Goal: Obtain resource: Download file/media

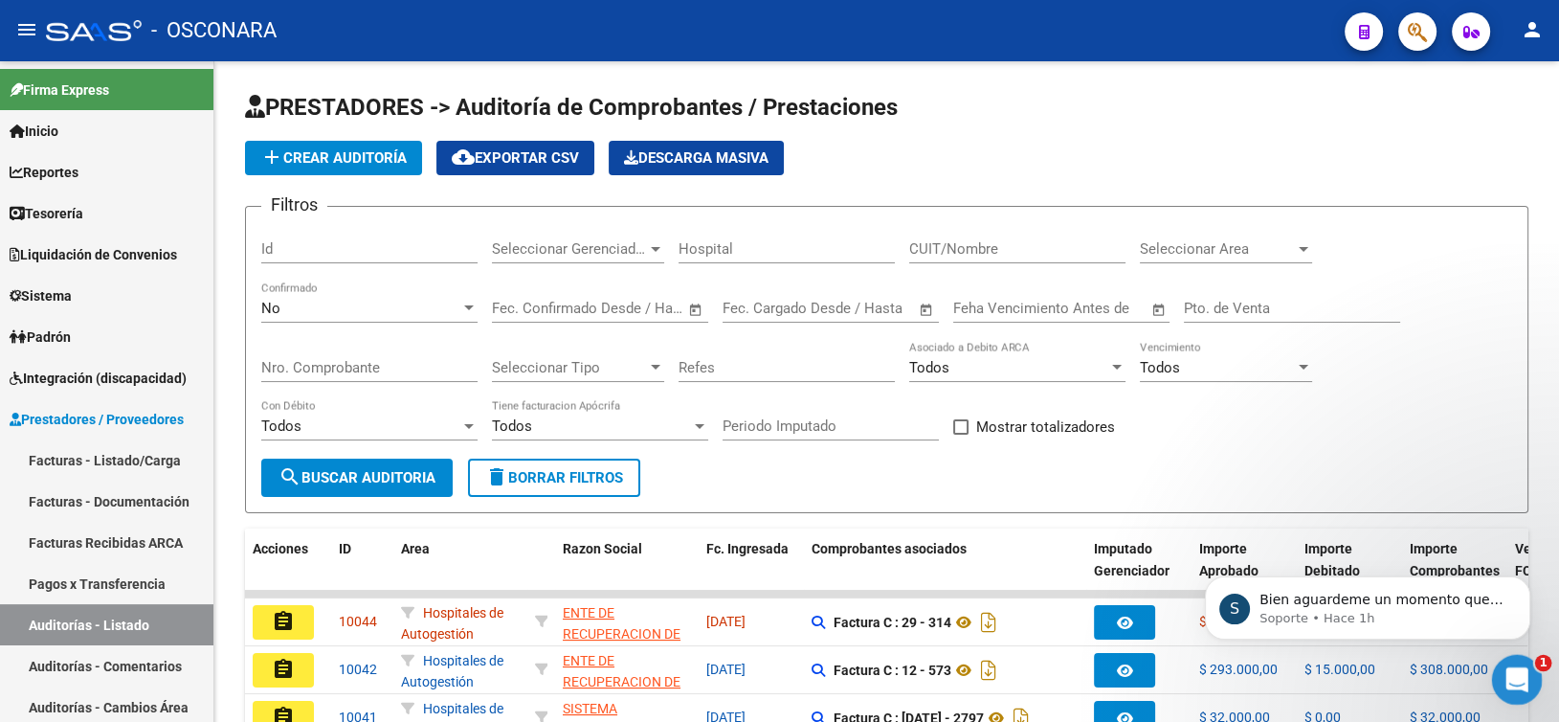
click at [1521, 672] on icon "Abrir Intercom Messenger" at bounding box center [1515, 677] width 32 height 32
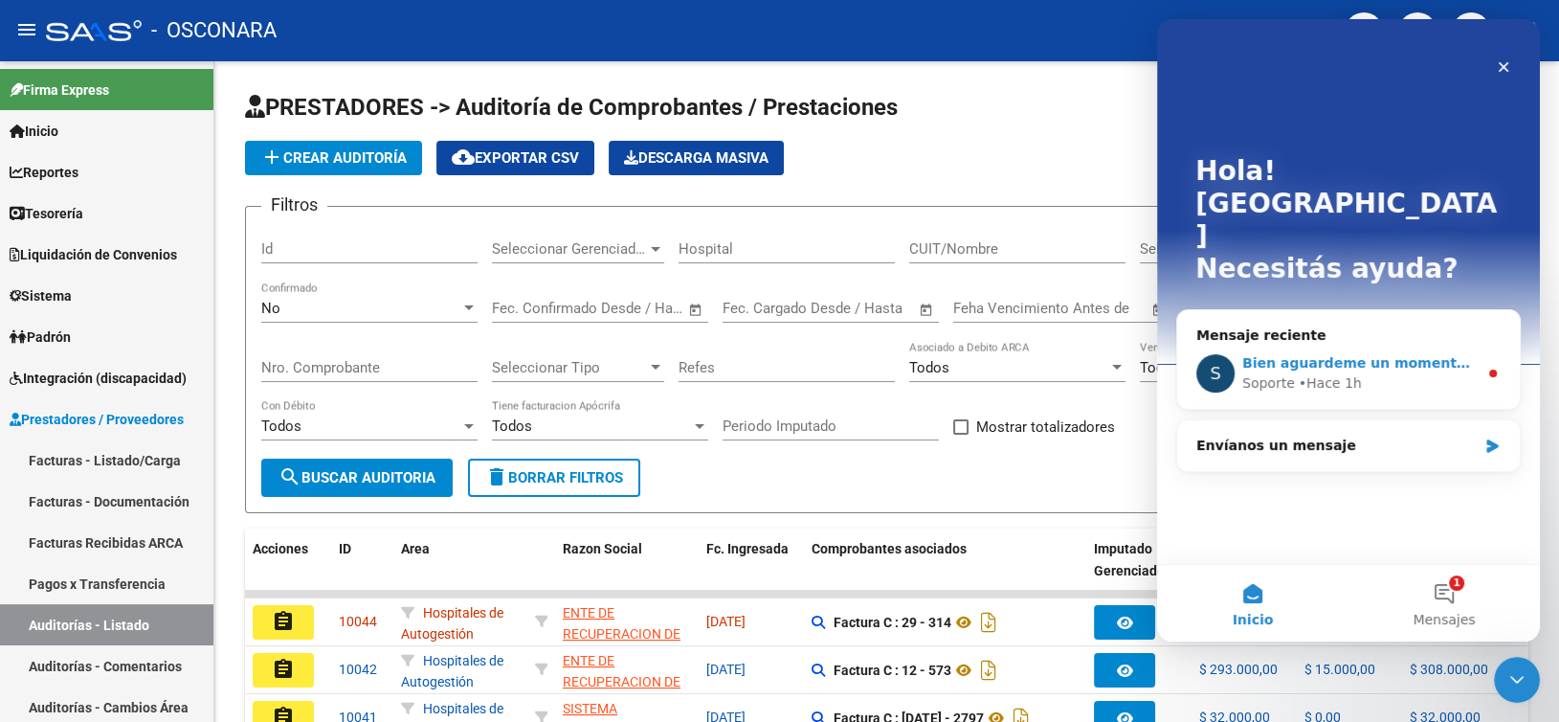
click at [1352, 355] on span "Bien aguardeme un momento que verificamos lo enviado" at bounding box center [1458, 362] width 432 height 15
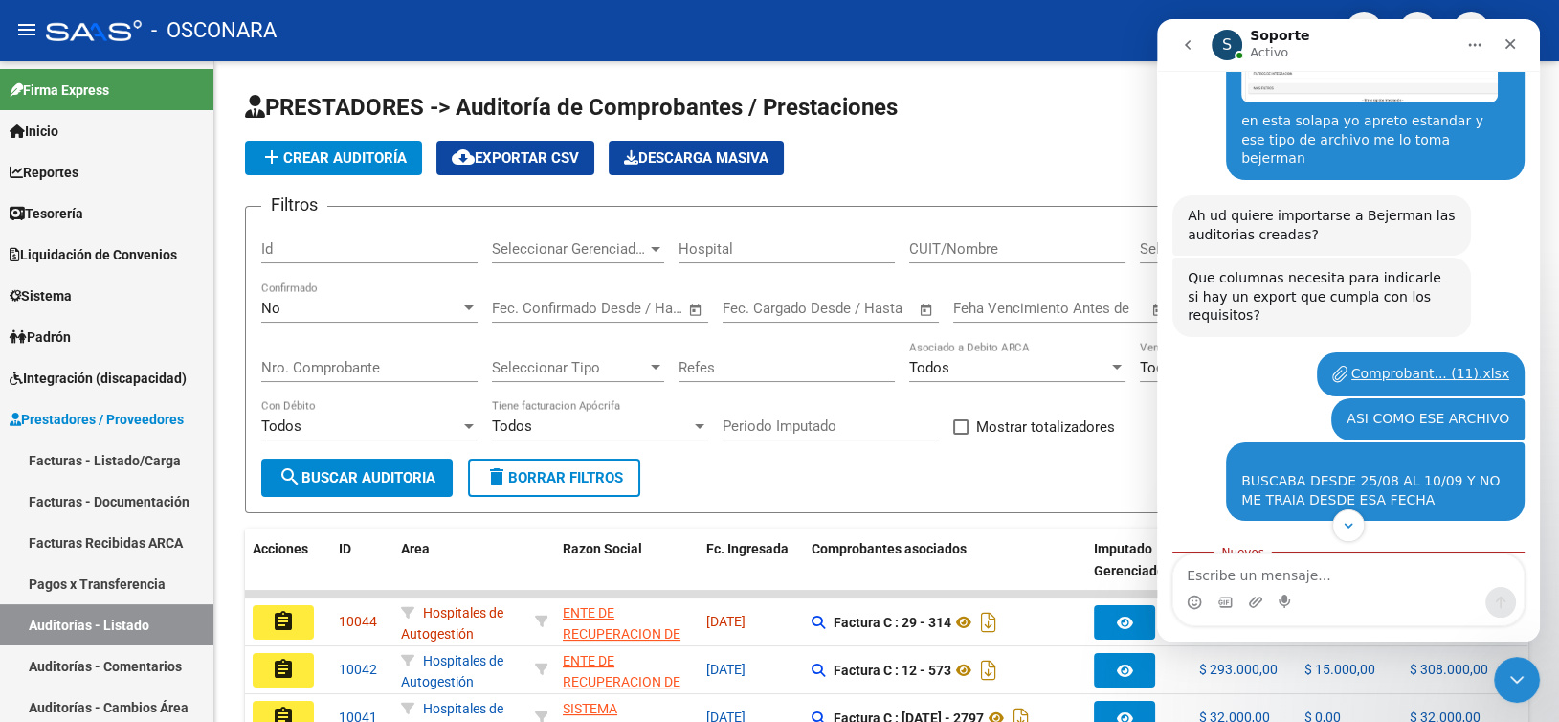
scroll to position [1743, 0]
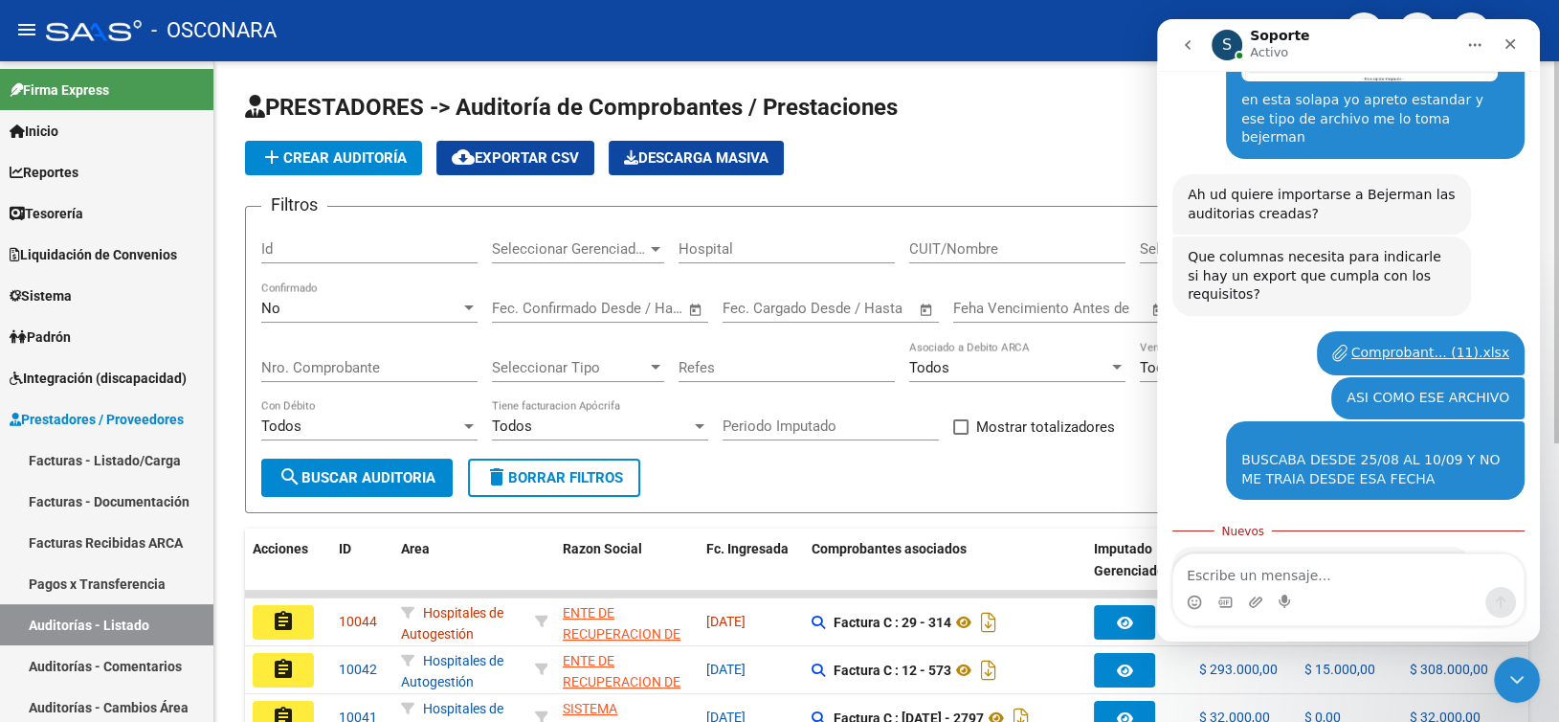
click at [1082, 135] on app-list-header "PRESTADORES -> Auditoría de Comprobantes / Prestaciones add Crear Auditoría clo…" at bounding box center [886, 302] width 1283 height 421
click at [1508, 37] on icon "Cerrar" at bounding box center [1509, 43] width 15 height 15
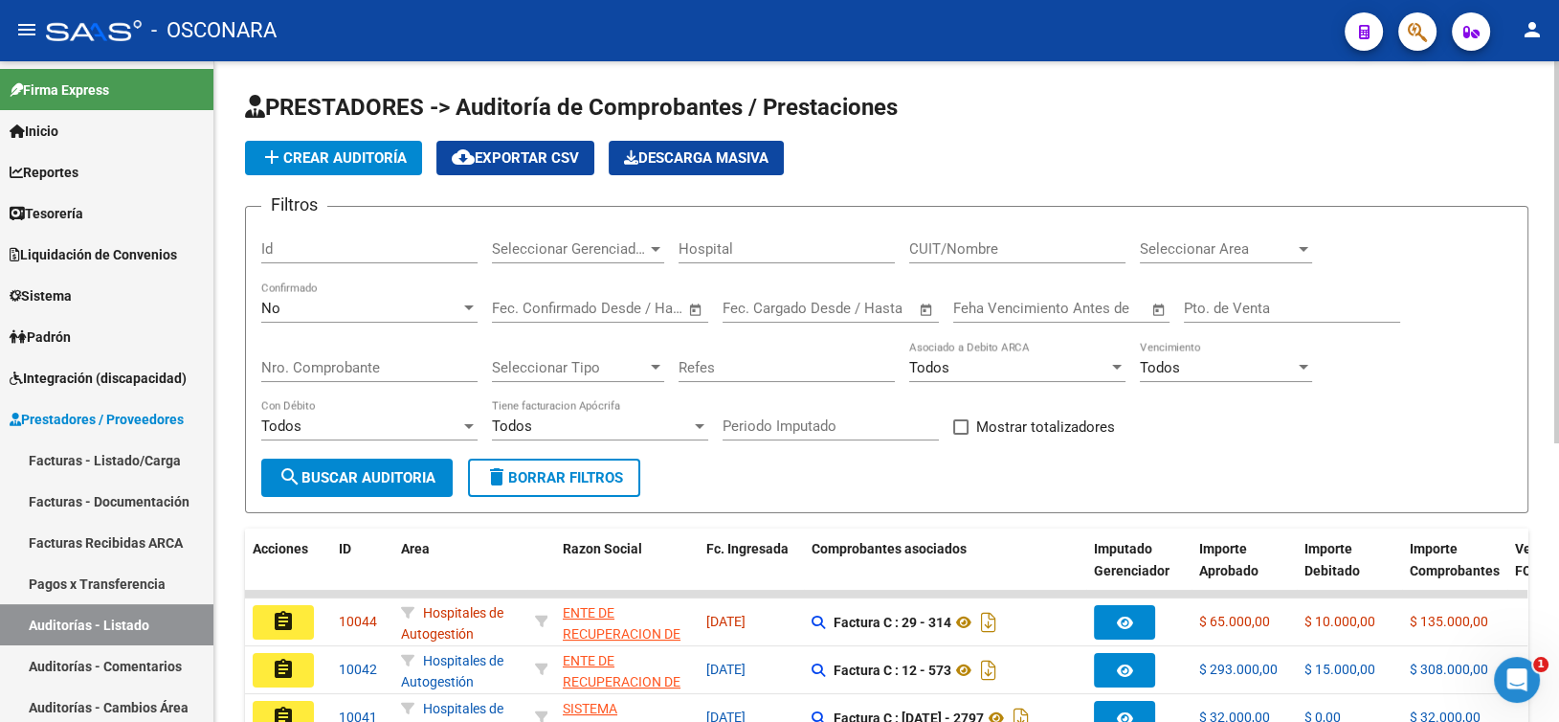
scroll to position [1711, 0]
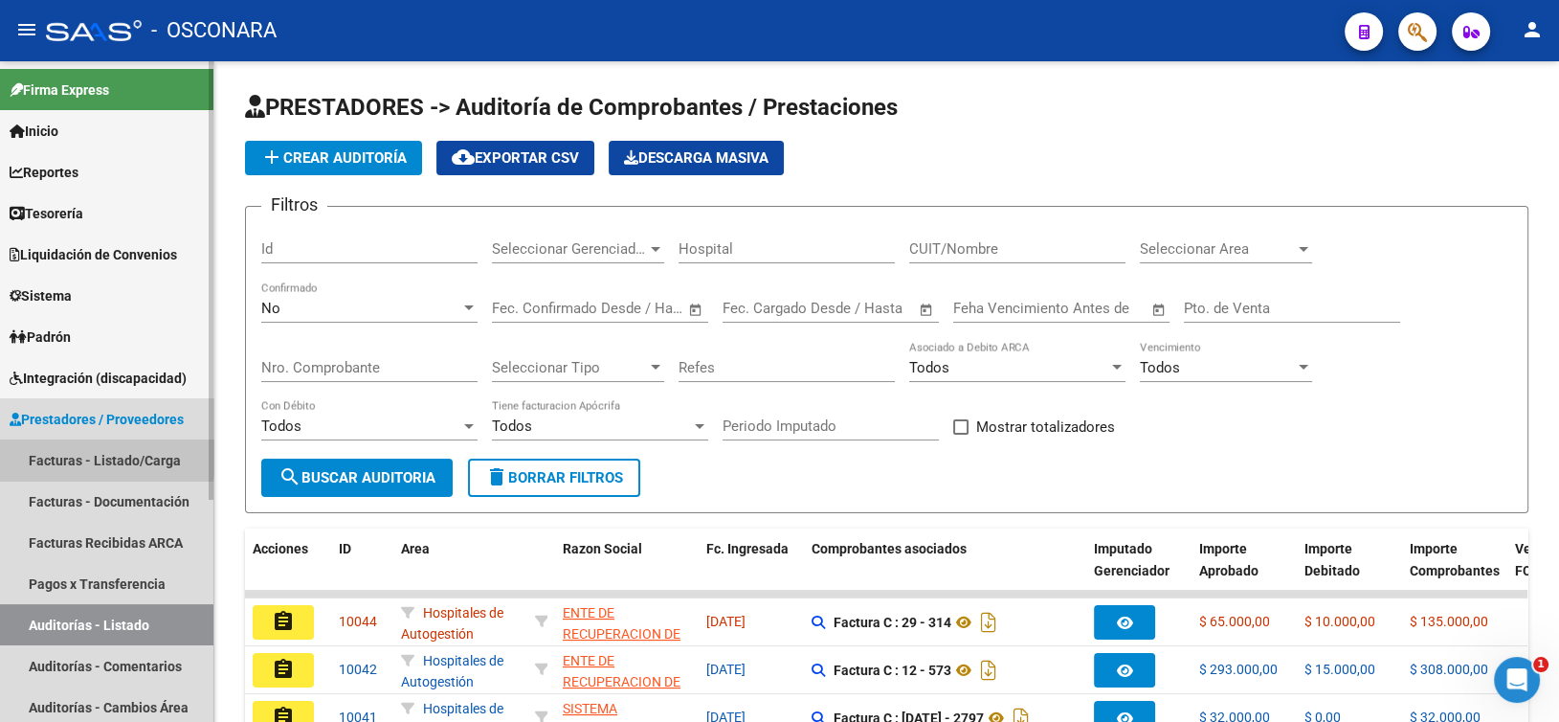
click at [72, 453] on link "Facturas - Listado/Carga" at bounding box center [106, 459] width 213 height 41
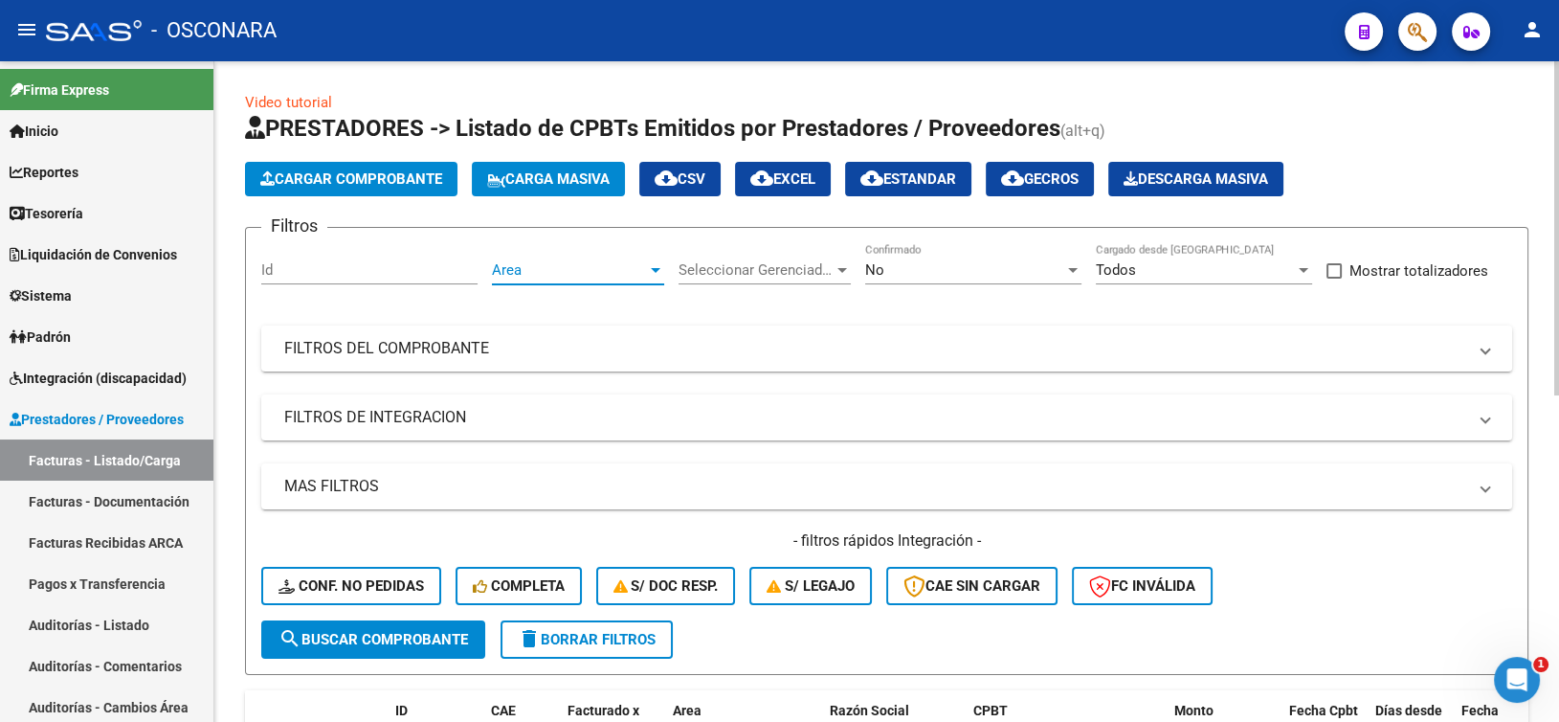
click at [551, 268] on span "Area" at bounding box center [569, 269] width 155 height 17
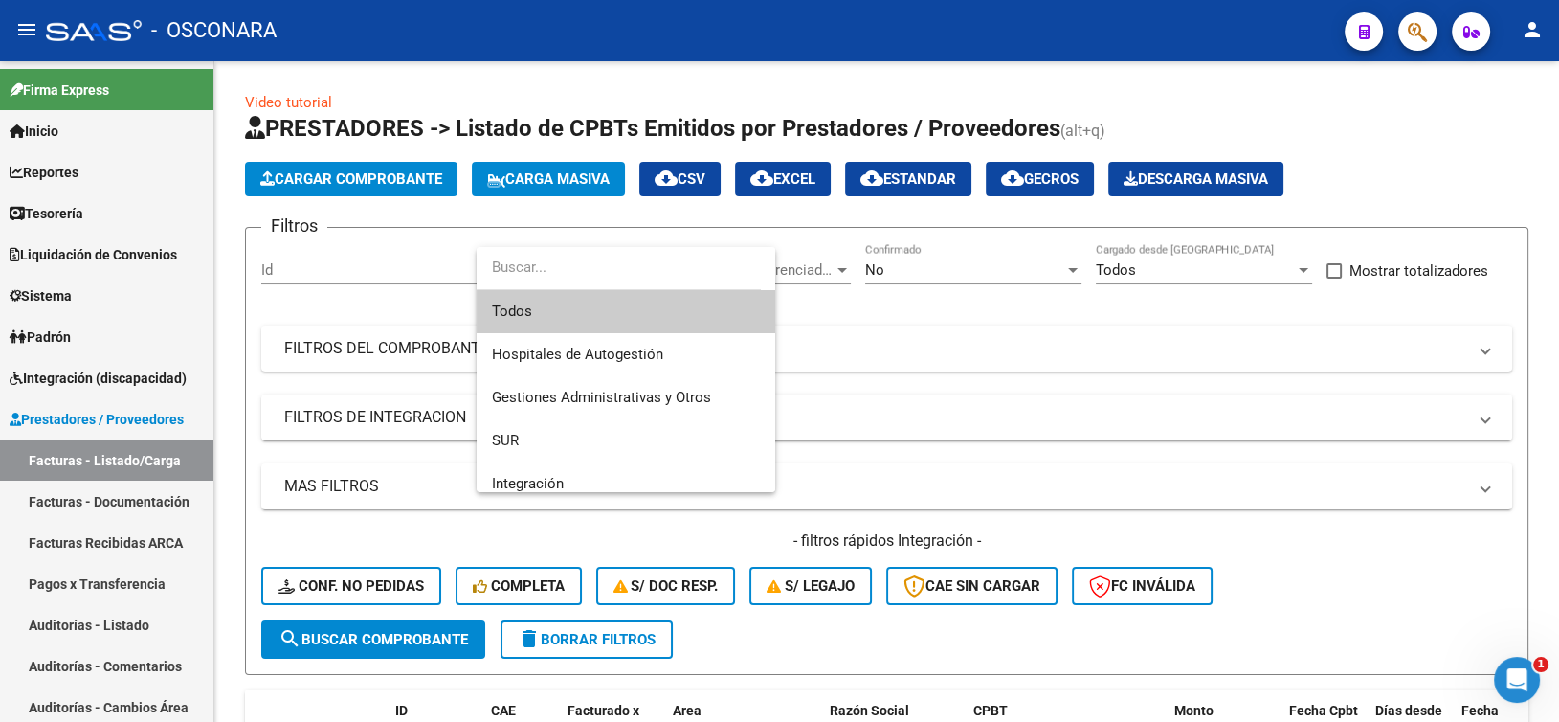
click at [898, 280] on div at bounding box center [779, 361] width 1559 height 722
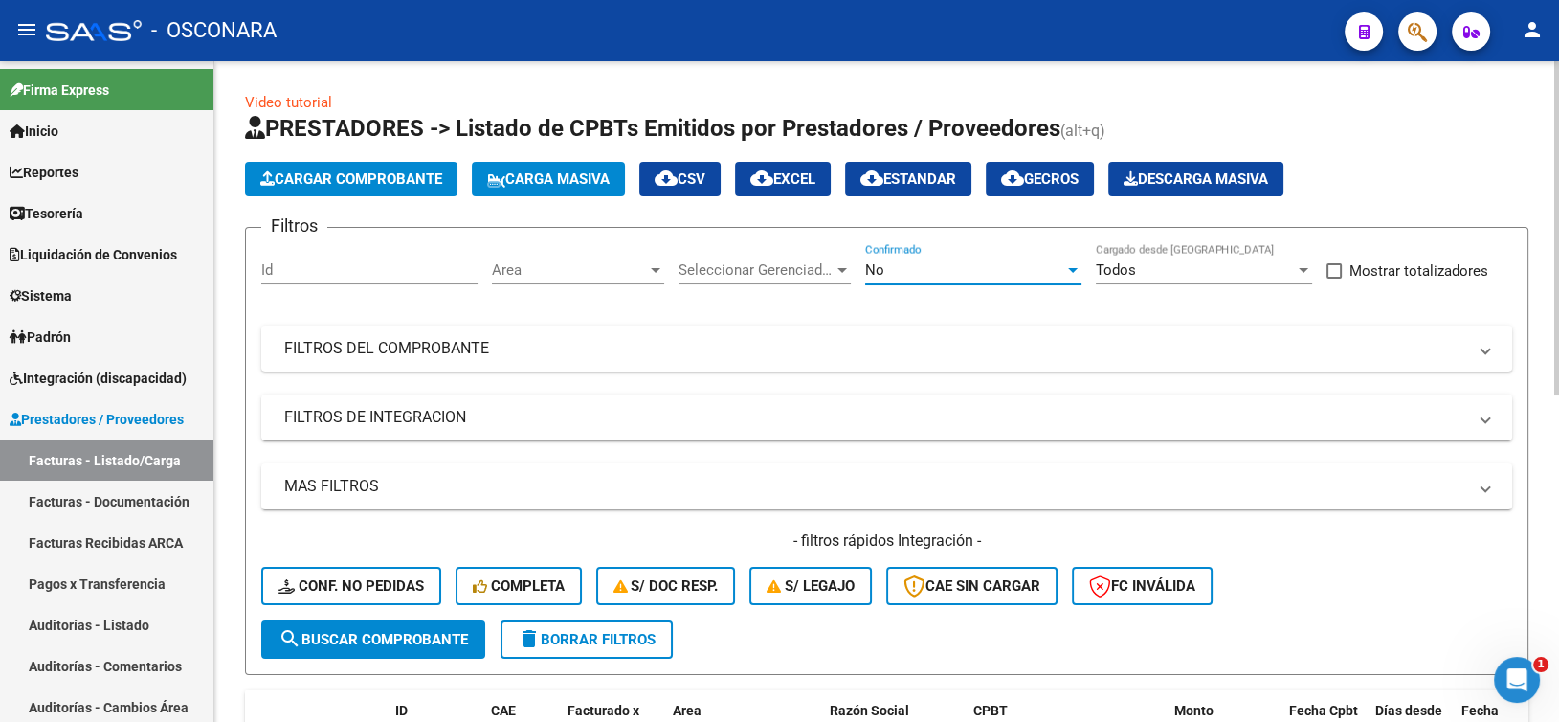
click at [901, 274] on div "No" at bounding box center [964, 269] width 199 height 17
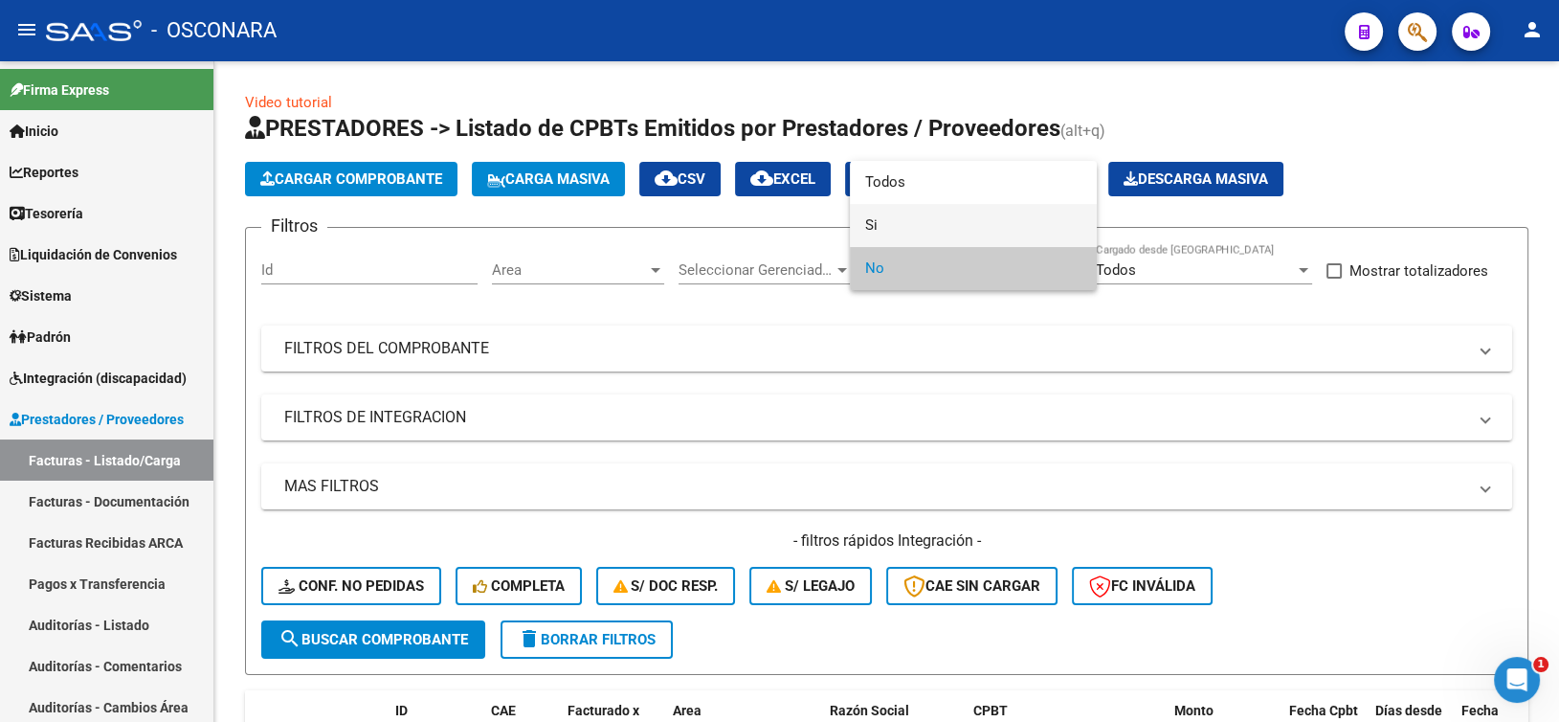
click at [898, 213] on span "Si" at bounding box center [973, 225] width 216 height 43
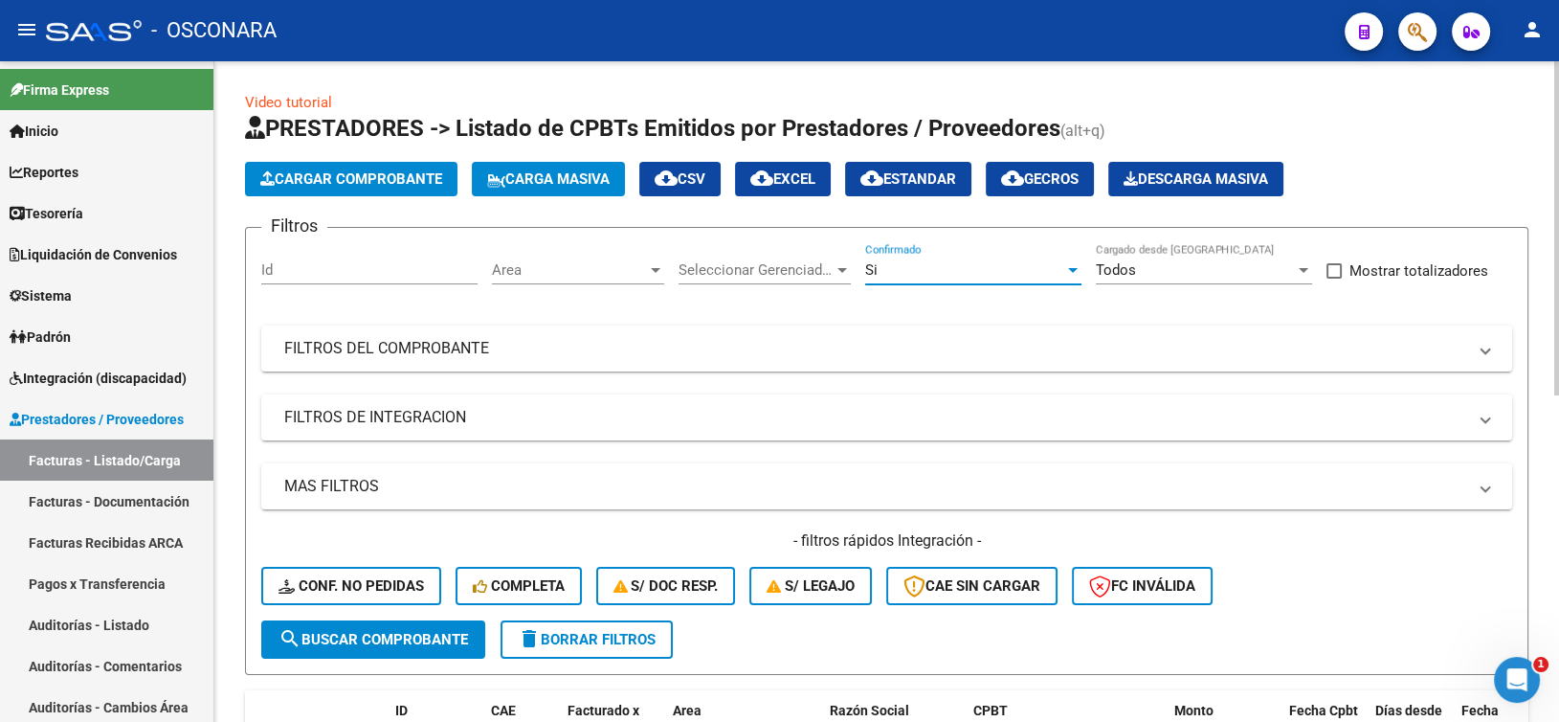
click at [367, 280] on div "Id" at bounding box center [369, 263] width 216 height 41
click at [356, 277] on input "10034" at bounding box center [369, 269] width 216 height 17
type input "1"
click at [512, 299] on div "Area Area" at bounding box center [578, 272] width 172 height 59
click at [633, 348] on mat-panel-title "FILTROS DEL COMPROBANTE" at bounding box center [875, 348] width 1182 height 21
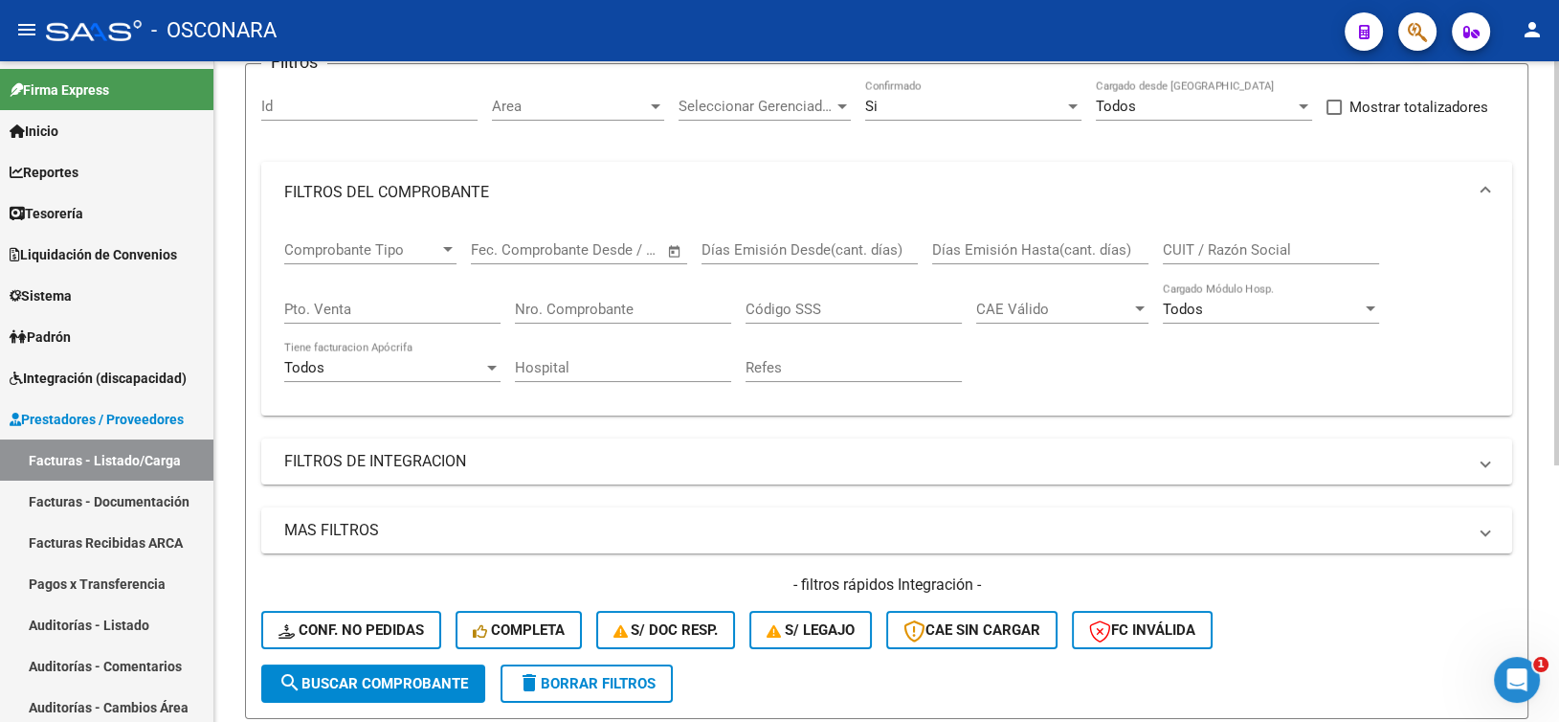
scroll to position [191, 0]
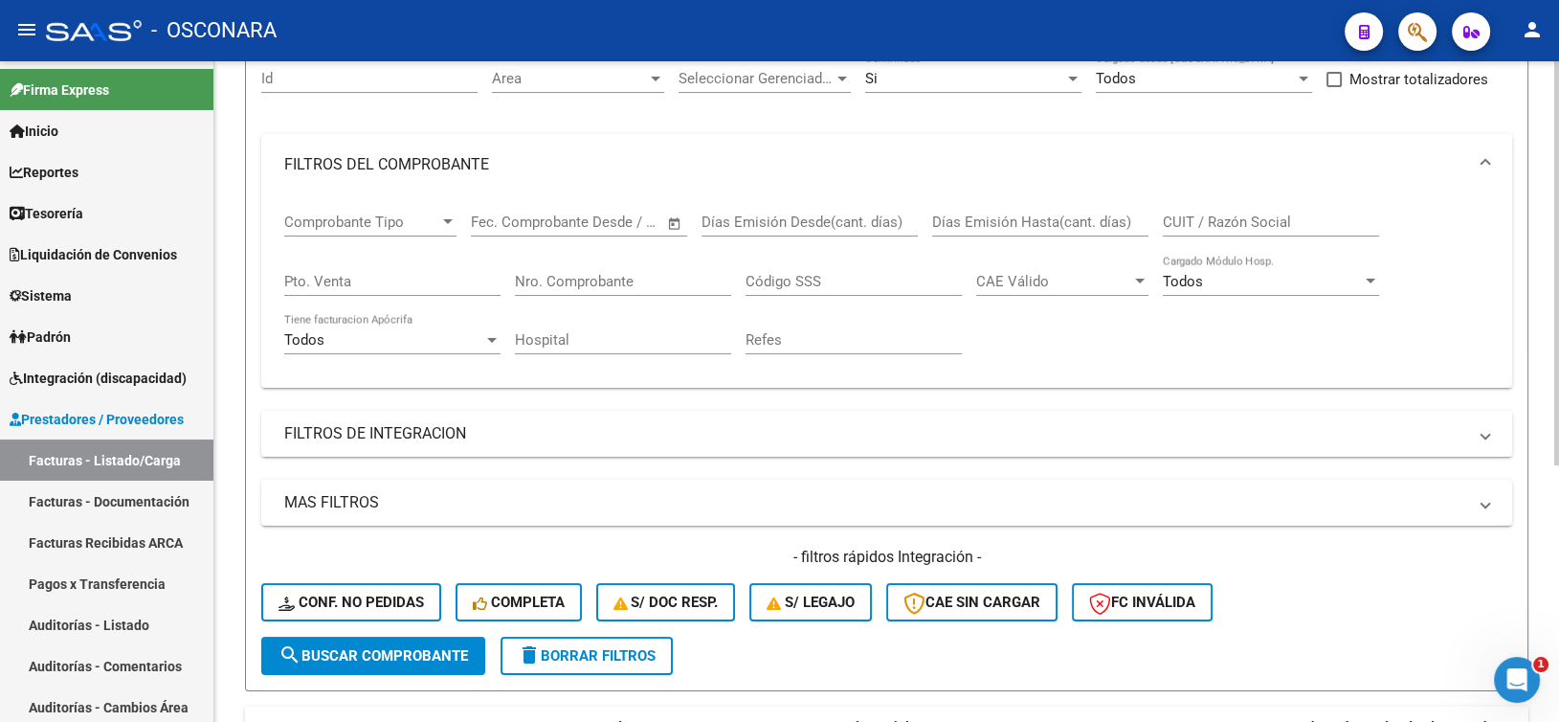
click at [368, 436] on mat-panel-title "FILTROS DE INTEGRACION" at bounding box center [875, 433] width 1182 height 21
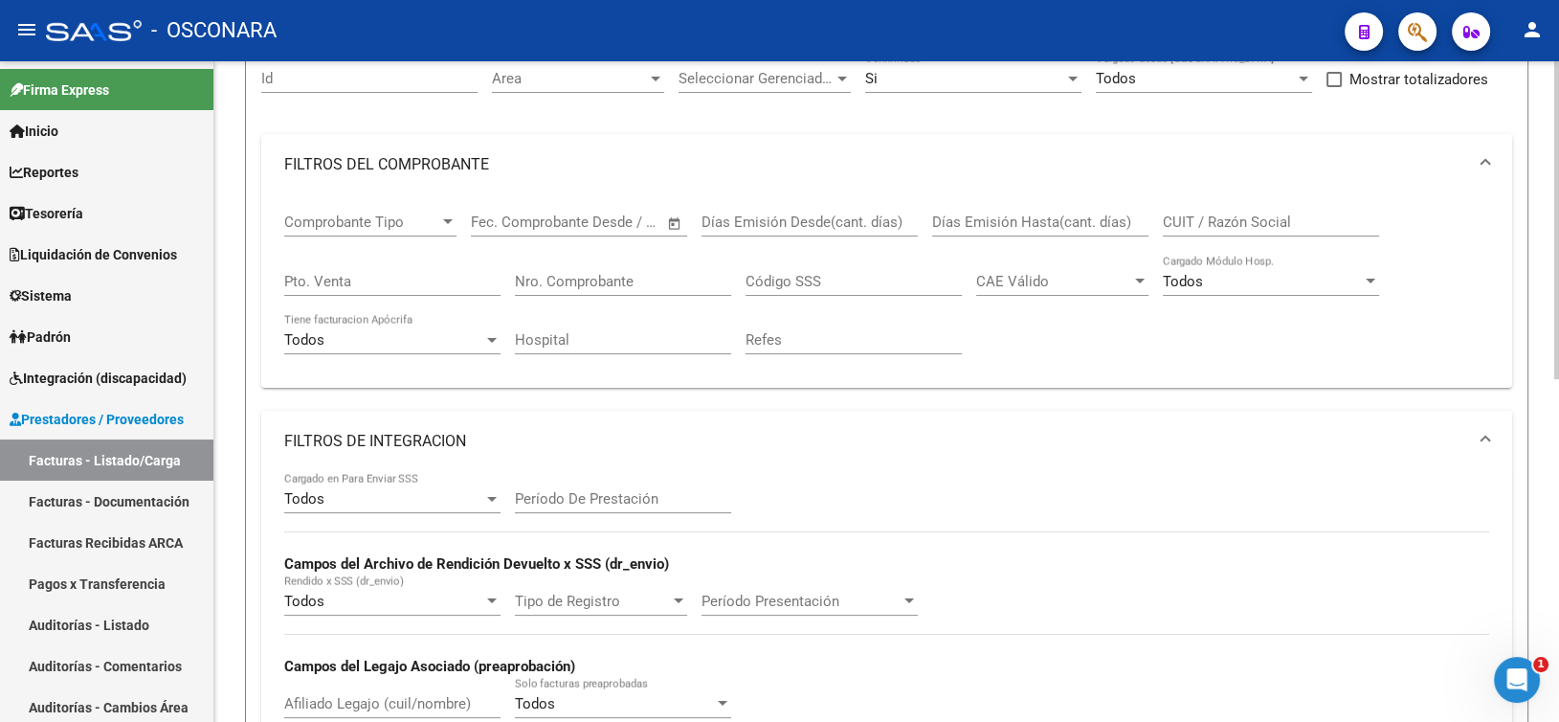
click at [452, 445] on mat-panel-title "FILTROS DE INTEGRACION" at bounding box center [875, 441] width 1182 height 21
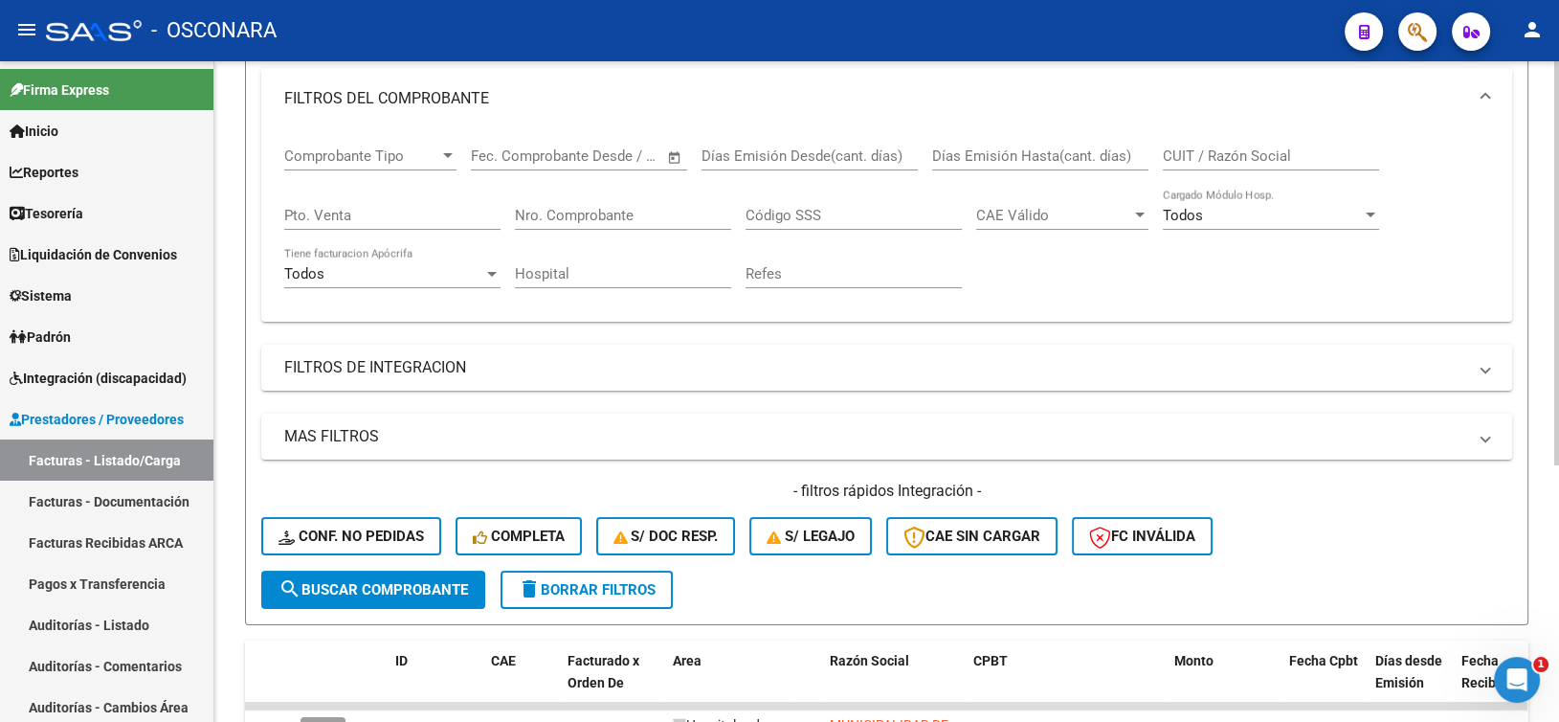
scroll to position [287, 0]
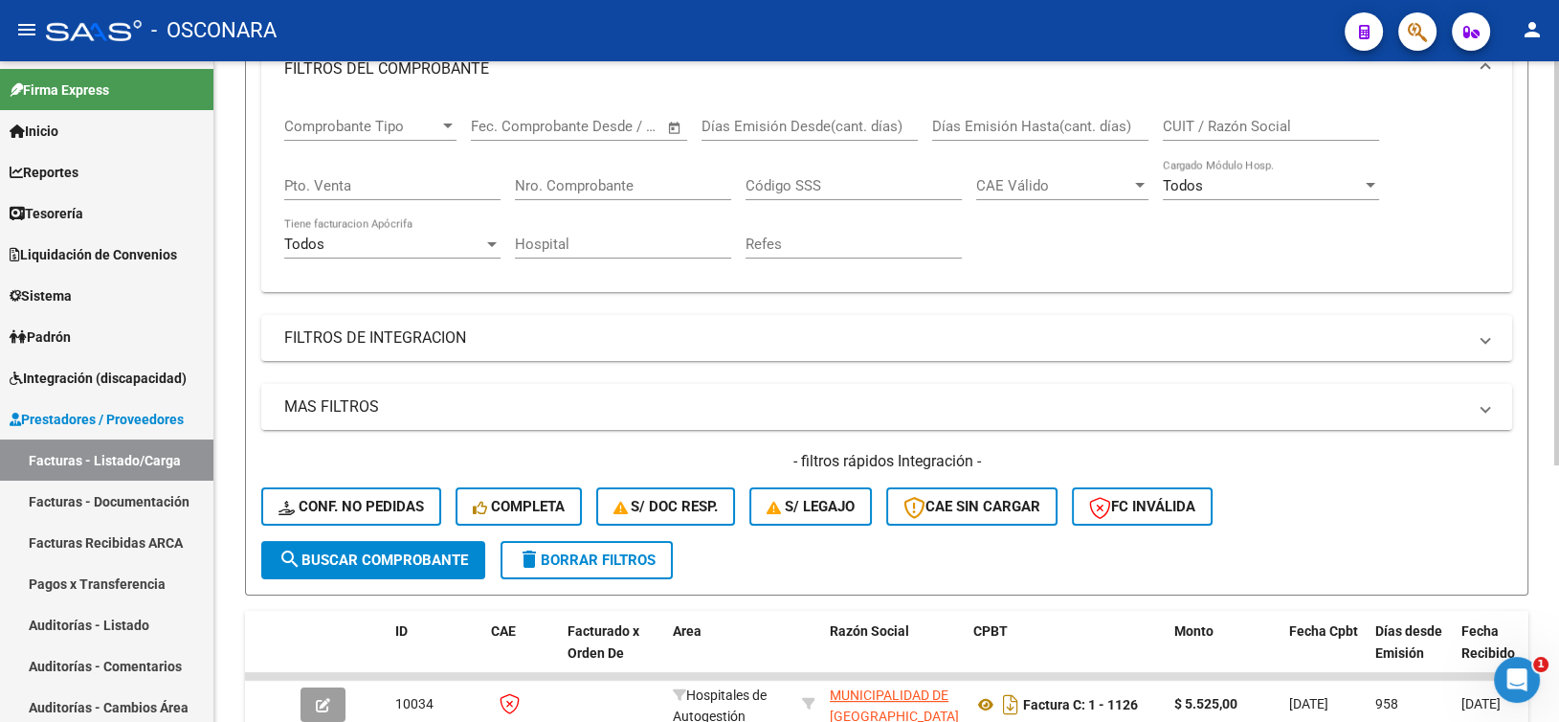
click at [485, 416] on mat-expansion-panel-header "MAS FILTROS" at bounding box center [886, 407] width 1251 height 46
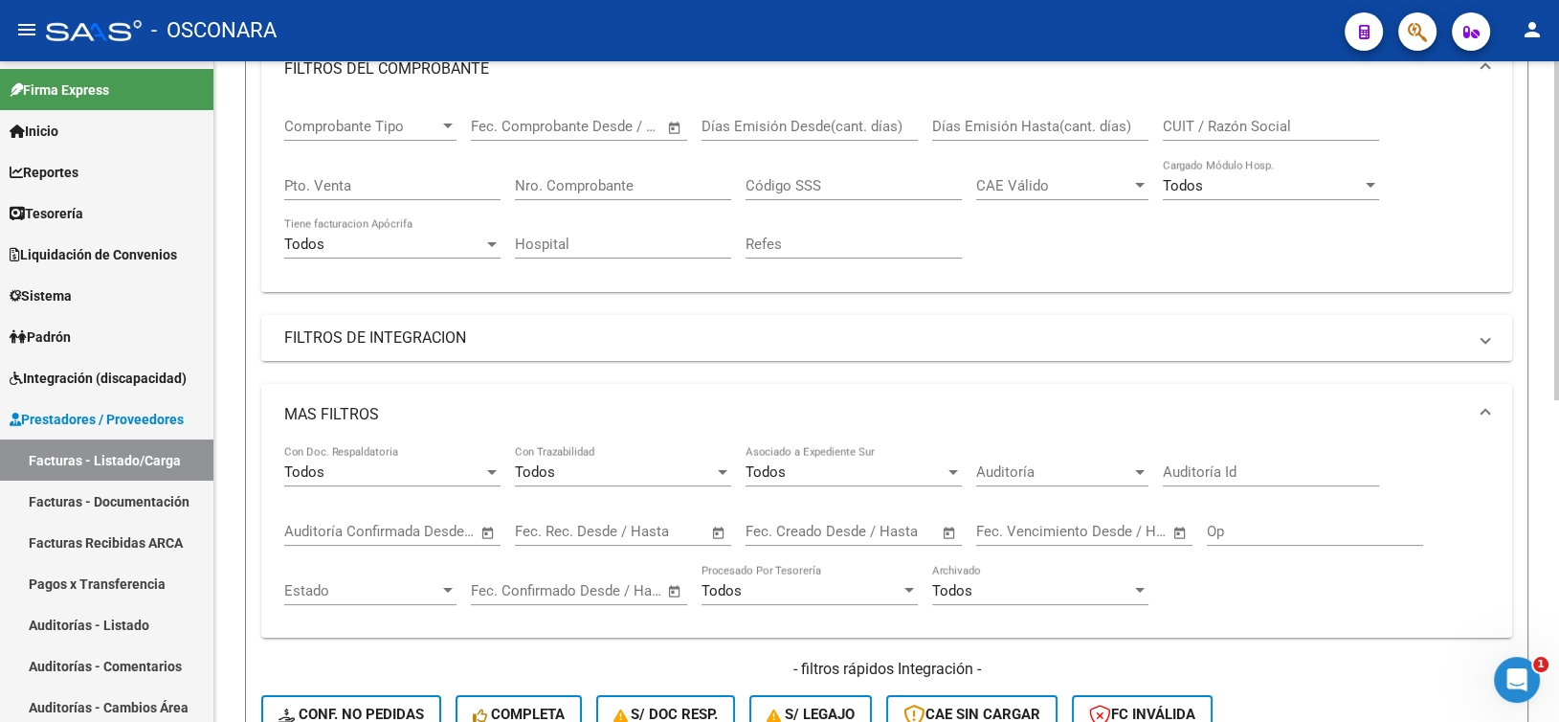
scroll to position [191, 0]
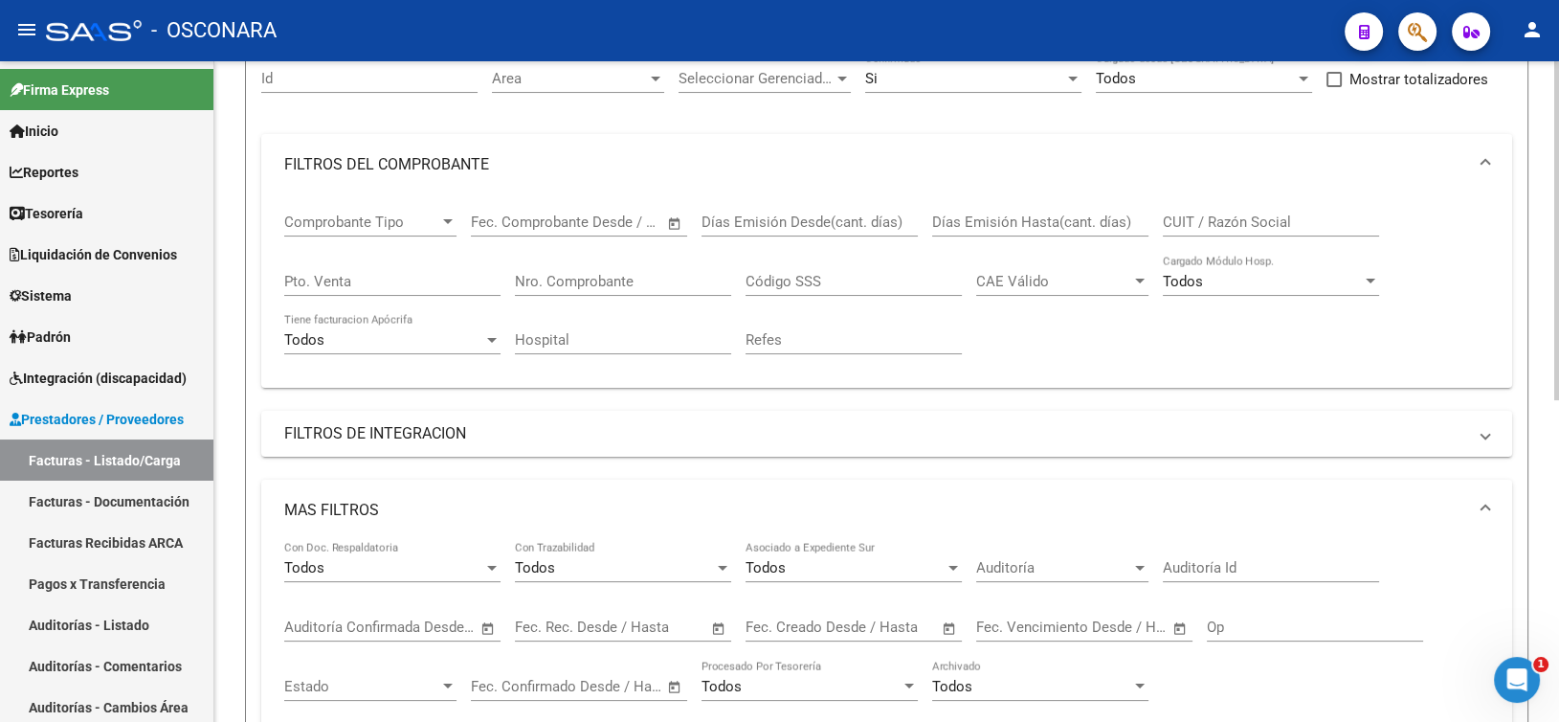
click at [1180, 568] on input "Auditoría Id" at bounding box center [1271, 567] width 216 height 17
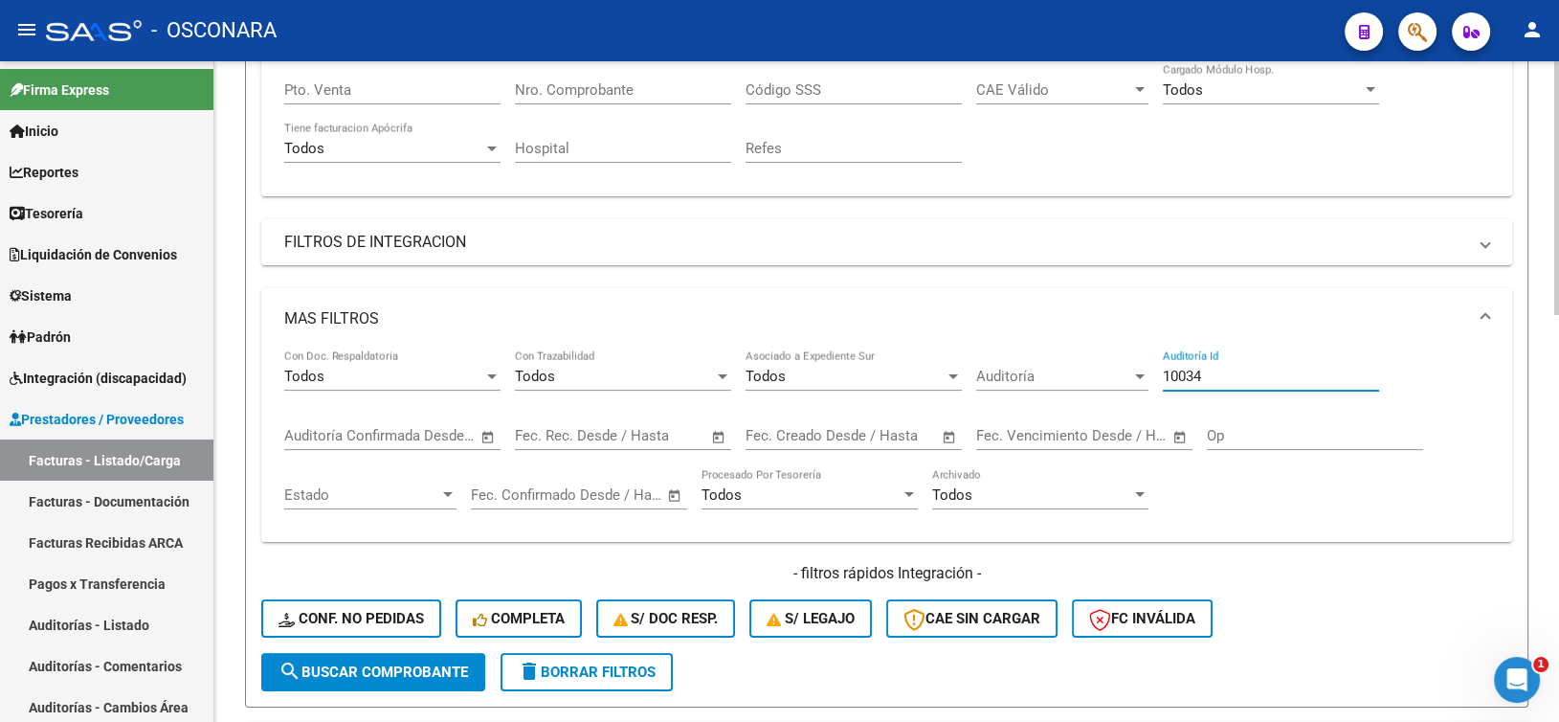
scroll to position [478, 0]
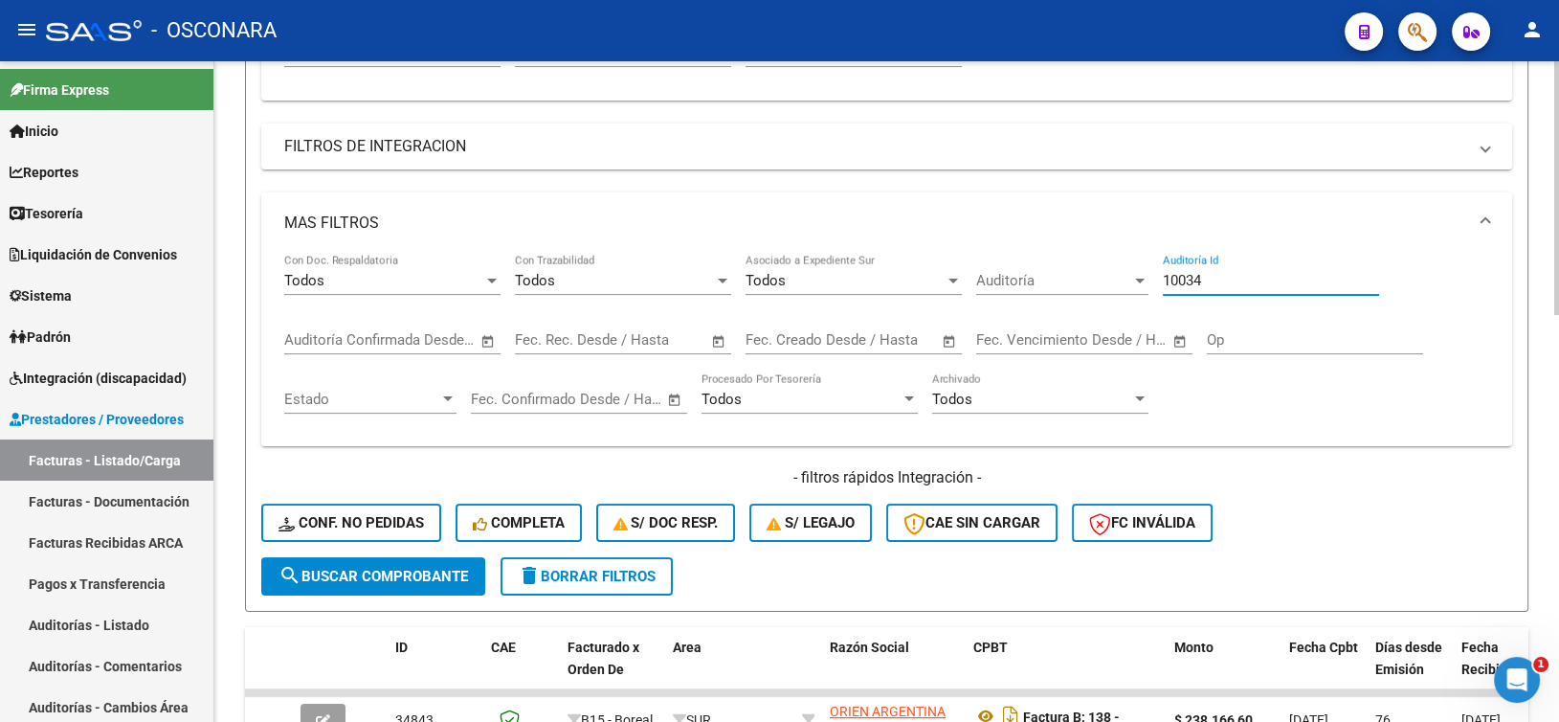
type input "10034"
click at [466, 580] on span "search Buscar Comprobante" at bounding box center [372, 575] width 189 height 17
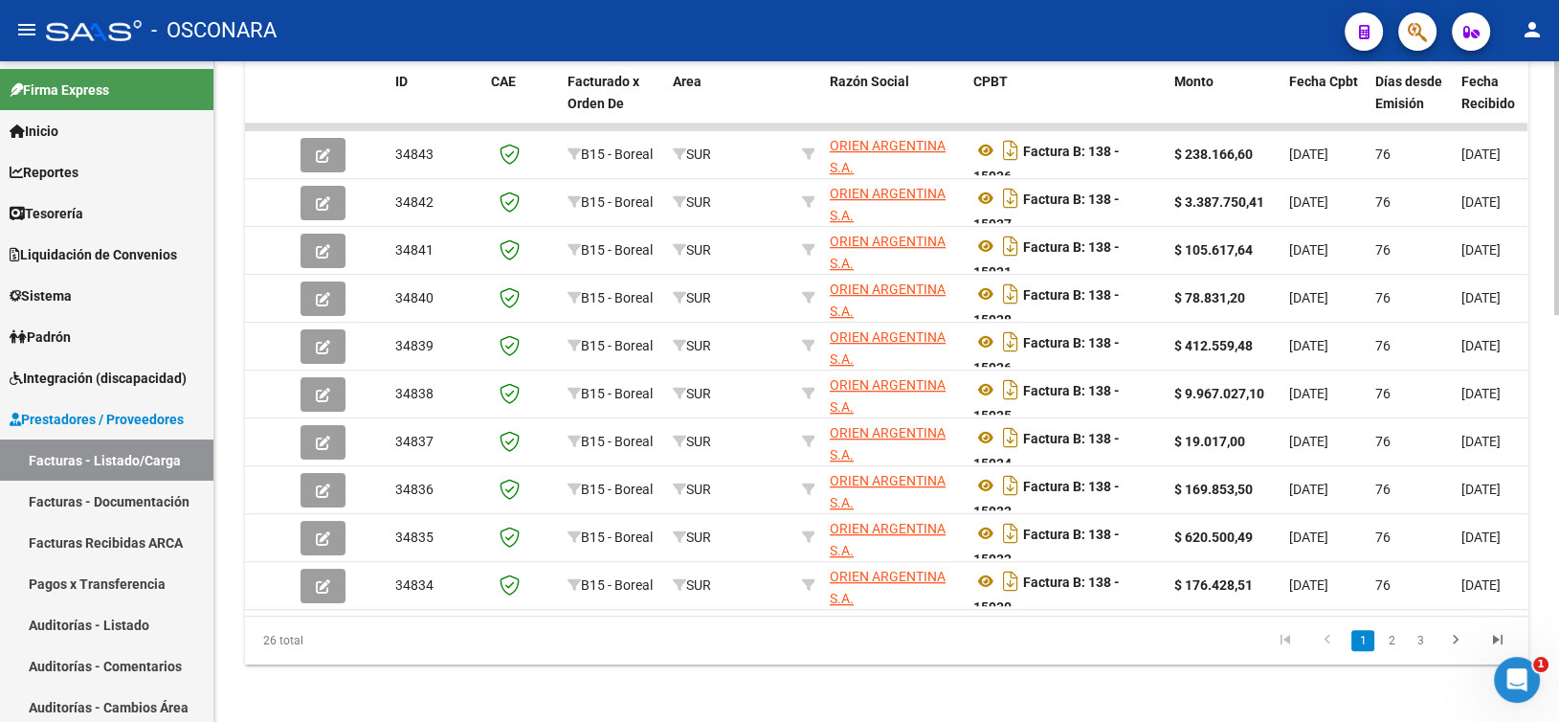
scroll to position [1057, 0]
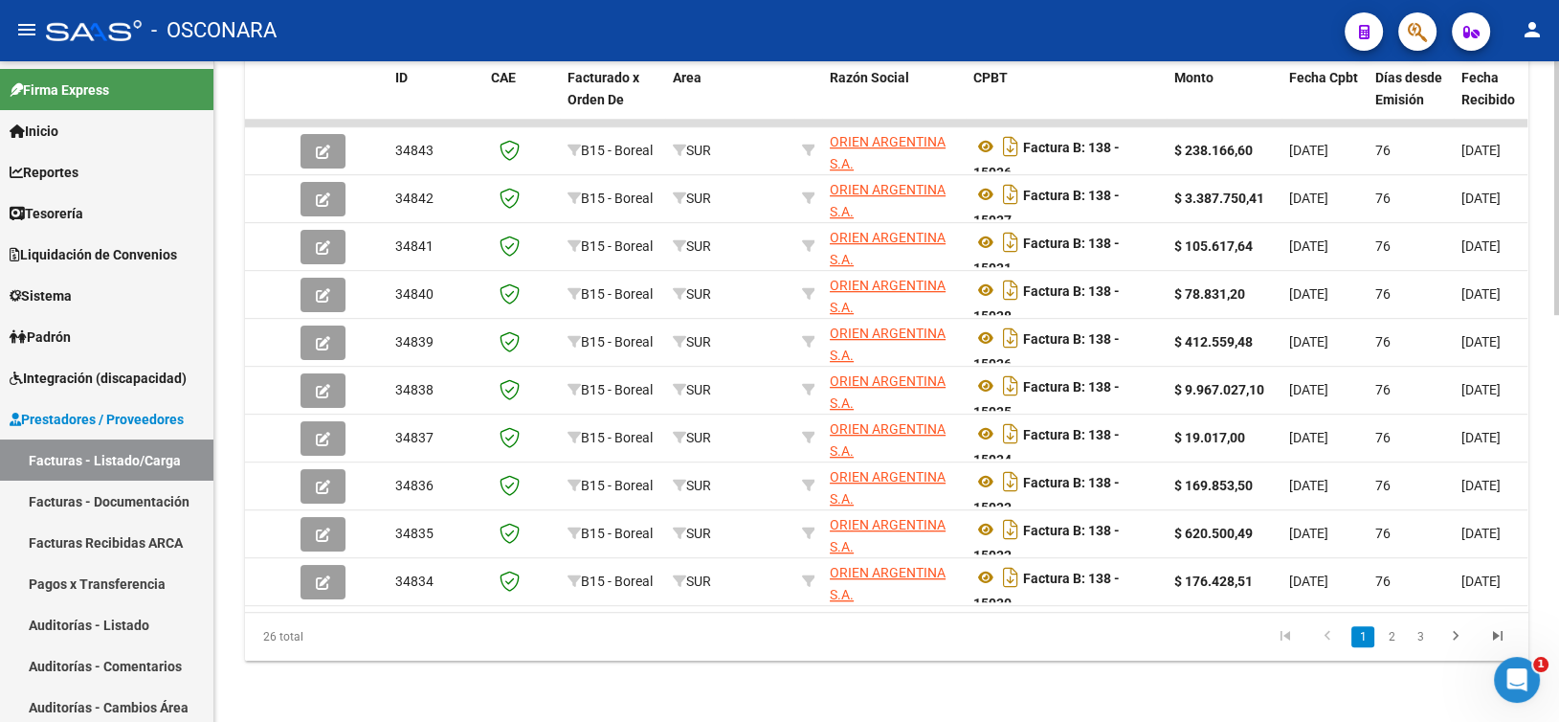
drag, startPoint x: 1393, startPoint y: 642, endPoint x: 1412, endPoint y: 640, distance: 18.3
click at [1393, 642] on link "2" at bounding box center [1391, 636] width 23 height 21
click at [1422, 644] on link "3" at bounding box center [1420, 636] width 23 height 21
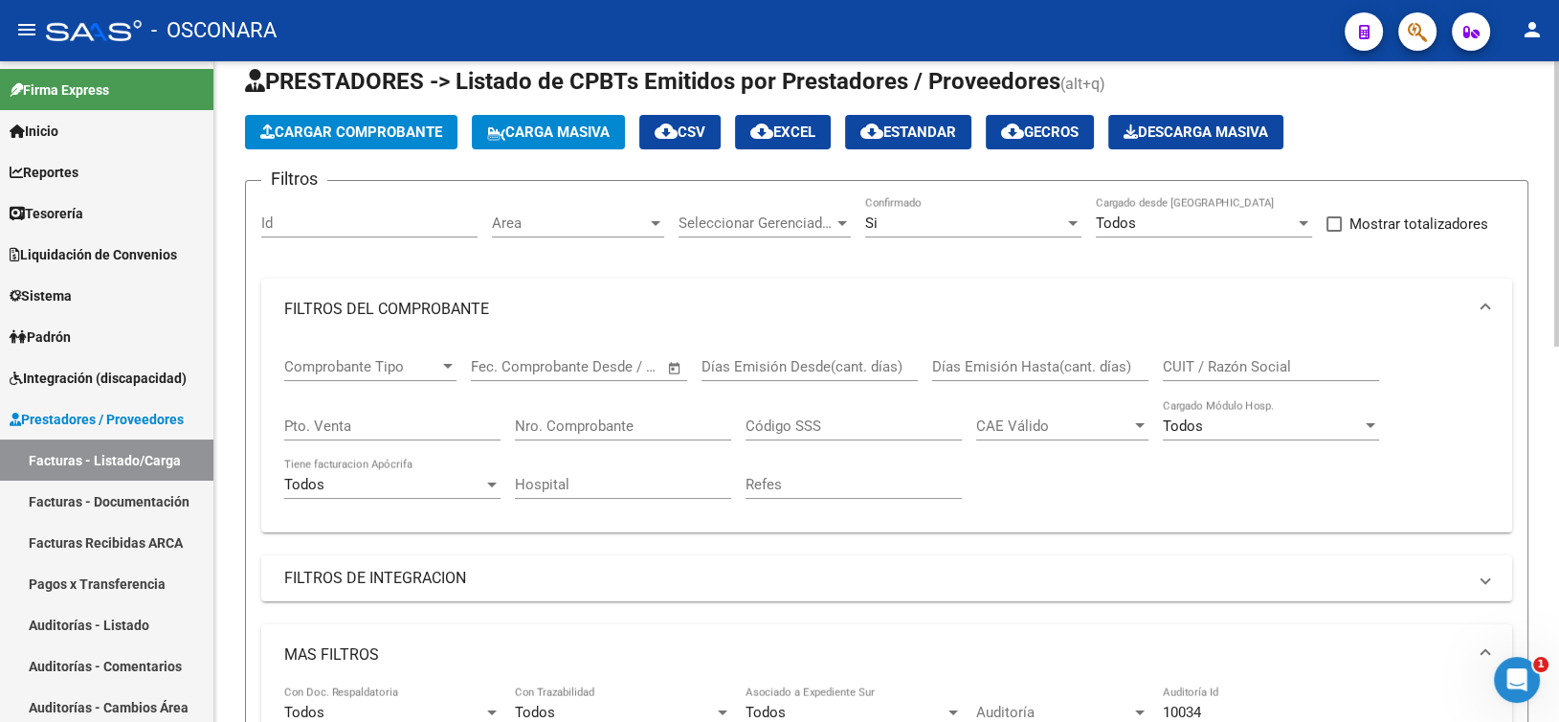
scroll to position [0, 0]
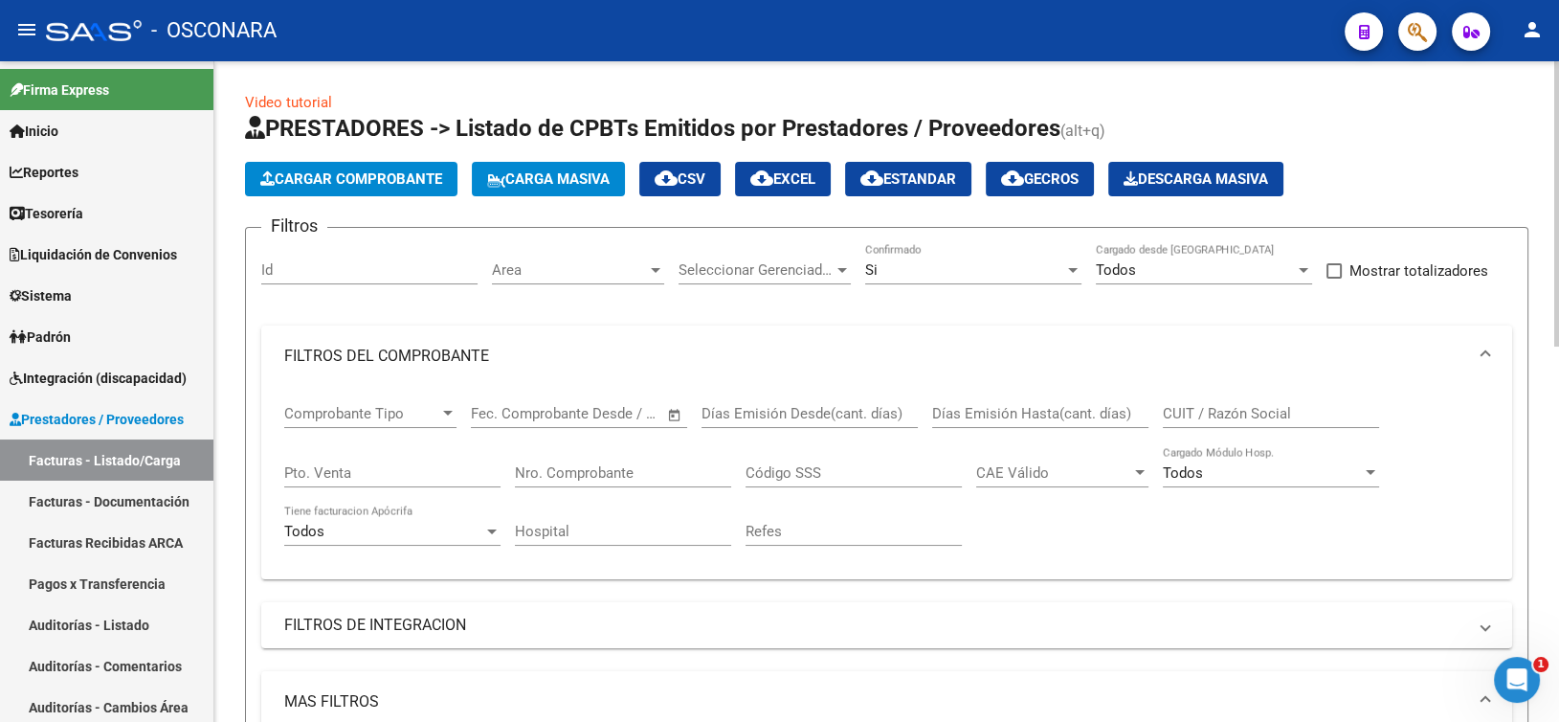
click at [932, 173] on span "cloud_download Estandar" at bounding box center [908, 178] width 96 height 17
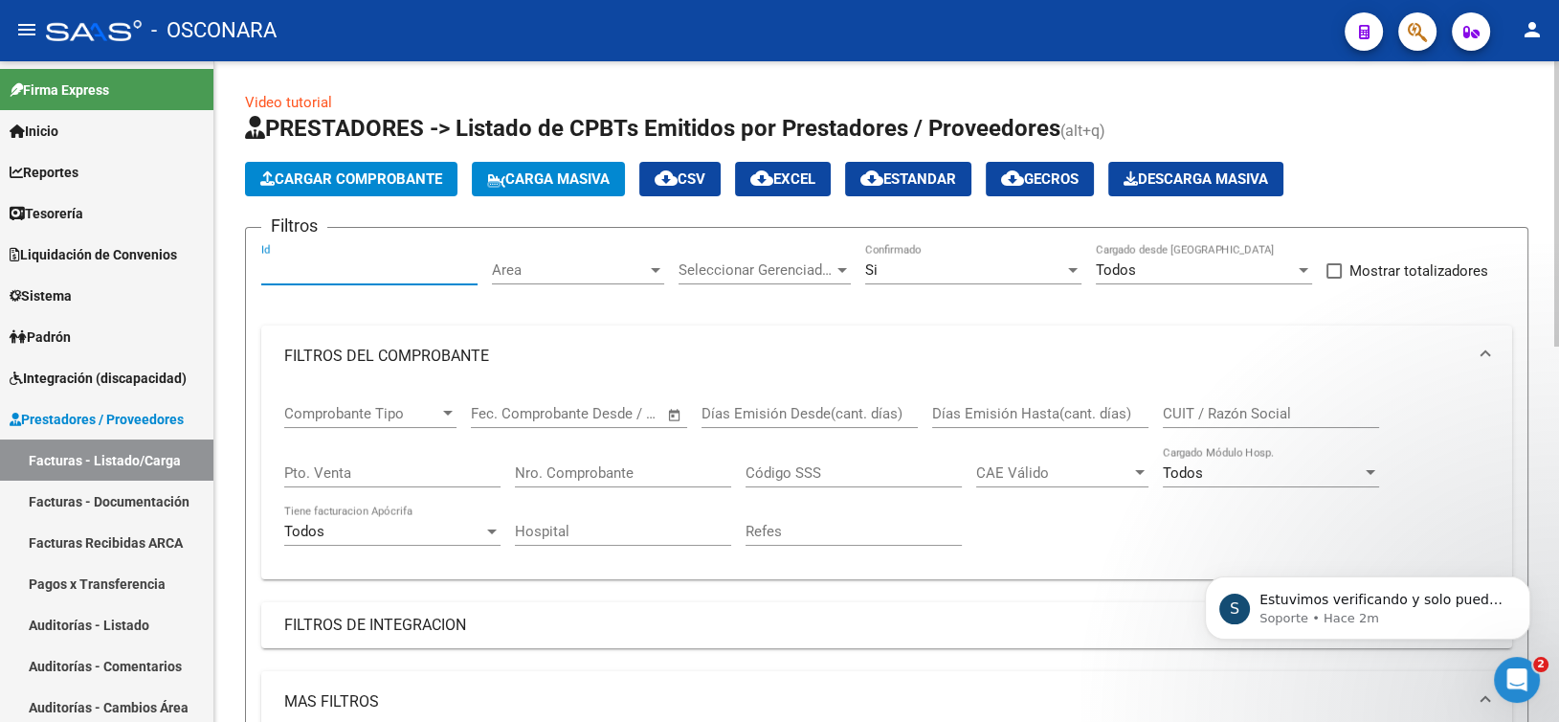
click at [282, 274] on input "Id" at bounding box center [369, 269] width 216 height 17
paste input "9967"
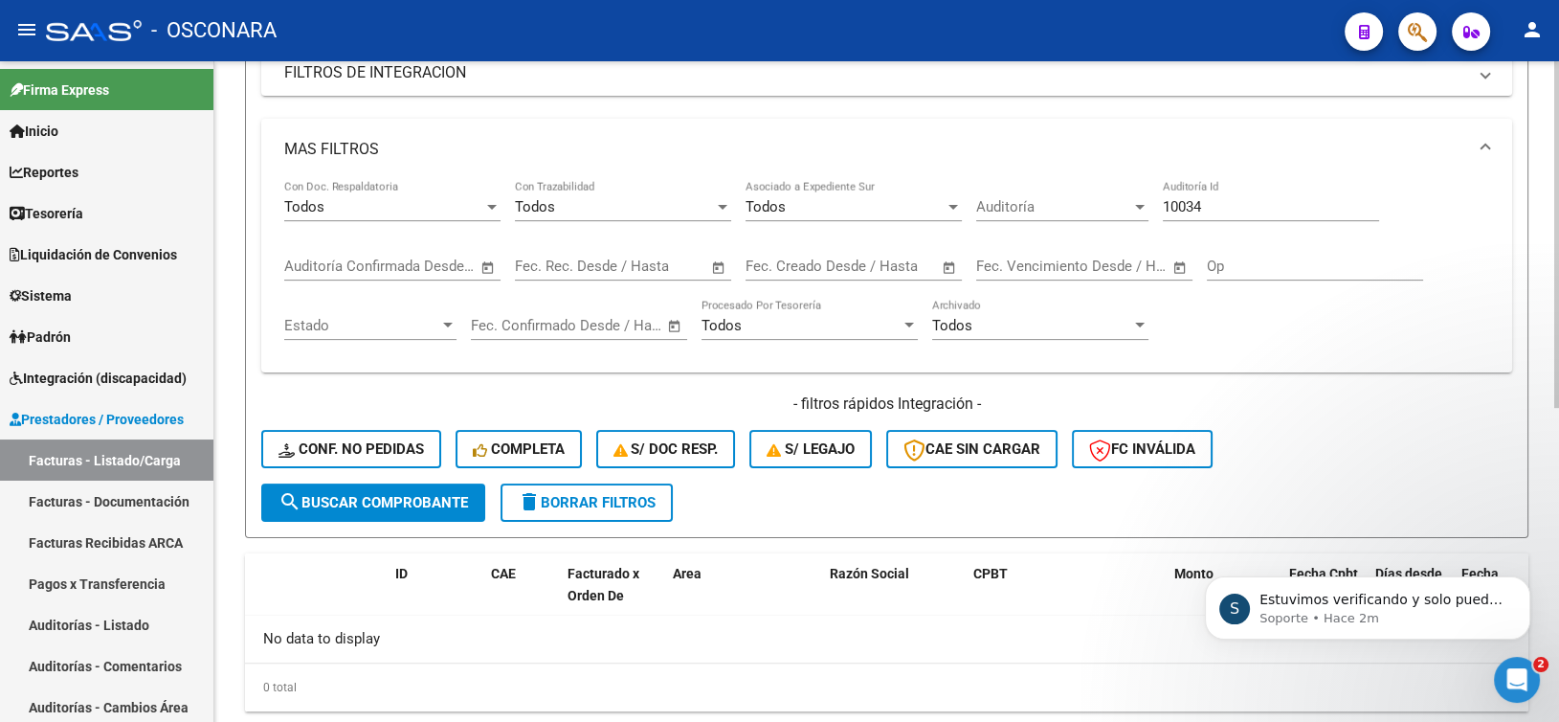
scroll to position [574, 0]
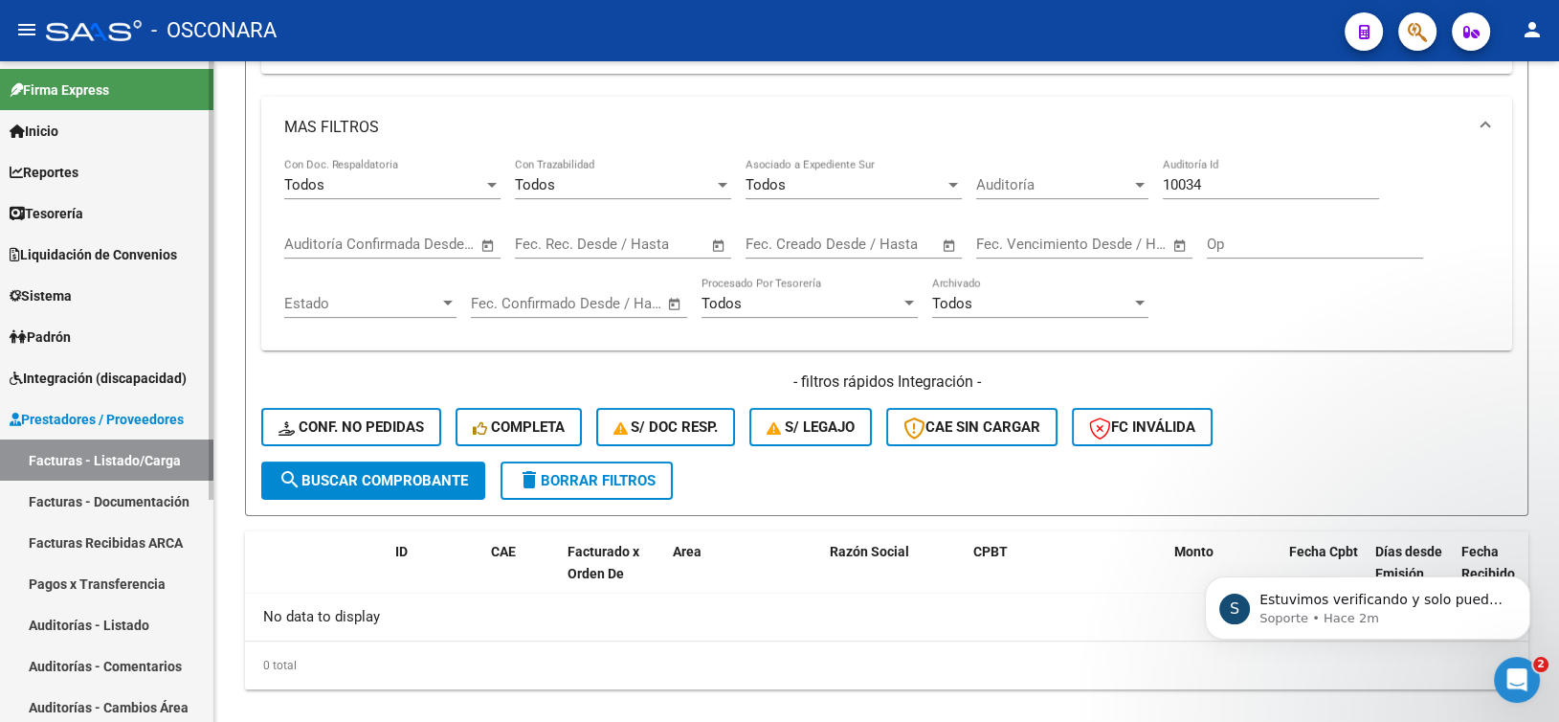
type input "9967"
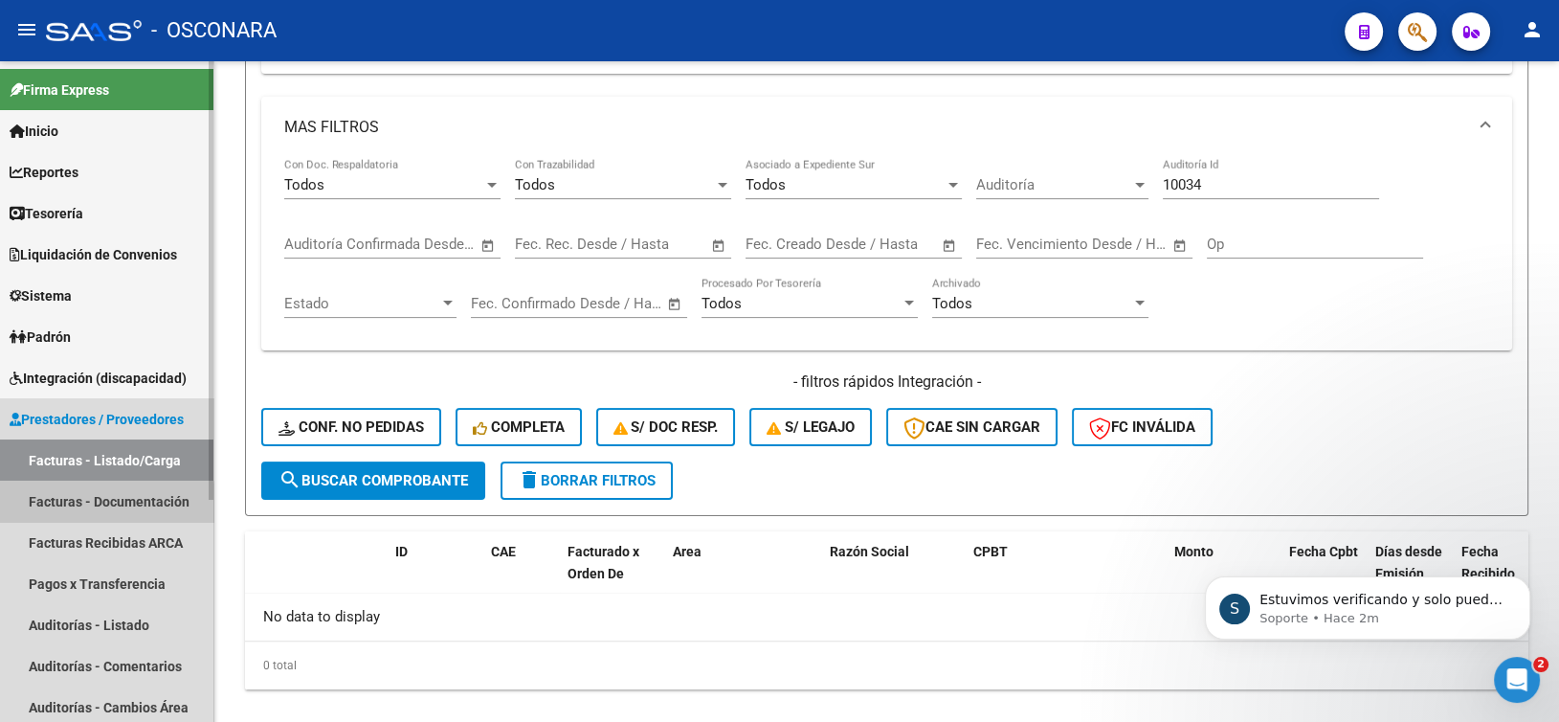
click at [95, 505] on link "Facturas - Documentación" at bounding box center [106, 500] width 213 height 41
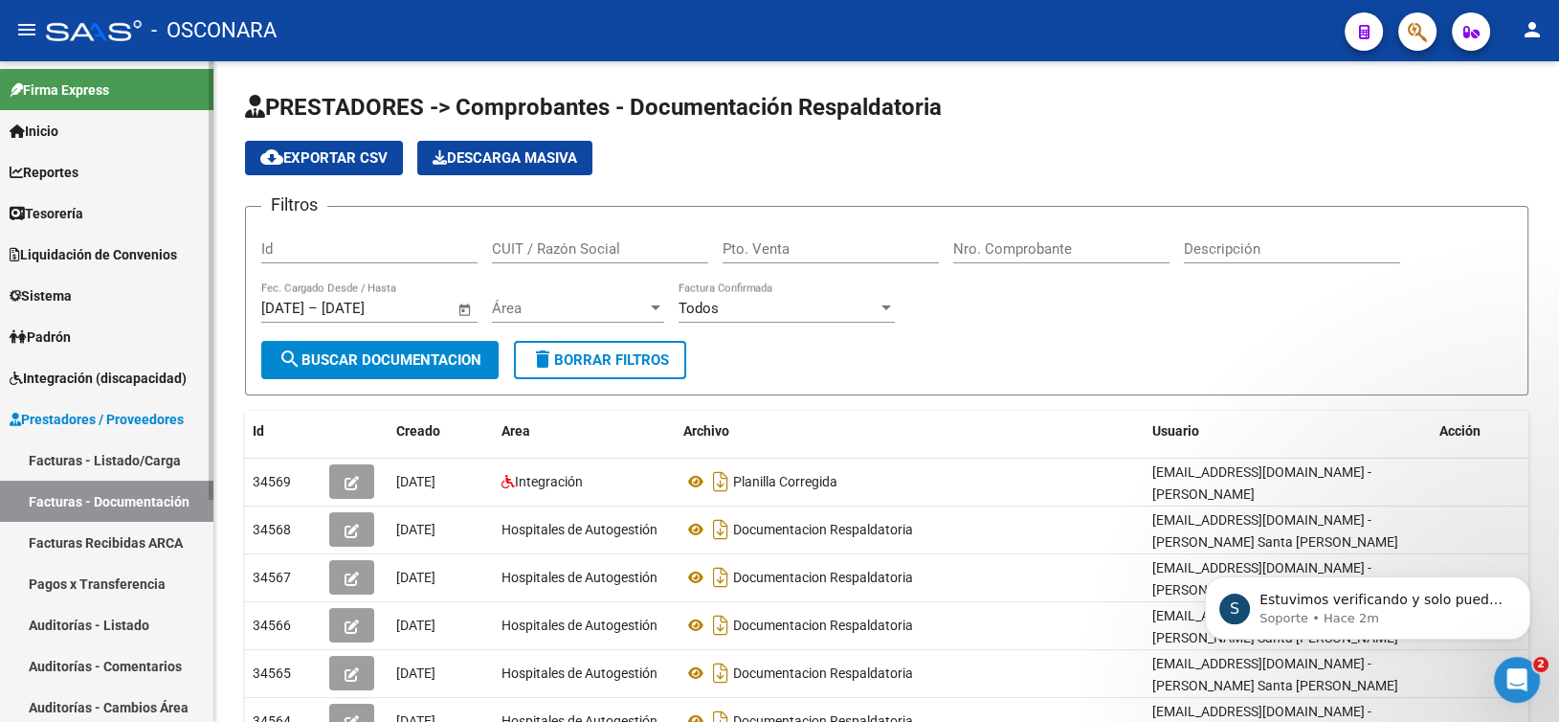
click at [100, 616] on link "Auditorías - Listado" at bounding box center [106, 624] width 213 height 41
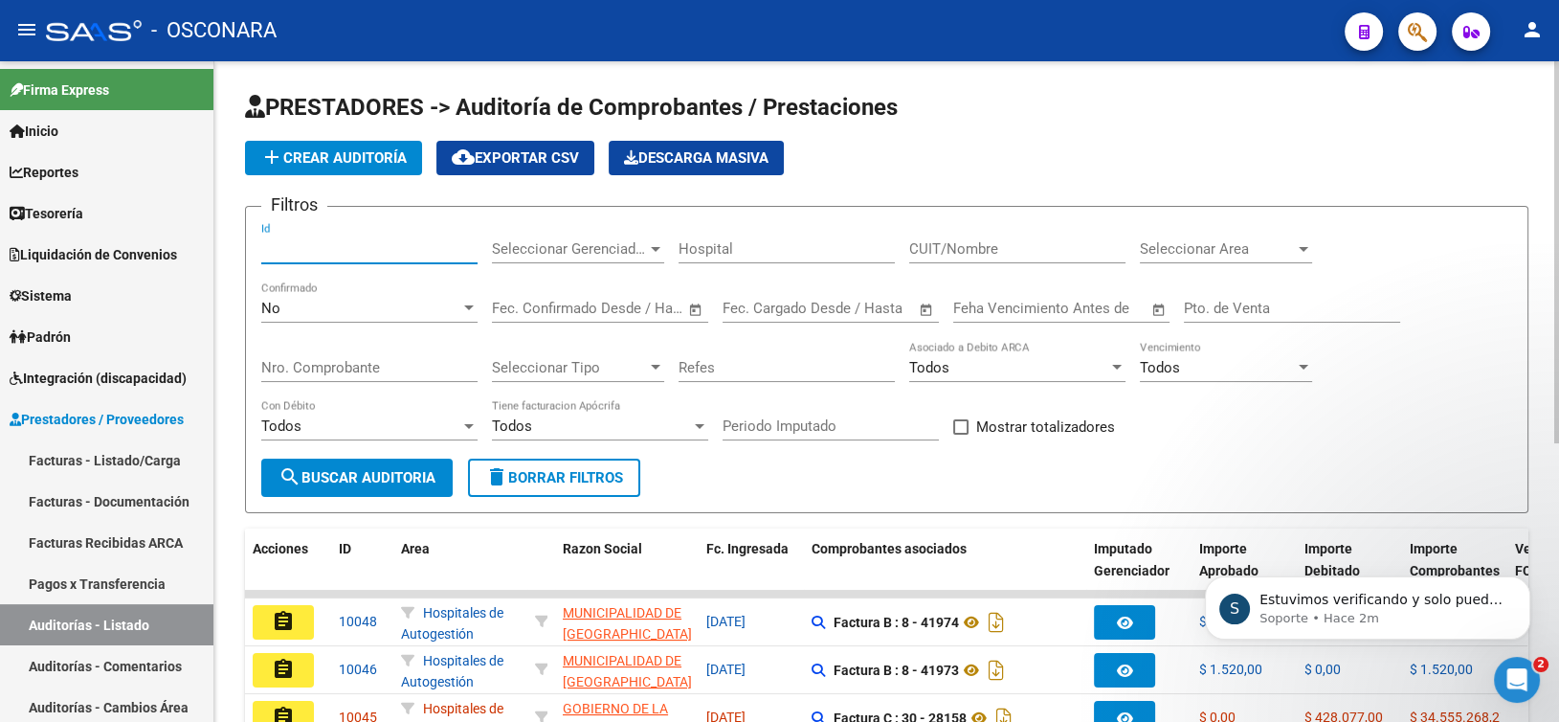
click at [319, 245] on input "Id" at bounding box center [369, 248] width 216 height 17
paste input "9967"
type input "9967"
click at [328, 300] on div "No" at bounding box center [360, 308] width 199 height 17
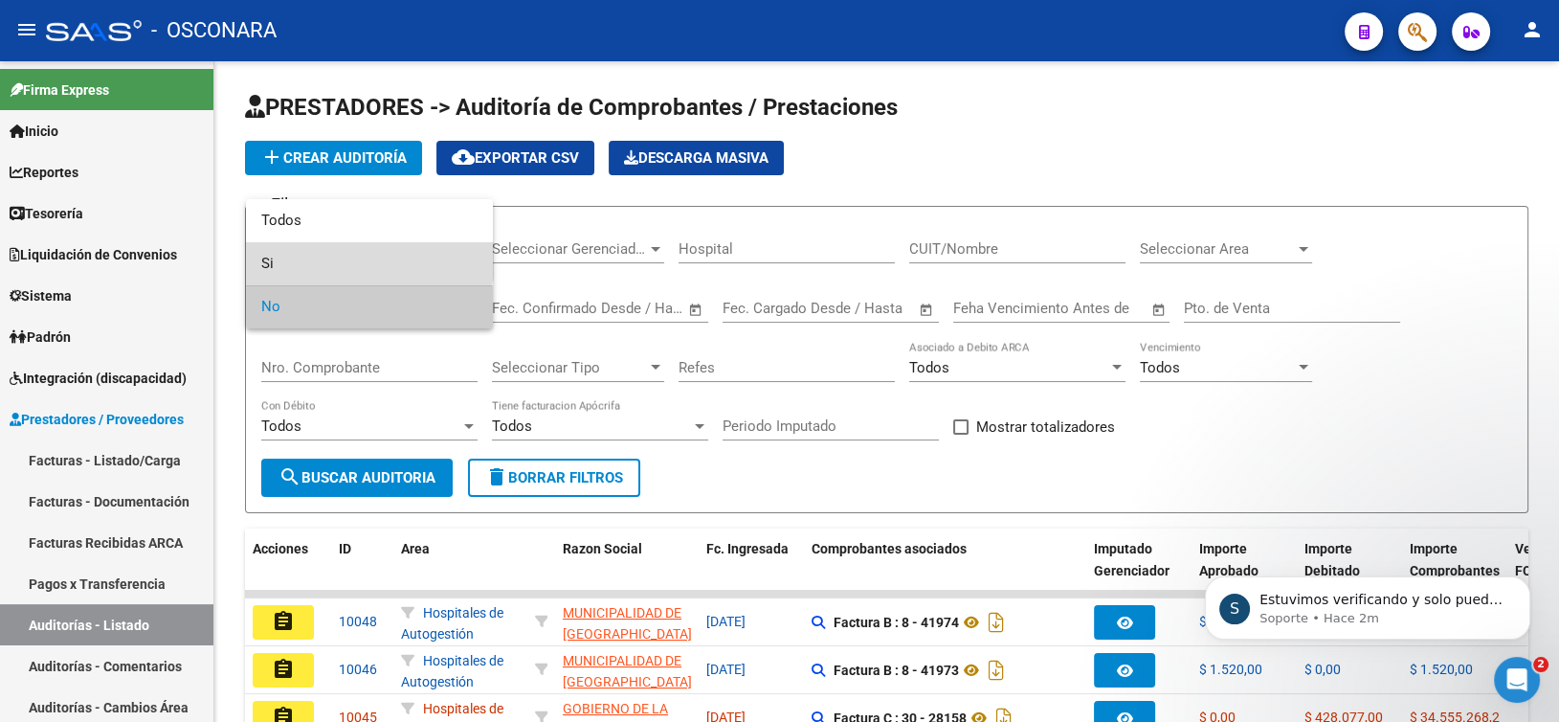
click at [340, 248] on span "Si" at bounding box center [369, 263] width 216 height 43
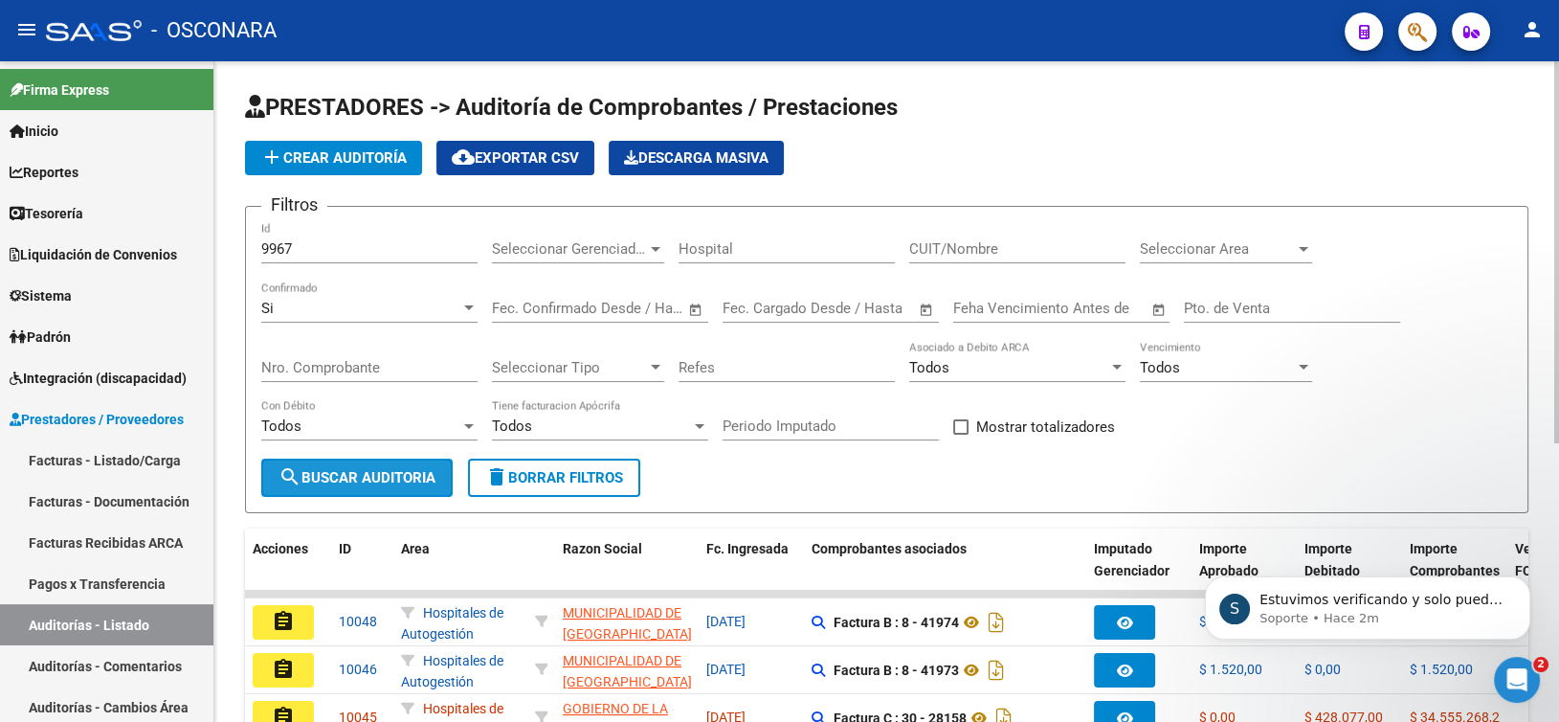
click at [375, 474] on span "search Buscar Auditoria" at bounding box center [356, 477] width 157 height 17
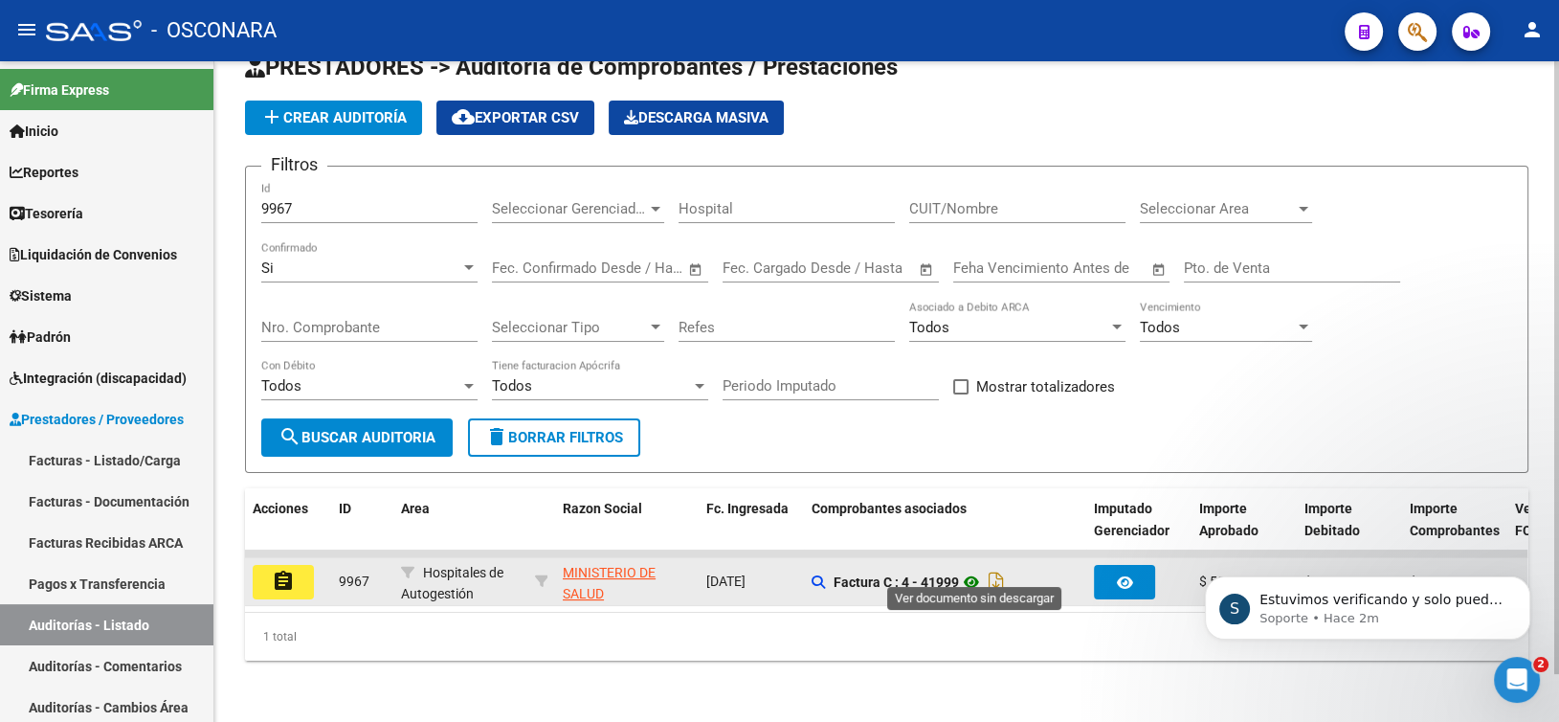
click at [978, 570] on icon at bounding box center [971, 581] width 25 height 23
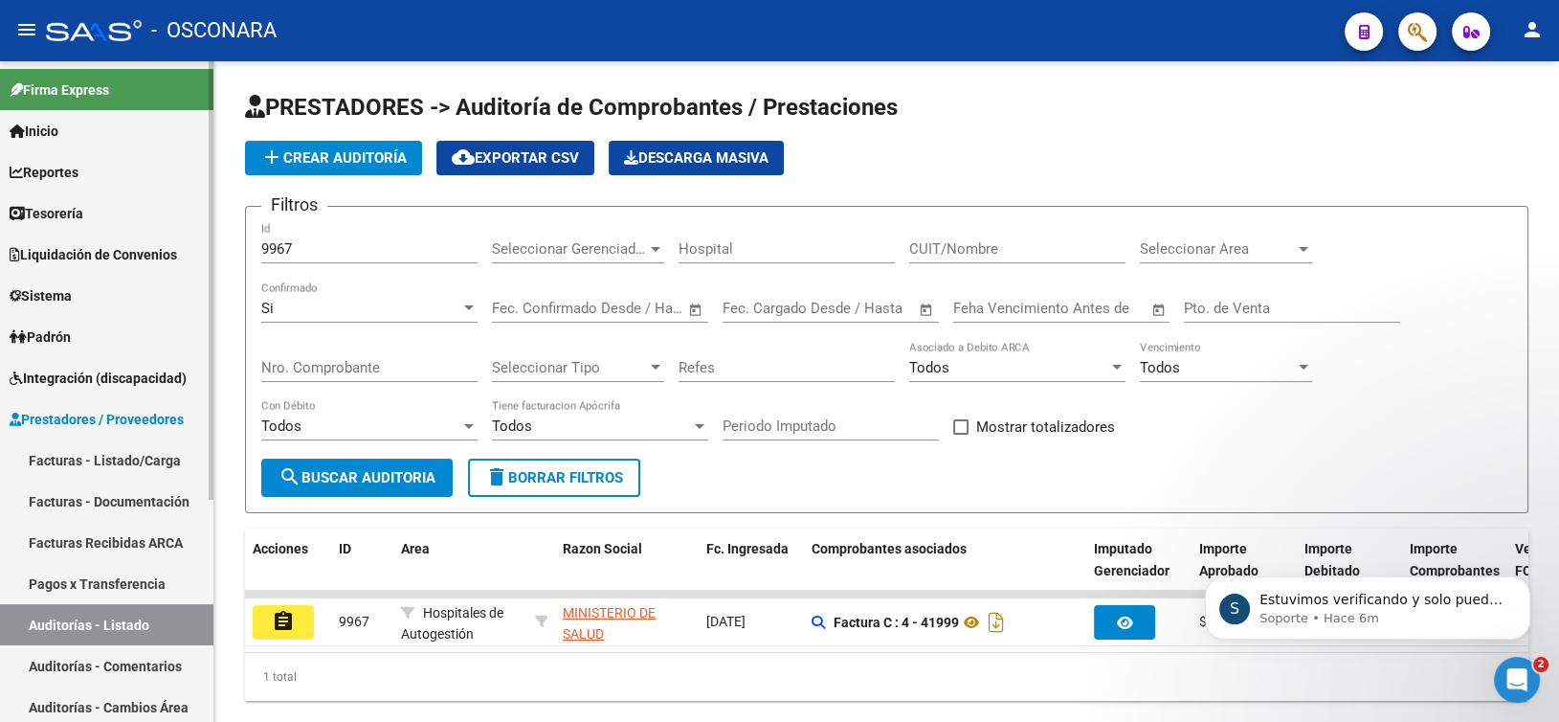
click at [69, 453] on link "Facturas - Listado/Carga" at bounding box center [106, 459] width 213 height 41
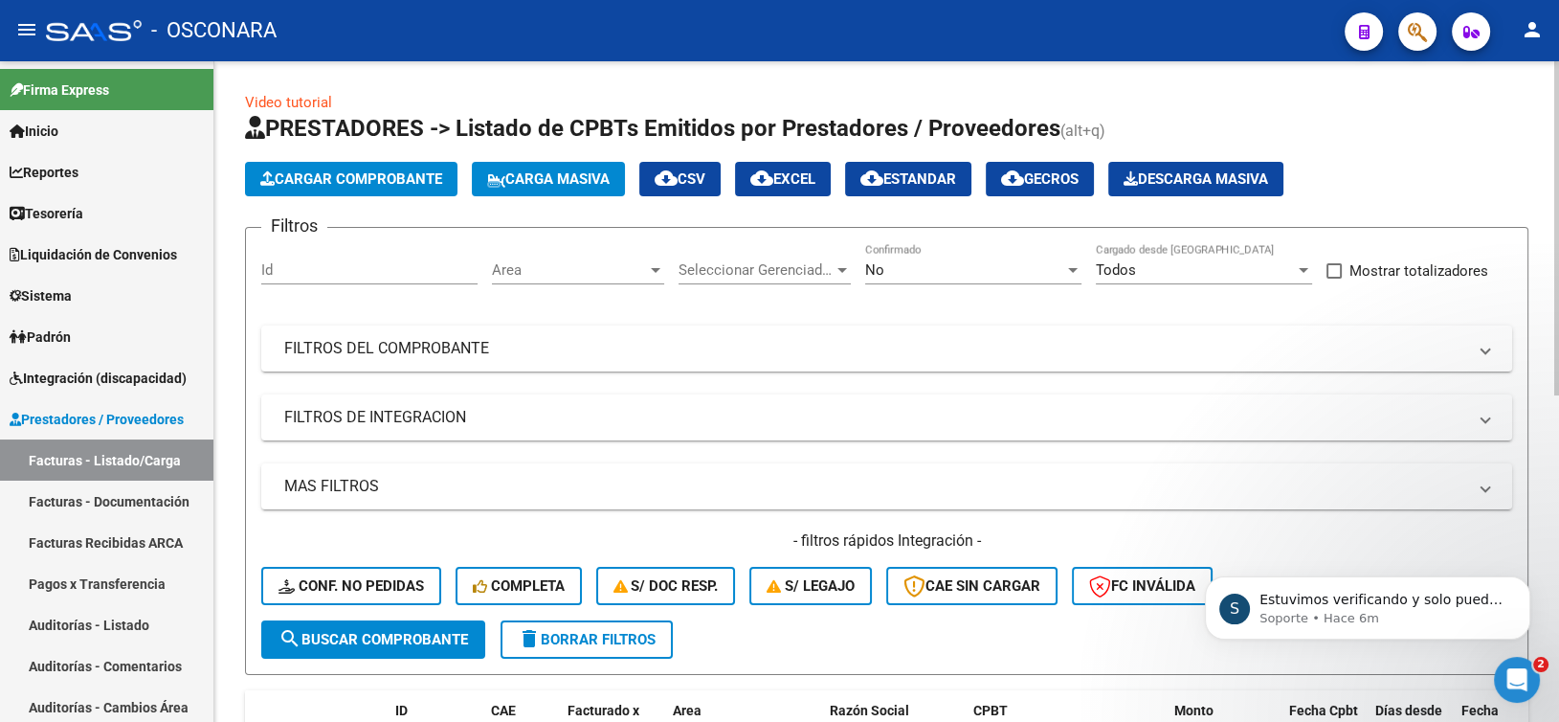
click at [919, 278] on div "No Confirmado" at bounding box center [973, 263] width 216 height 41
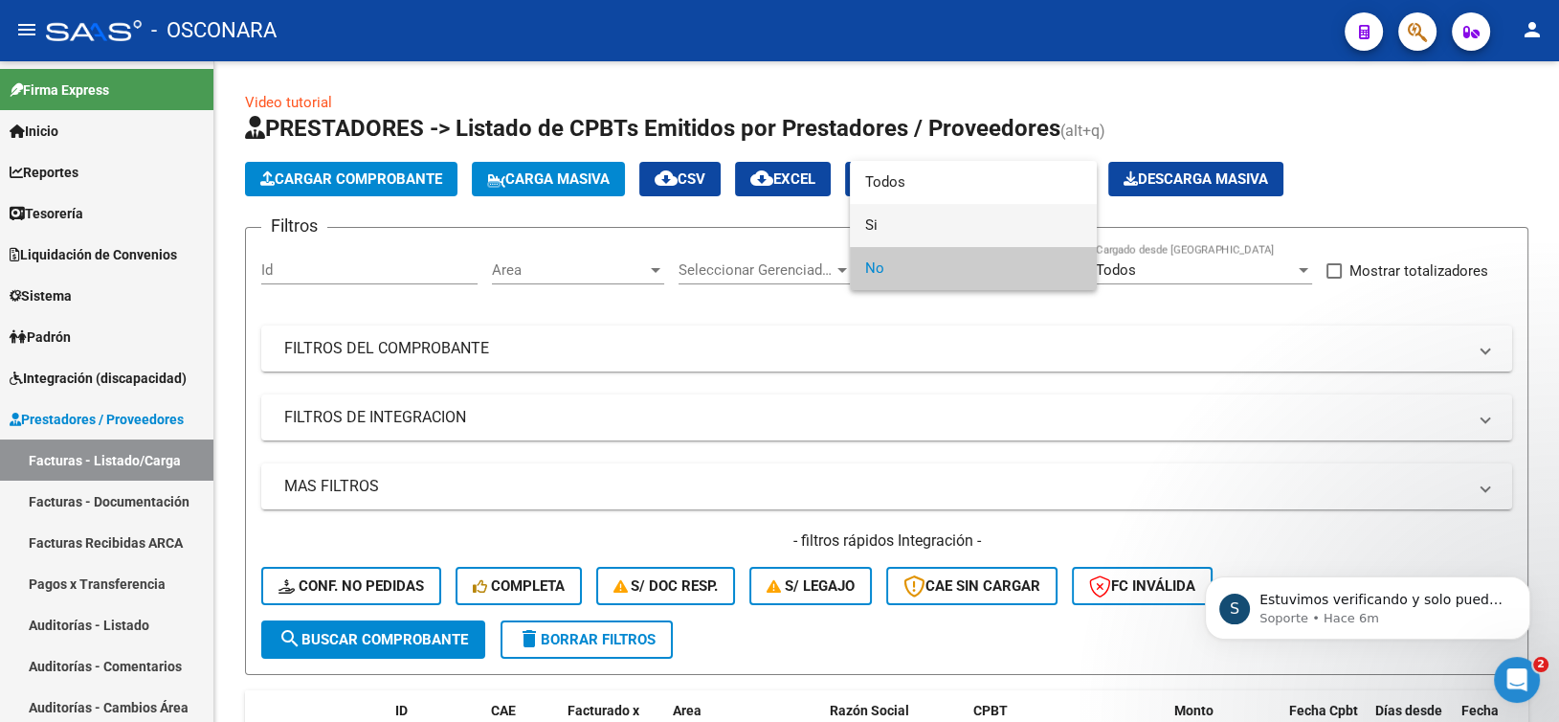
click at [903, 226] on span "Si" at bounding box center [973, 225] width 216 height 43
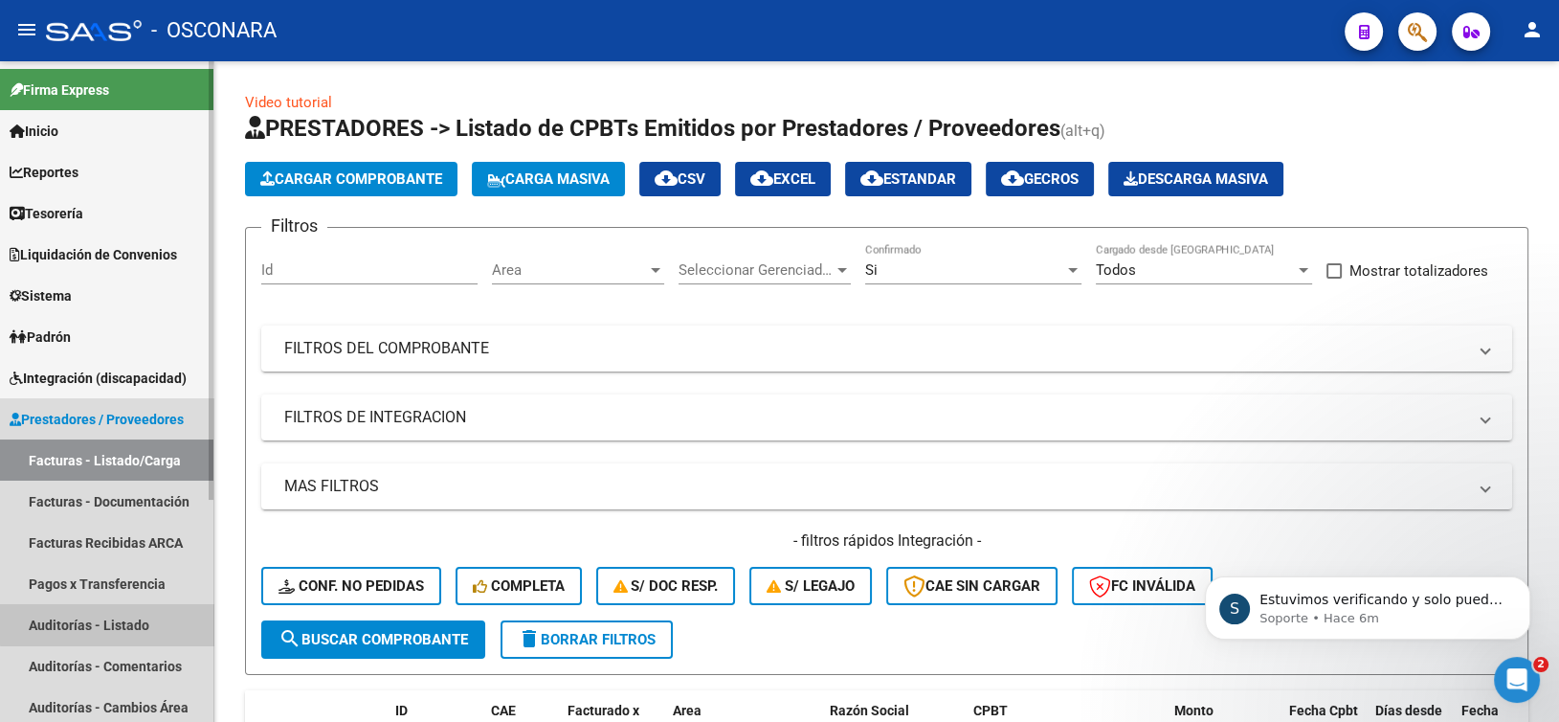
click at [116, 612] on link "Auditorías - Listado" at bounding box center [106, 624] width 213 height 41
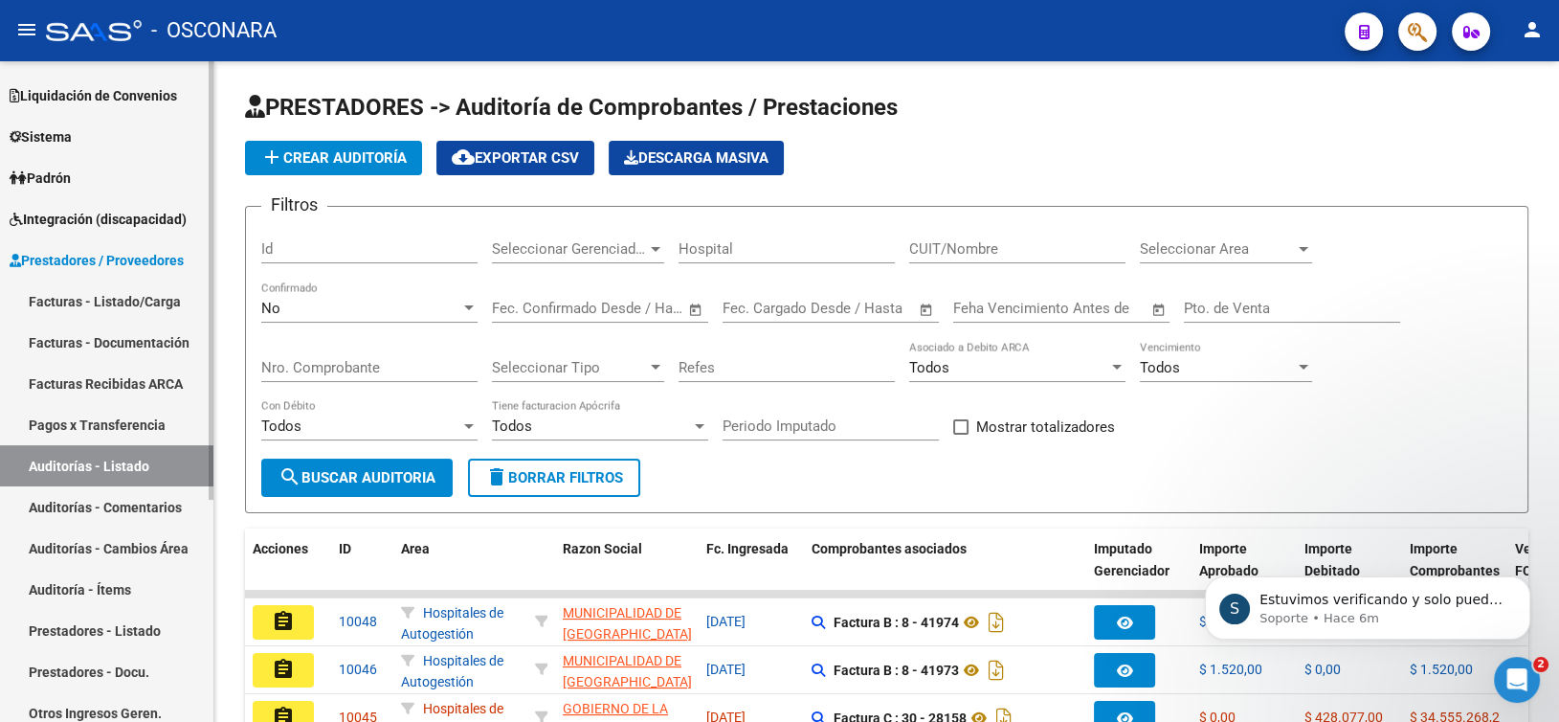
scroll to position [191, 0]
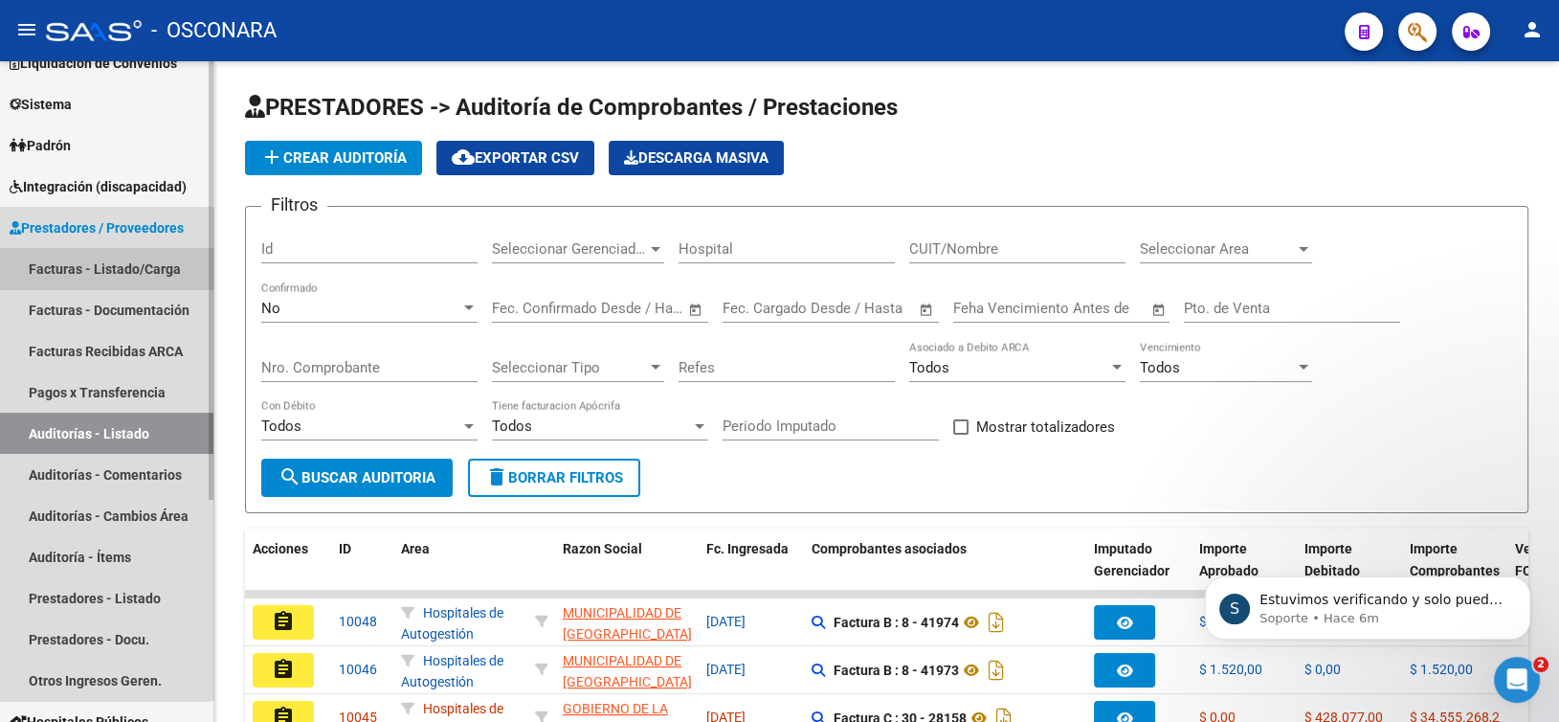
click at [105, 275] on link "Facturas - Listado/Carga" at bounding box center [106, 268] width 213 height 41
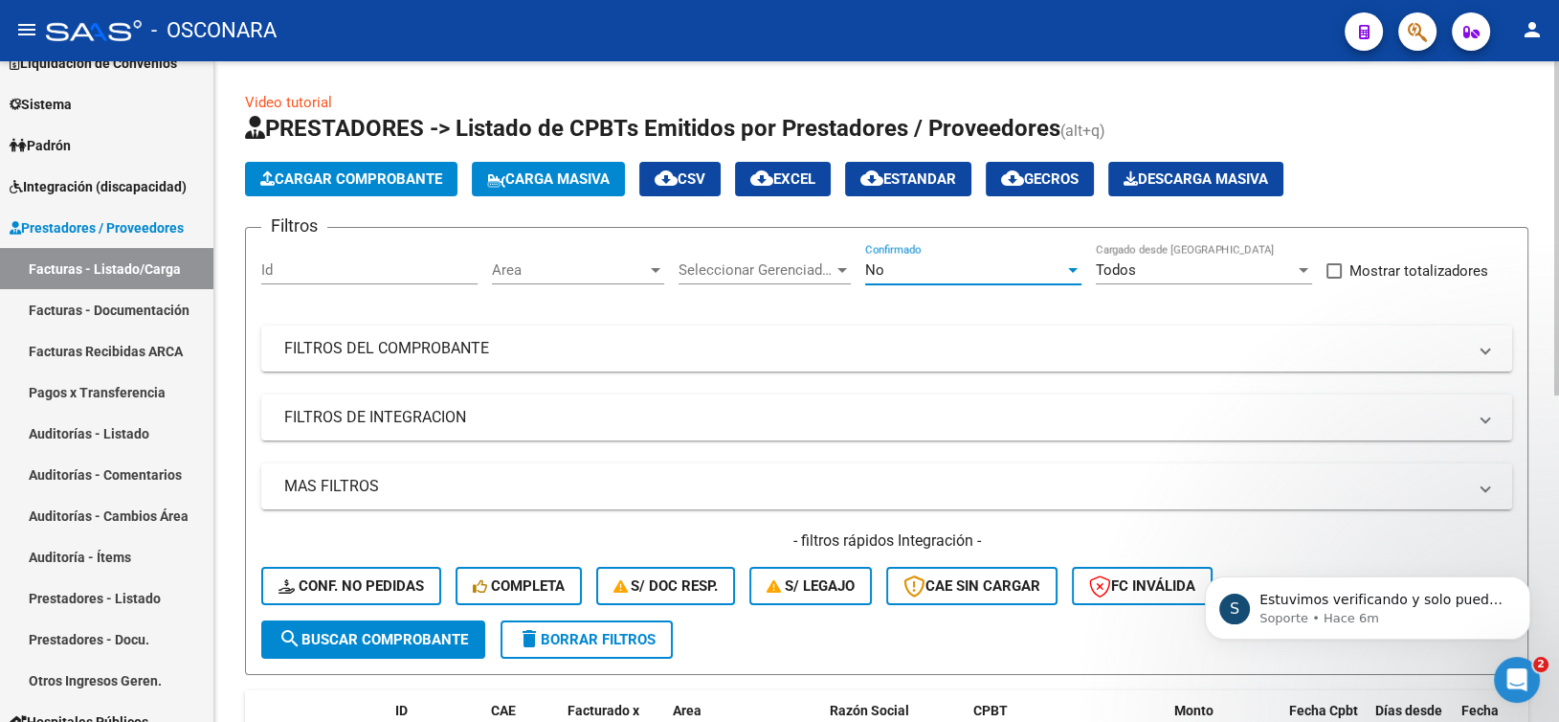
click at [949, 264] on div "No" at bounding box center [964, 269] width 199 height 17
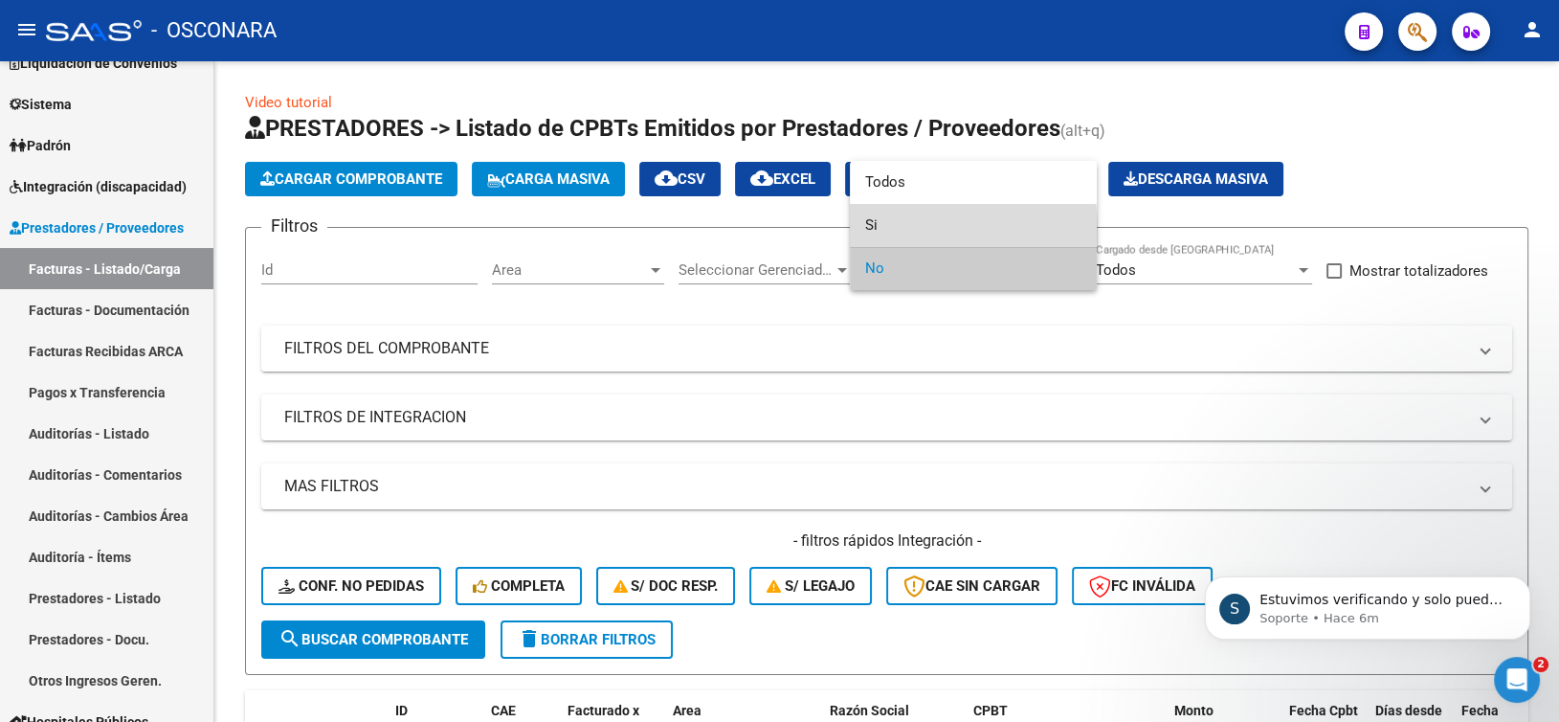
click at [880, 231] on span "Si" at bounding box center [973, 225] width 216 height 43
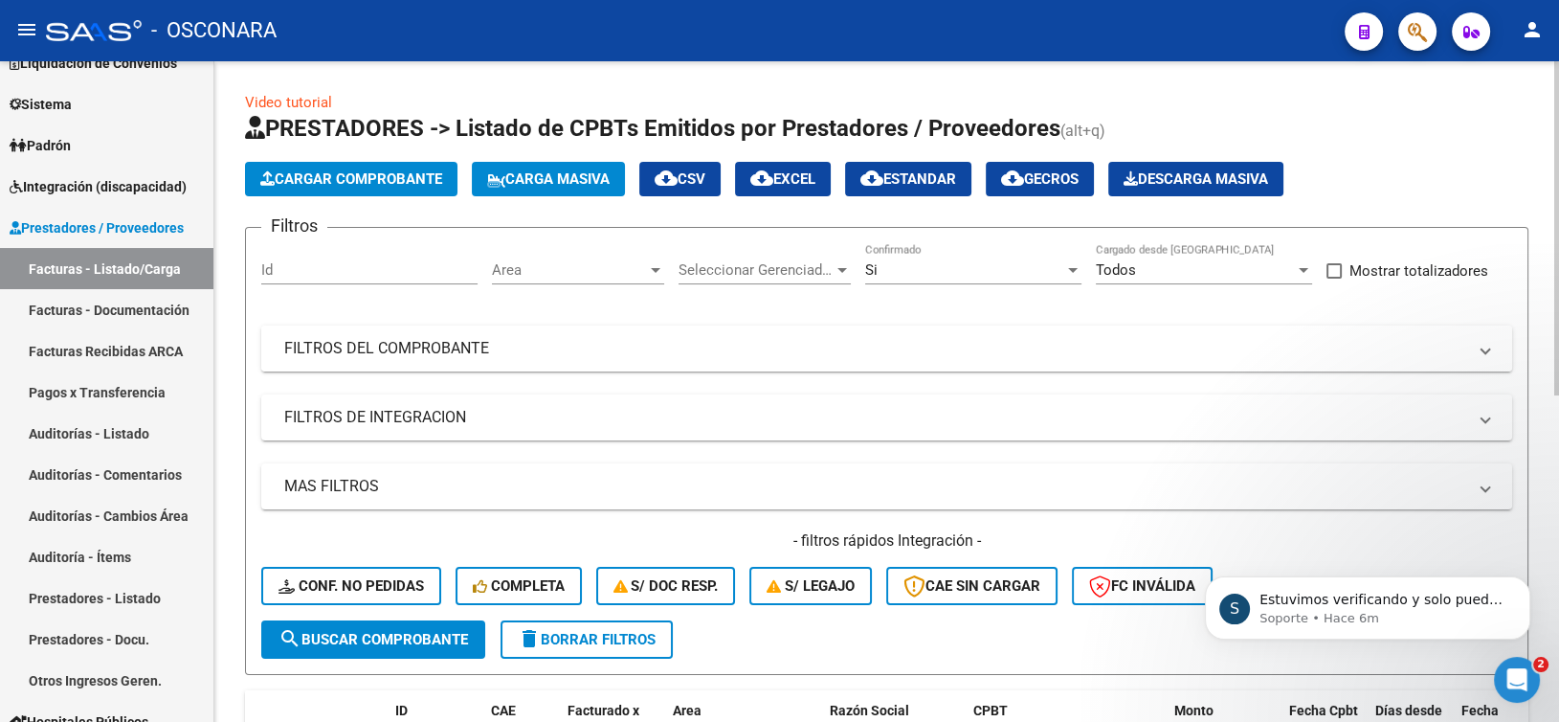
click at [679, 346] on mat-panel-title "FILTROS DEL COMPROBANTE" at bounding box center [875, 348] width 1182 height 21
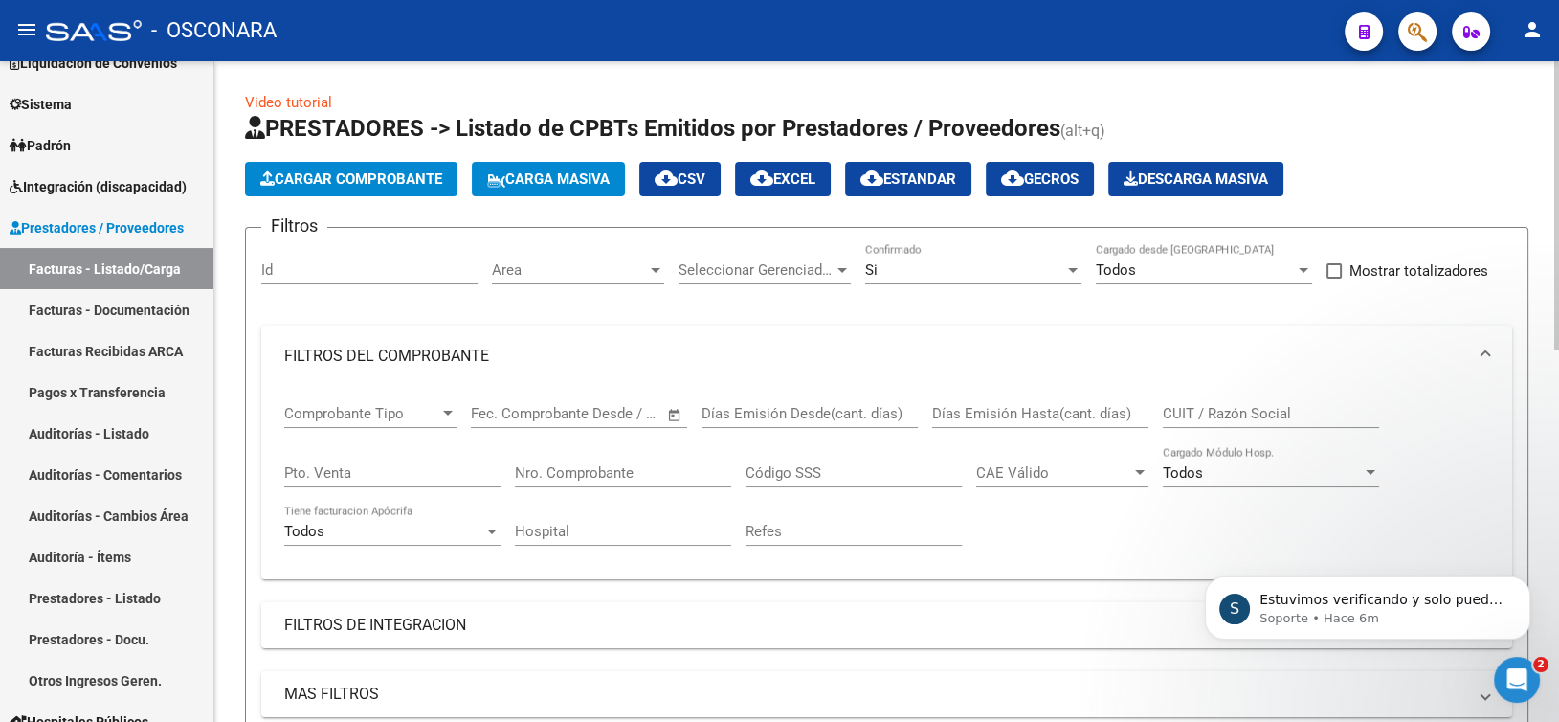
click at [392, 484] on div "Pto. Venta" at bounding box center [392, 466] width 216 height 41
click at [402, 477] on input "Pto. Venta" at bounding box center [392, 472] width 216 height 17
type input "6"
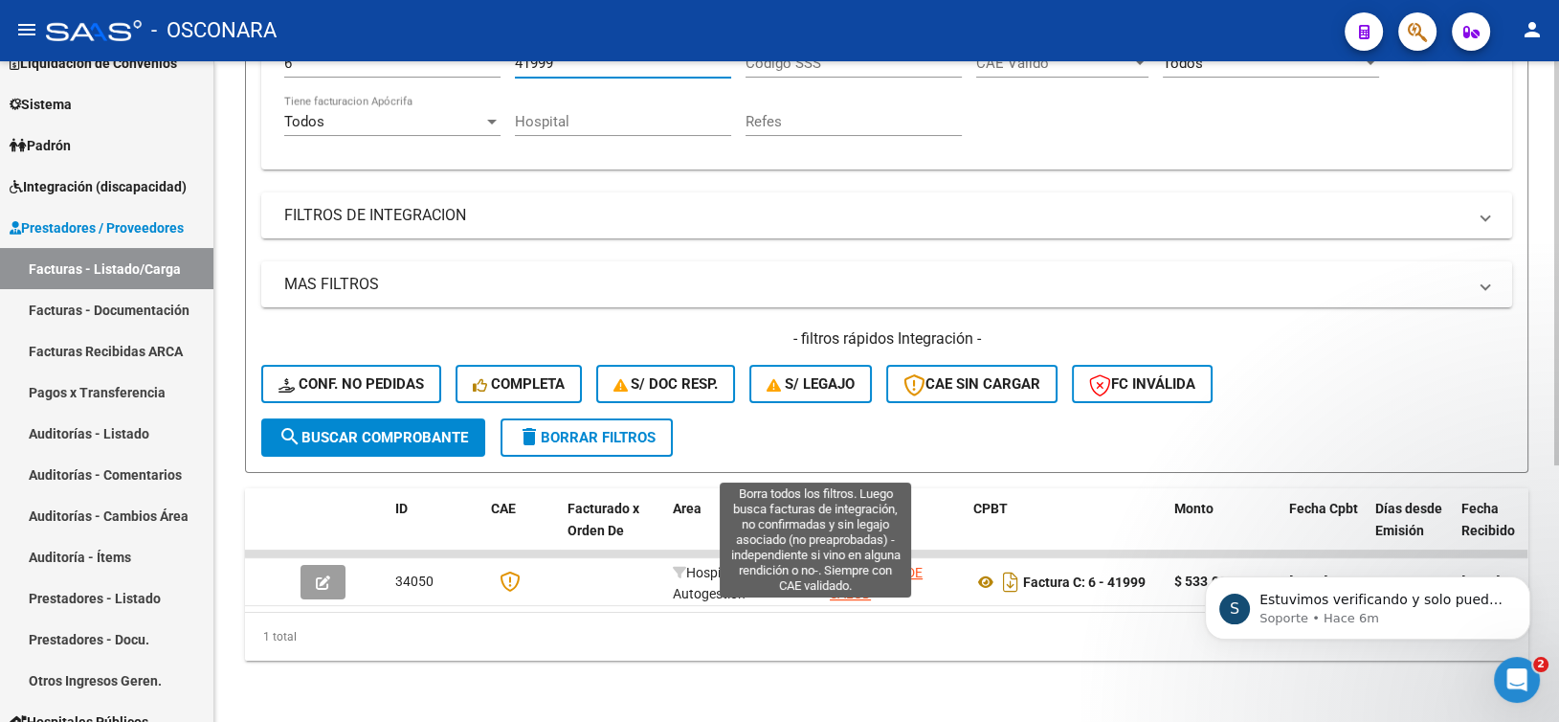
scroll to position [419, 0]
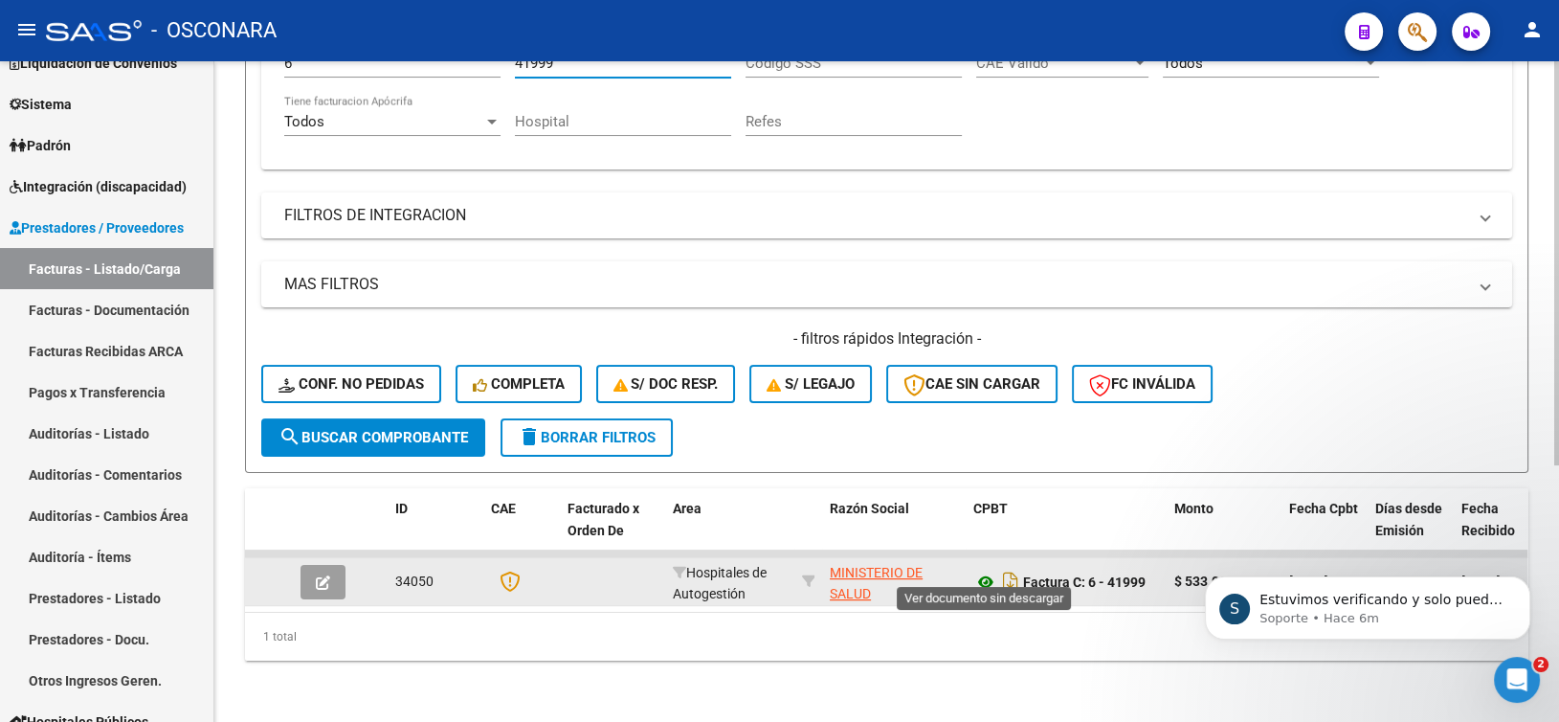
type input "41999"
click at [989, 570] on icon at bounding box center [985, 581] width 25 height 23
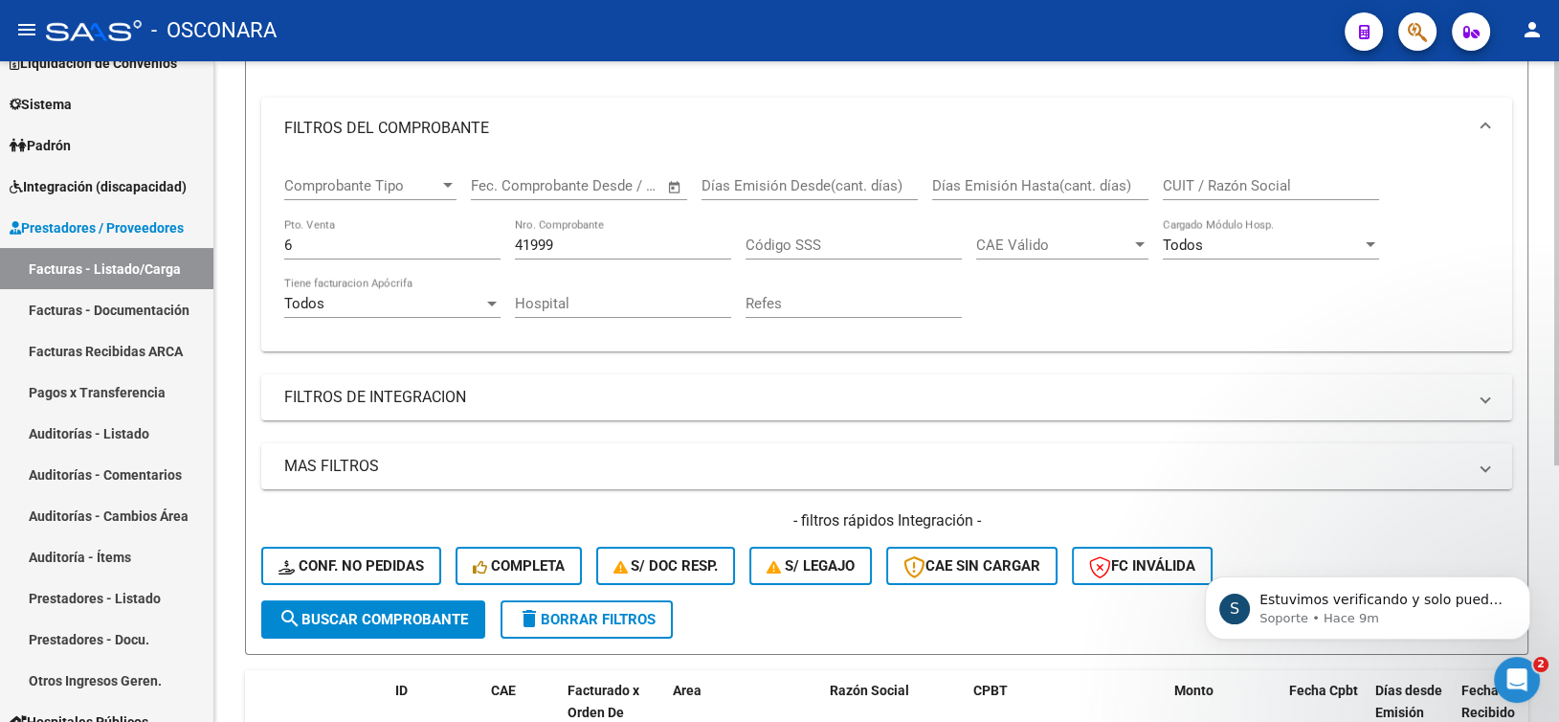
scroll to position [132, 0]
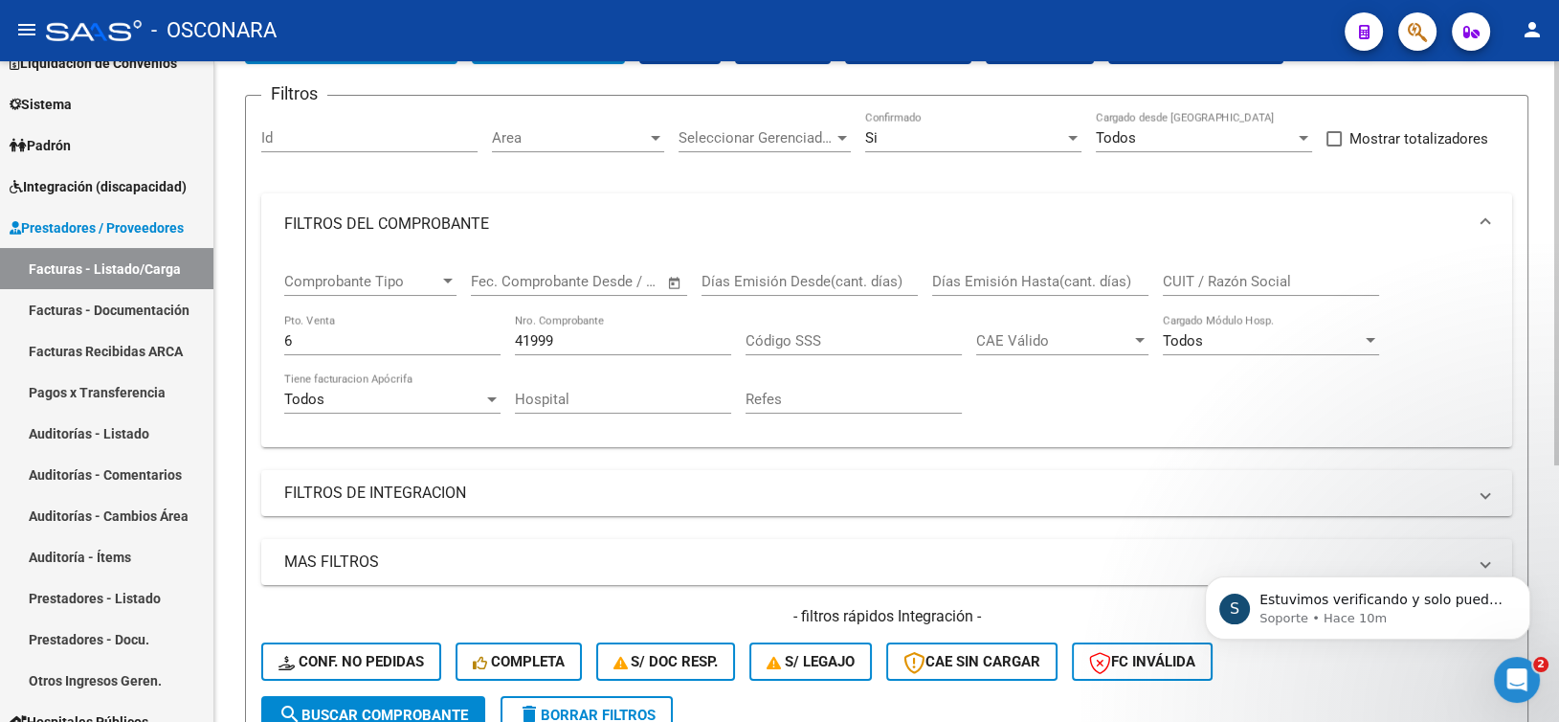
click at [369, 349] on div "6 Pto. Venta" at bounding box center [392, 334] width 216 height 41
click at [371, 342] on input "6" at bounding box center [392, 340] width 216 height 17
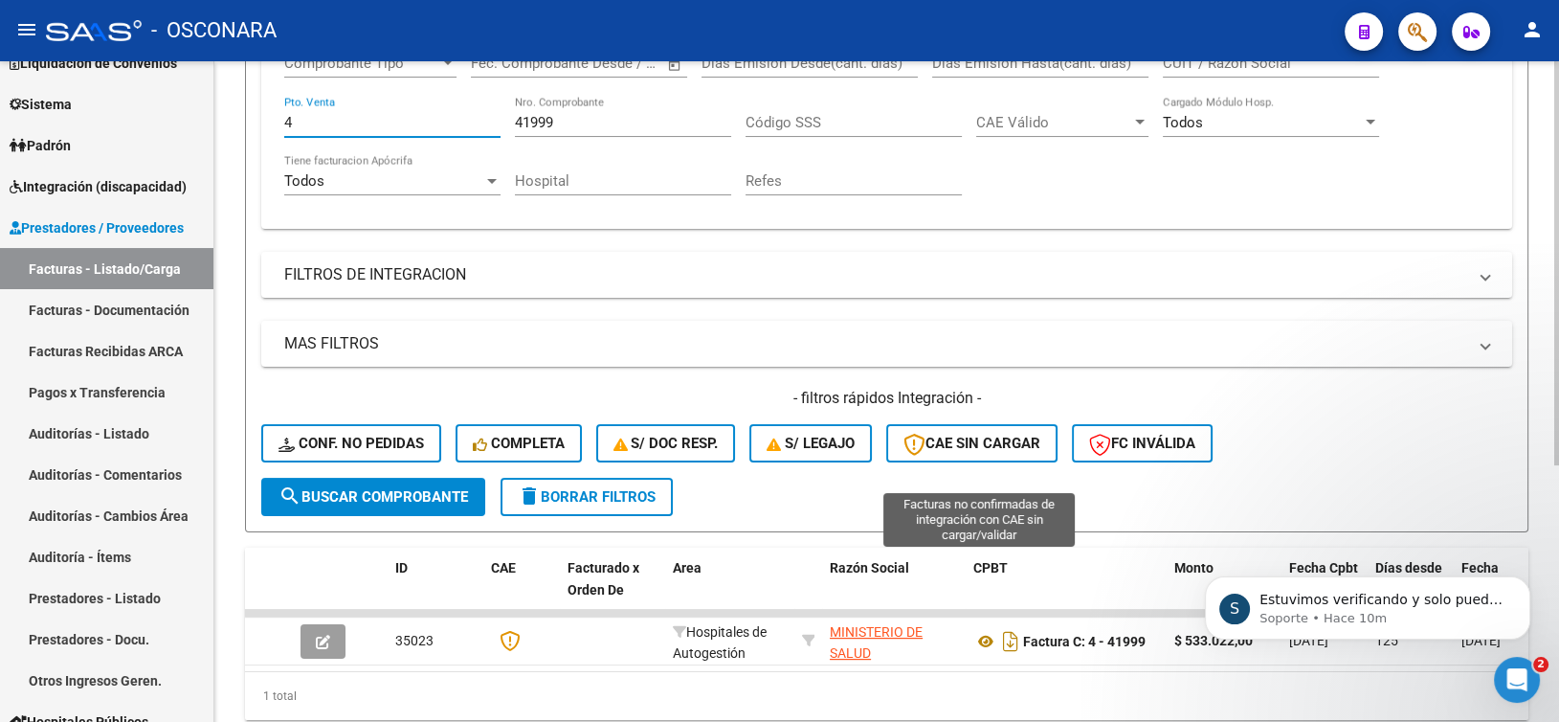
scroll to position [419, 0]
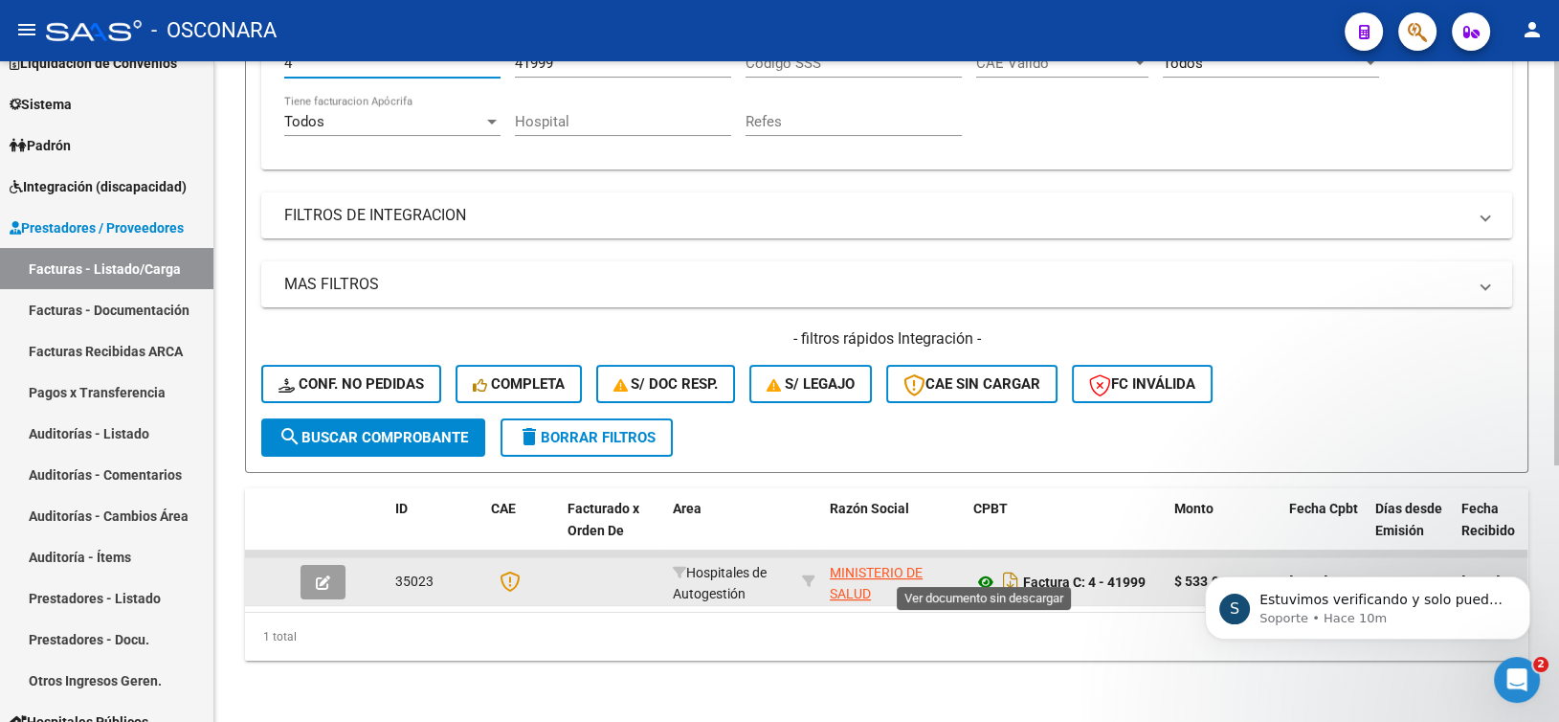
type input "4"
click at [988, 570] on icon at bounding box center [985, 581] width 25 height 23
click at [329, 575] on icon "button" at bounding box center [323, 582] width 14 height 14
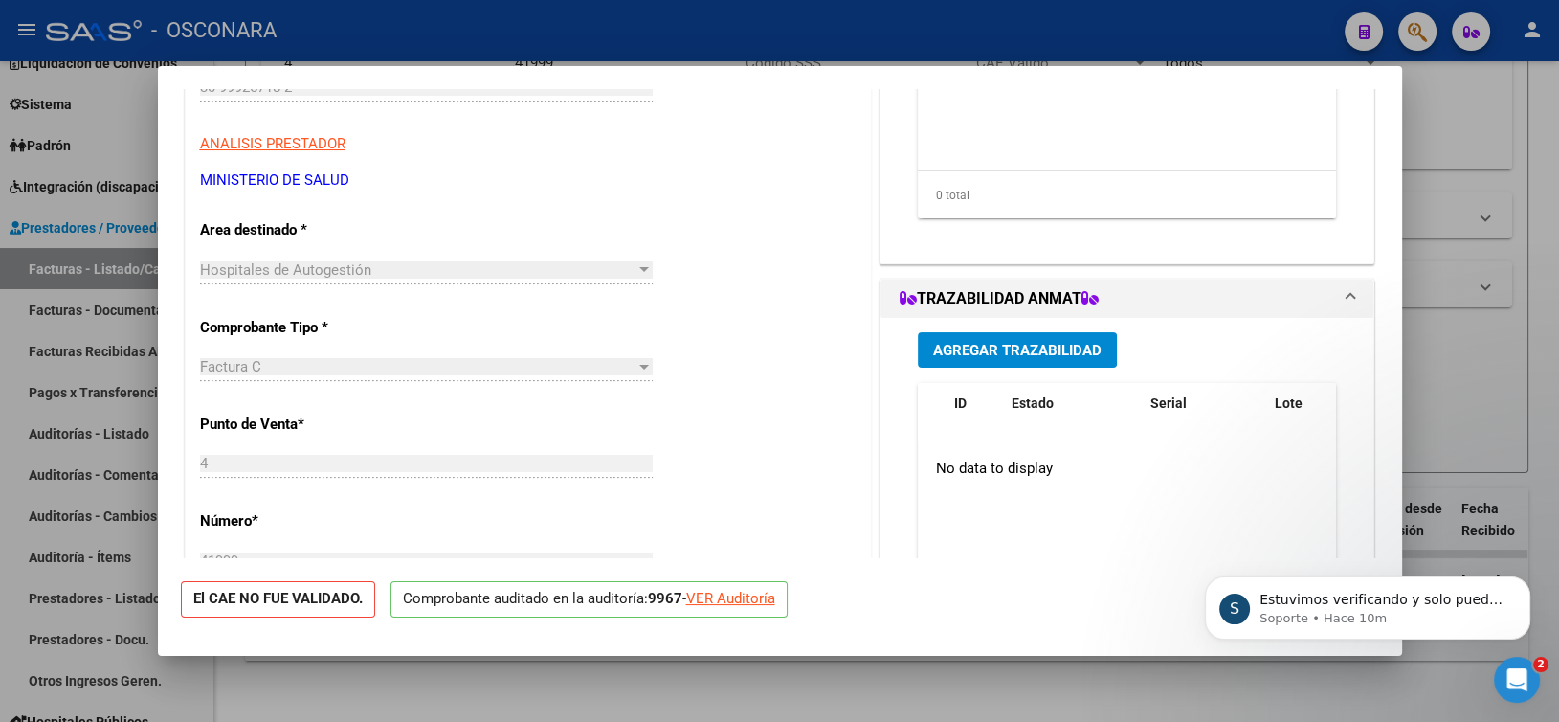
scroll to position [383, 0]
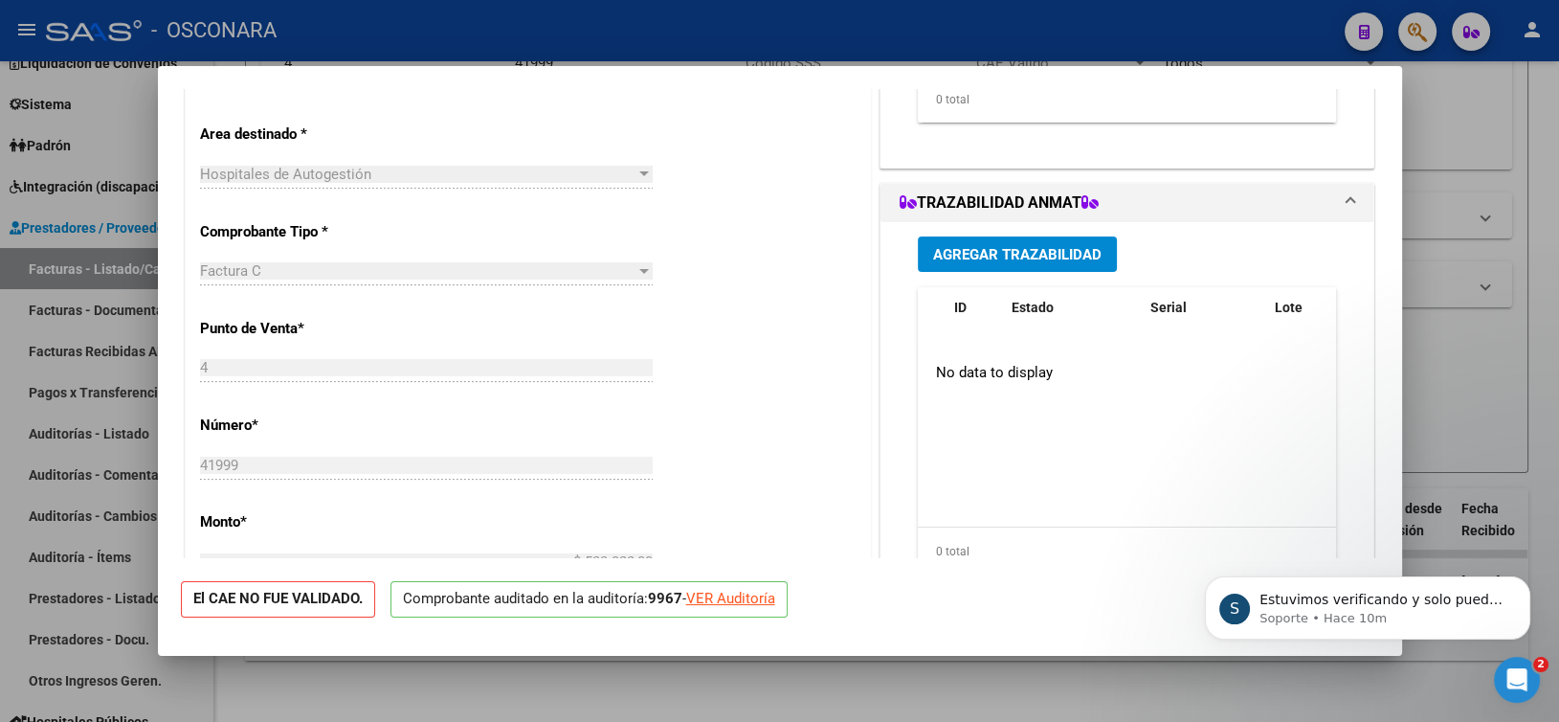
click at [695, 414] on div "CUIT * 30-99925718-2 Ingresar CUIT ANALISIS PRESTADOR MINISTERIO DE [PERSON_NAM…" at bounding box center [528, 590] width 685 height 1357
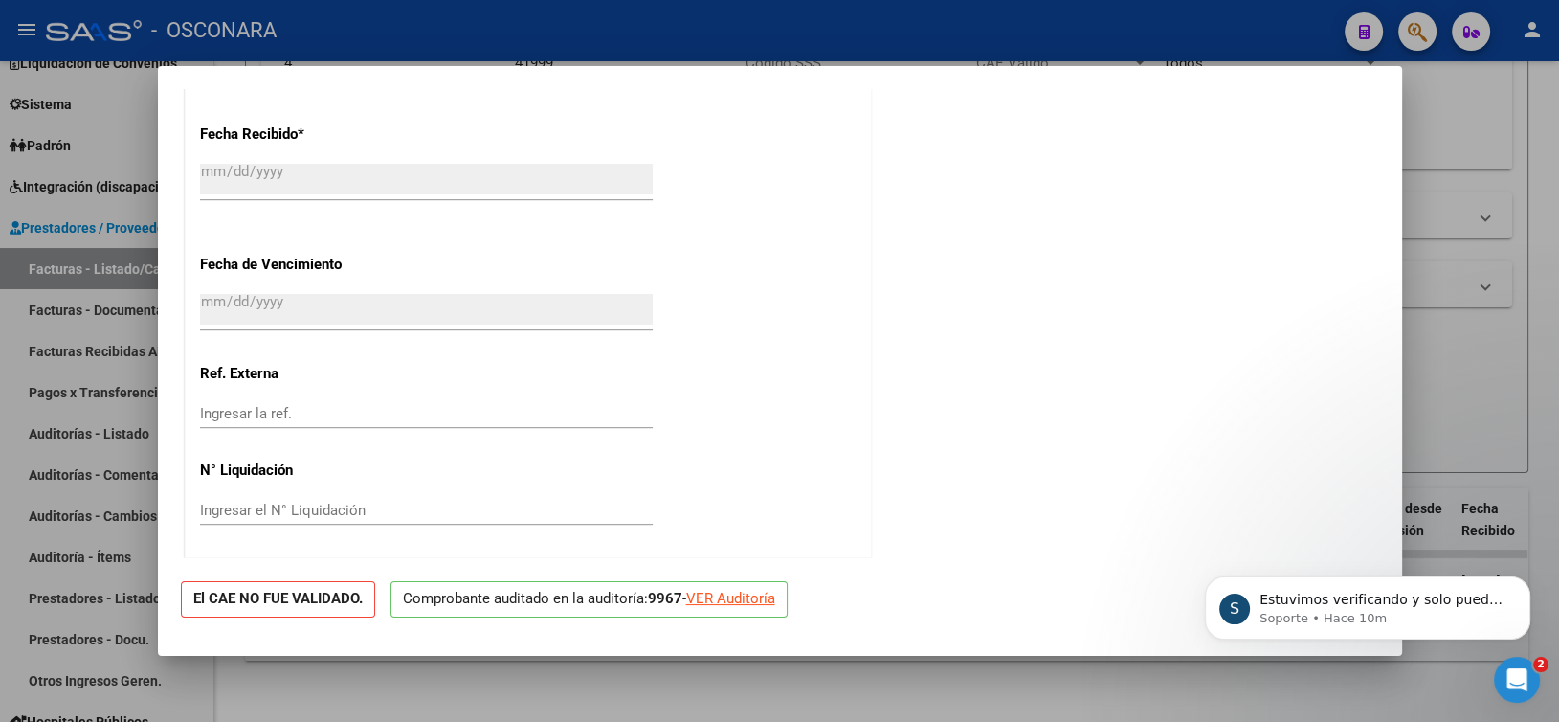
scroll to position [1096, 0]
click at [743, 595] on div "VER Auditoría" at bounding box center [730, 599] width 89 height 22
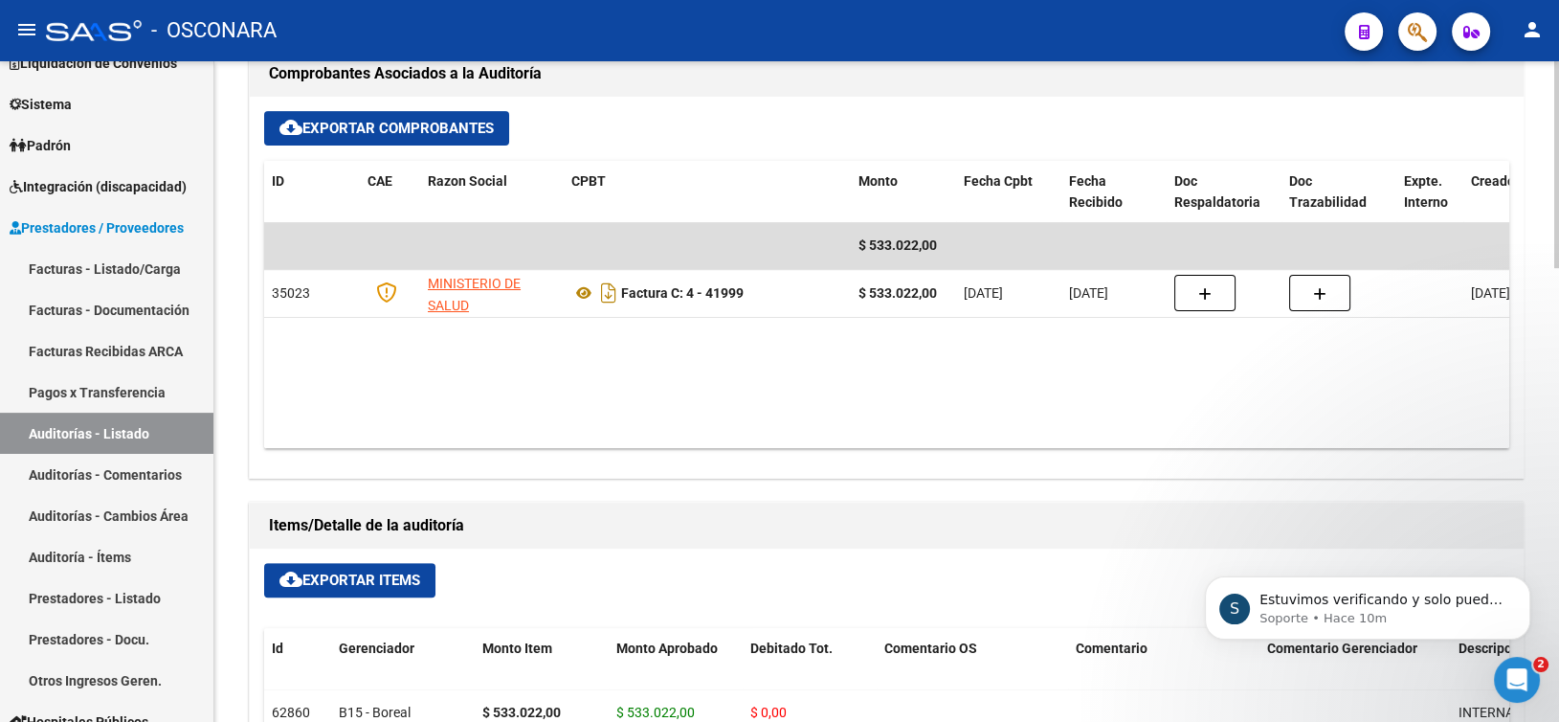
scroll to position [861, 0]
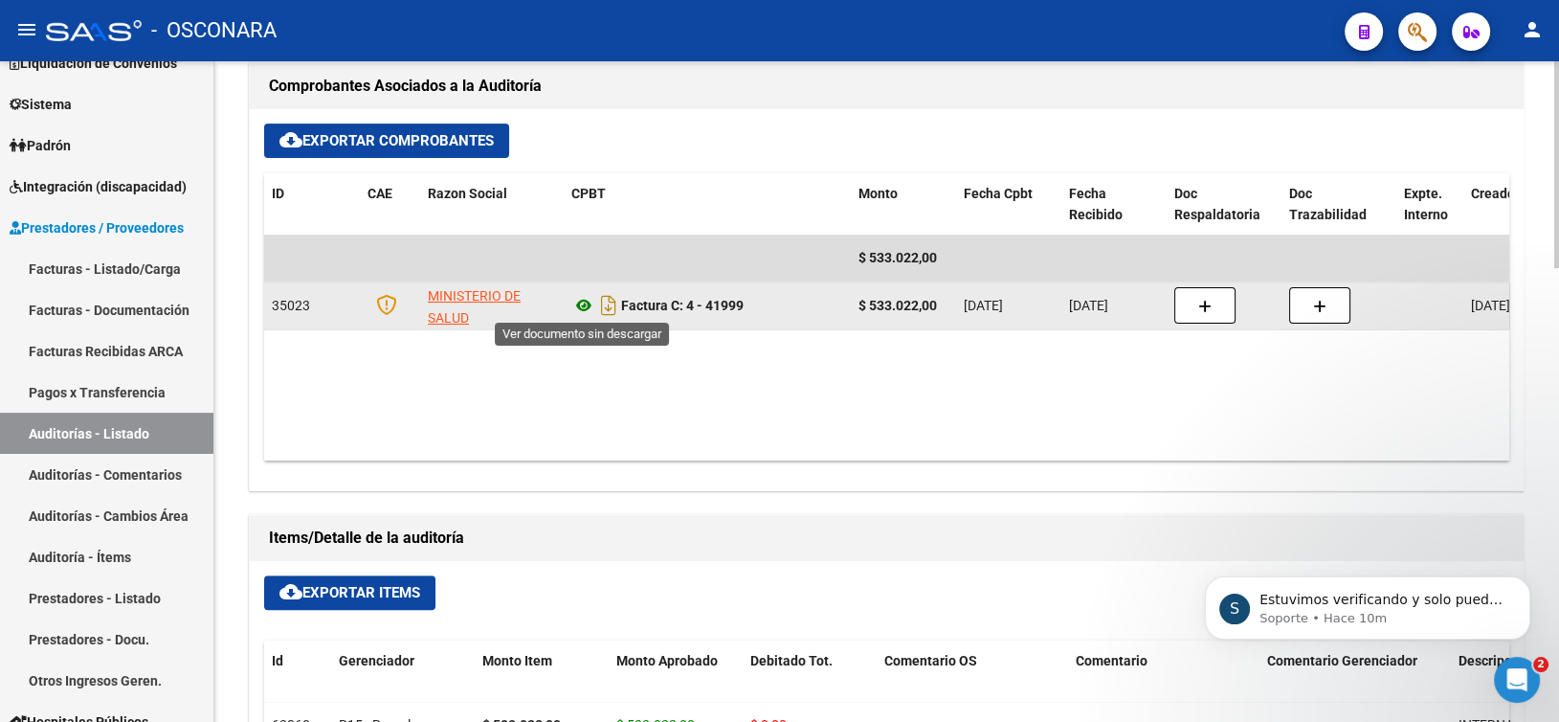
click at [579, 303] on icon at bounding box center [583, 305] width 25 height 23
drag, startPoint x: 687, startPoint y: 303, endPoint x: 747, endPoint y: 303, distance: 60.3
click at [747, 303] on div "Factura C: 4 - 41999" at bounding box center [707, 305] width 272 height 31
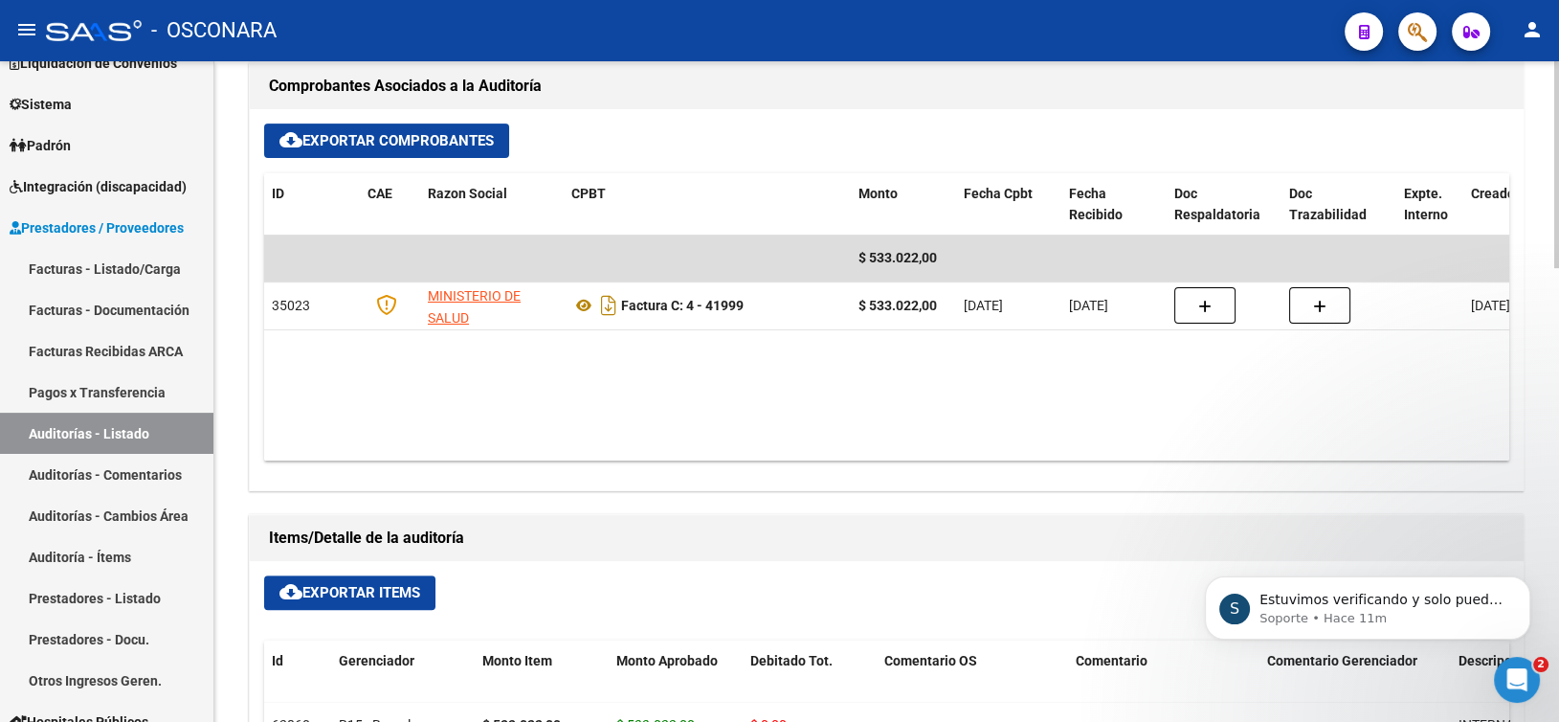
click at [740, 365] on datatable-body "$ 533.022,00 35023 MINISTERIO DE SALUD Factura C: 4 - 41999 $ 533.022,00 [DATE]…" at bounding box center [886, 347] width 1245 height 226
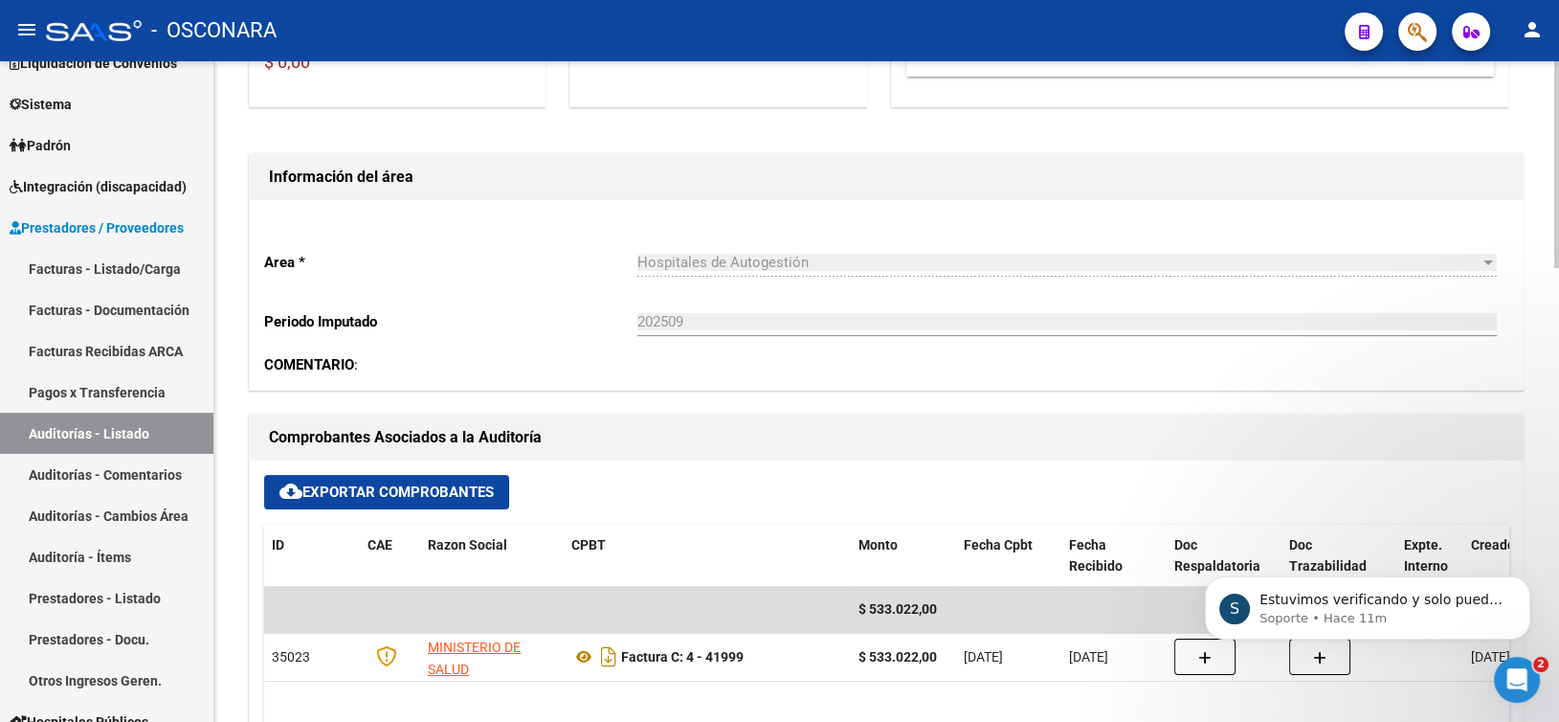
scroll to position [766, 0]
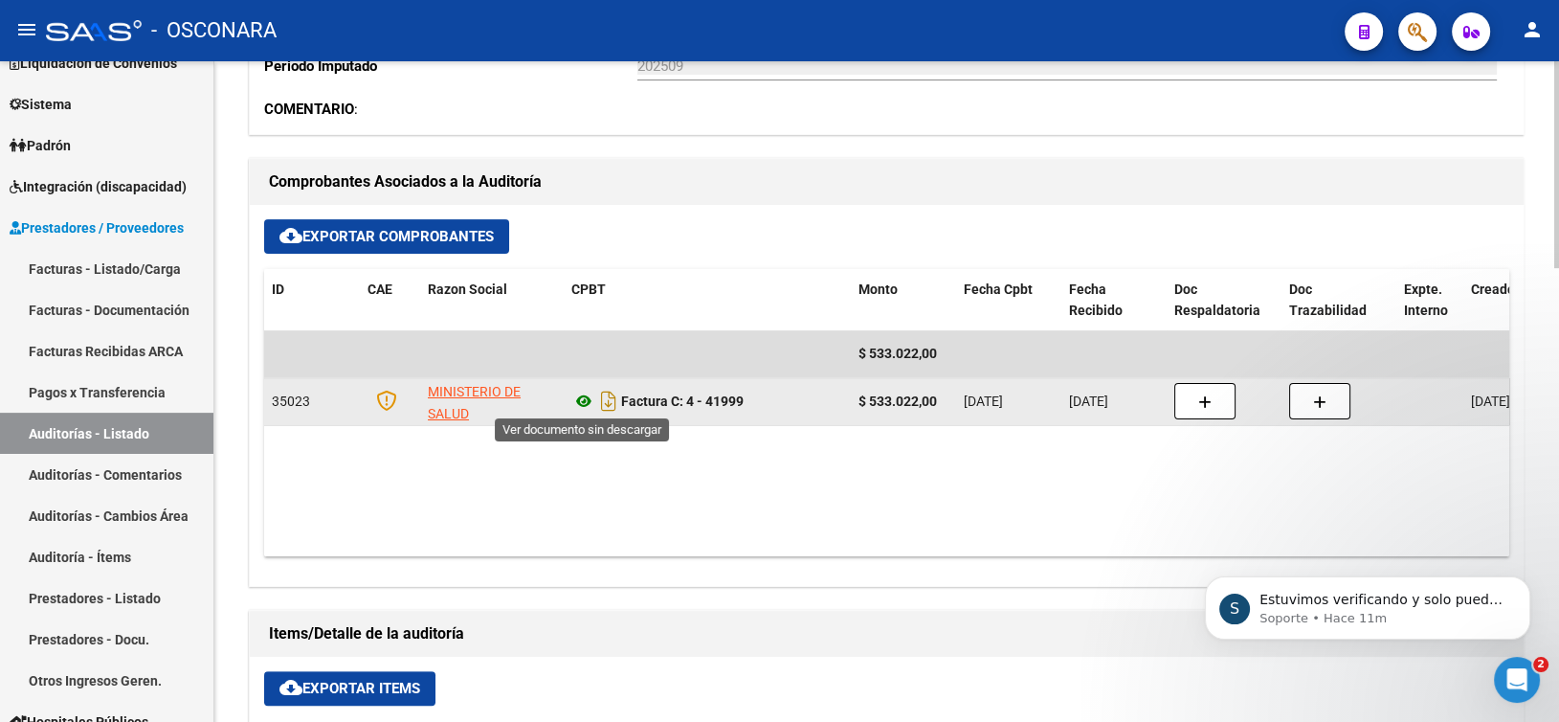
click at [585, 403] on icon at bounding box center [583, 400] width 25 height 23
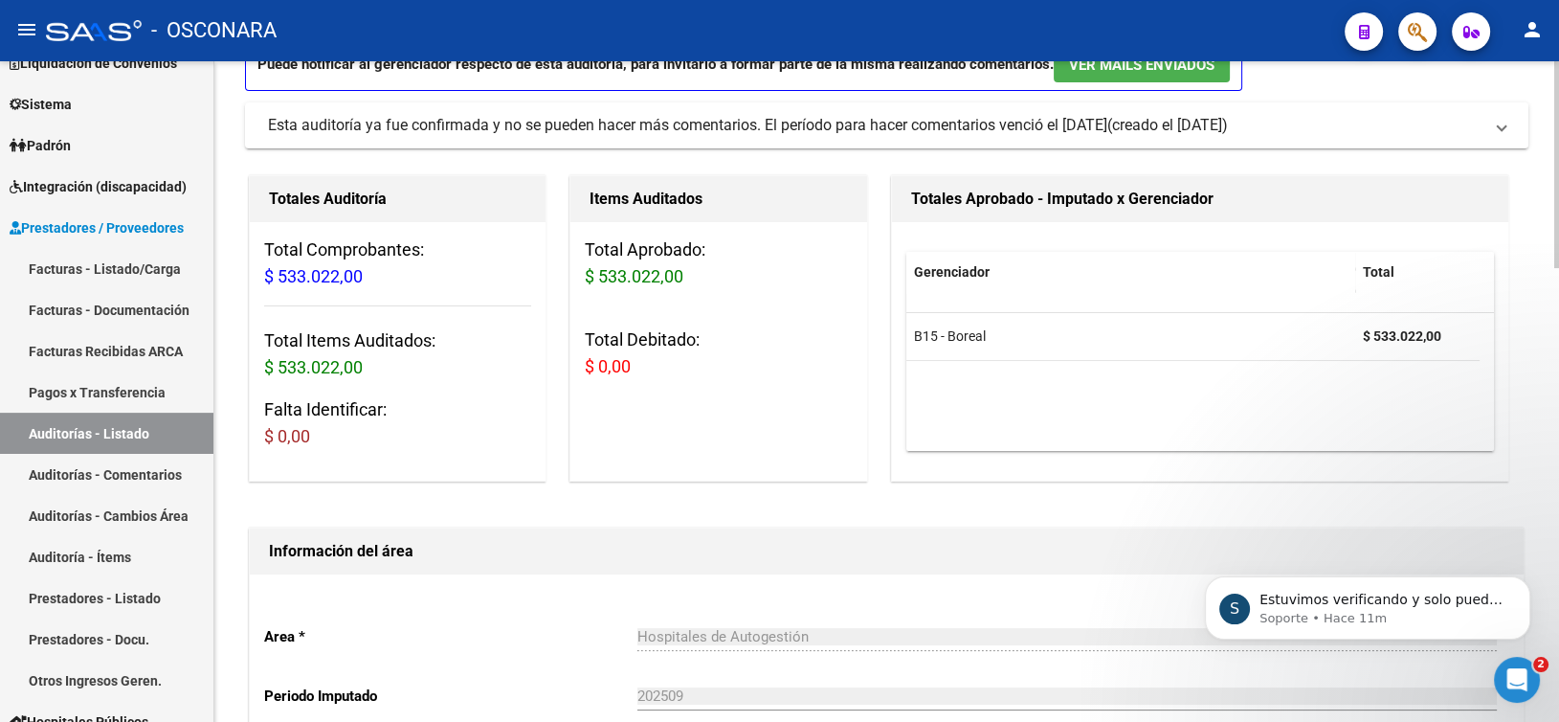
scroll to position [0, 0]
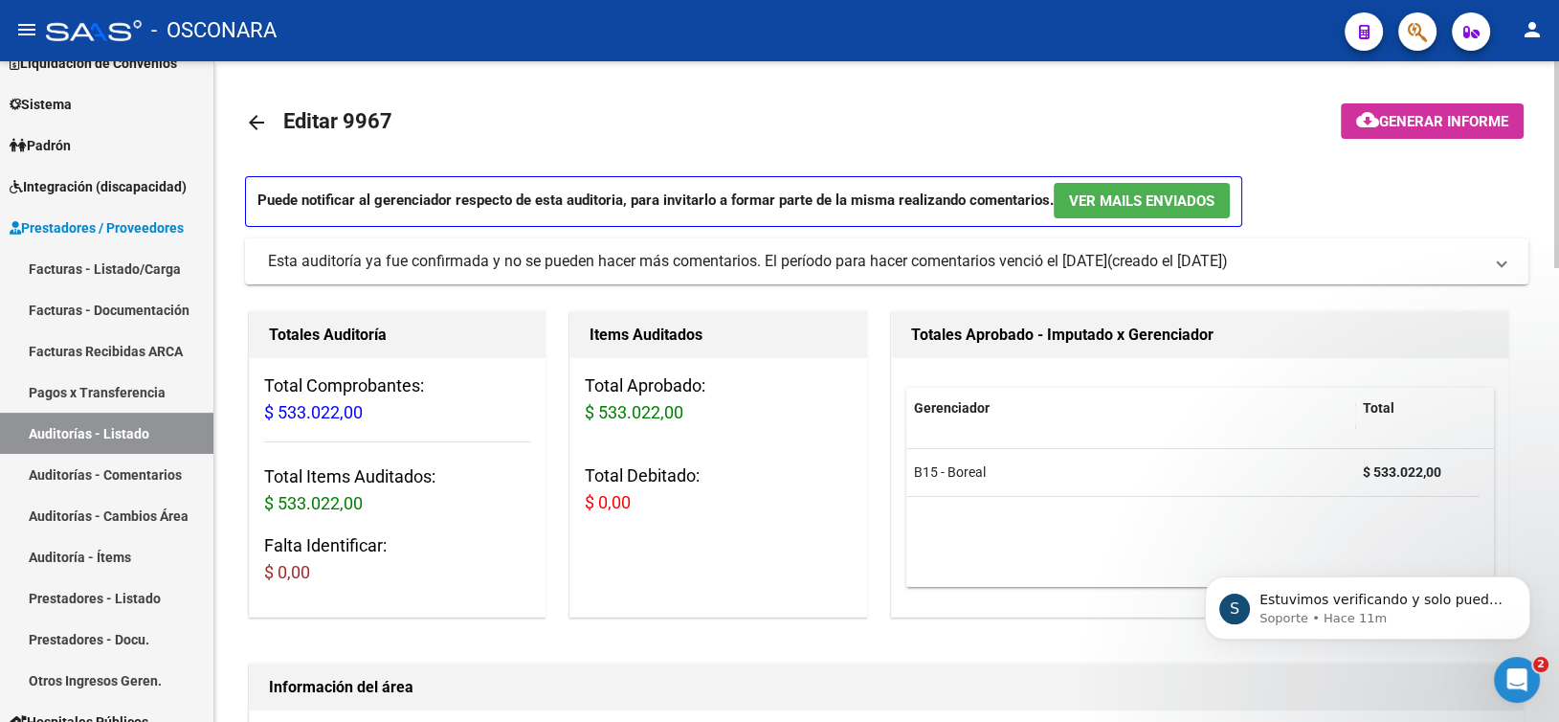
click at [772, 193] on p "Puede notificar al gerenciador respecto de esta auditoria, para invitarlo a for…" at bounding box center [743, 201] width 997 height 51
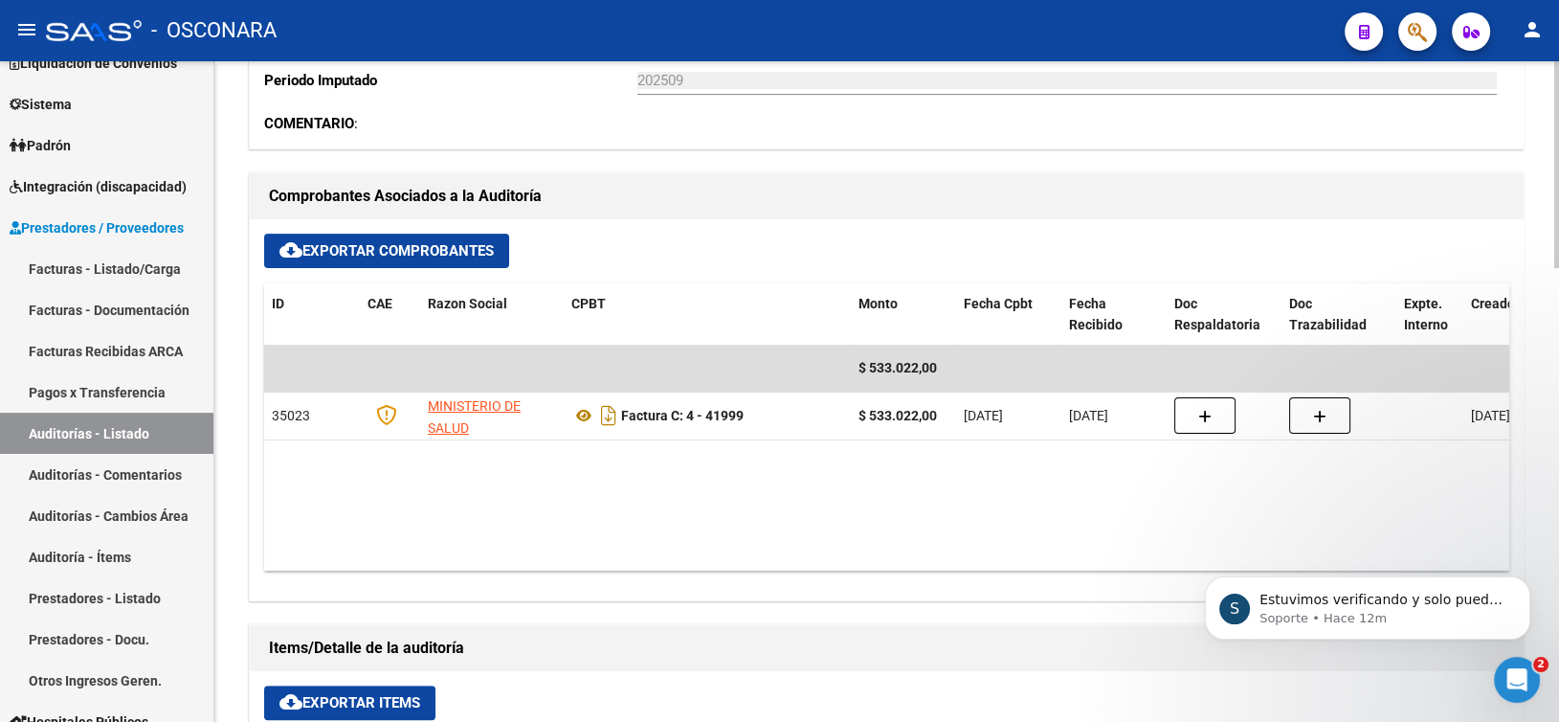
scroll to position [766, 0]
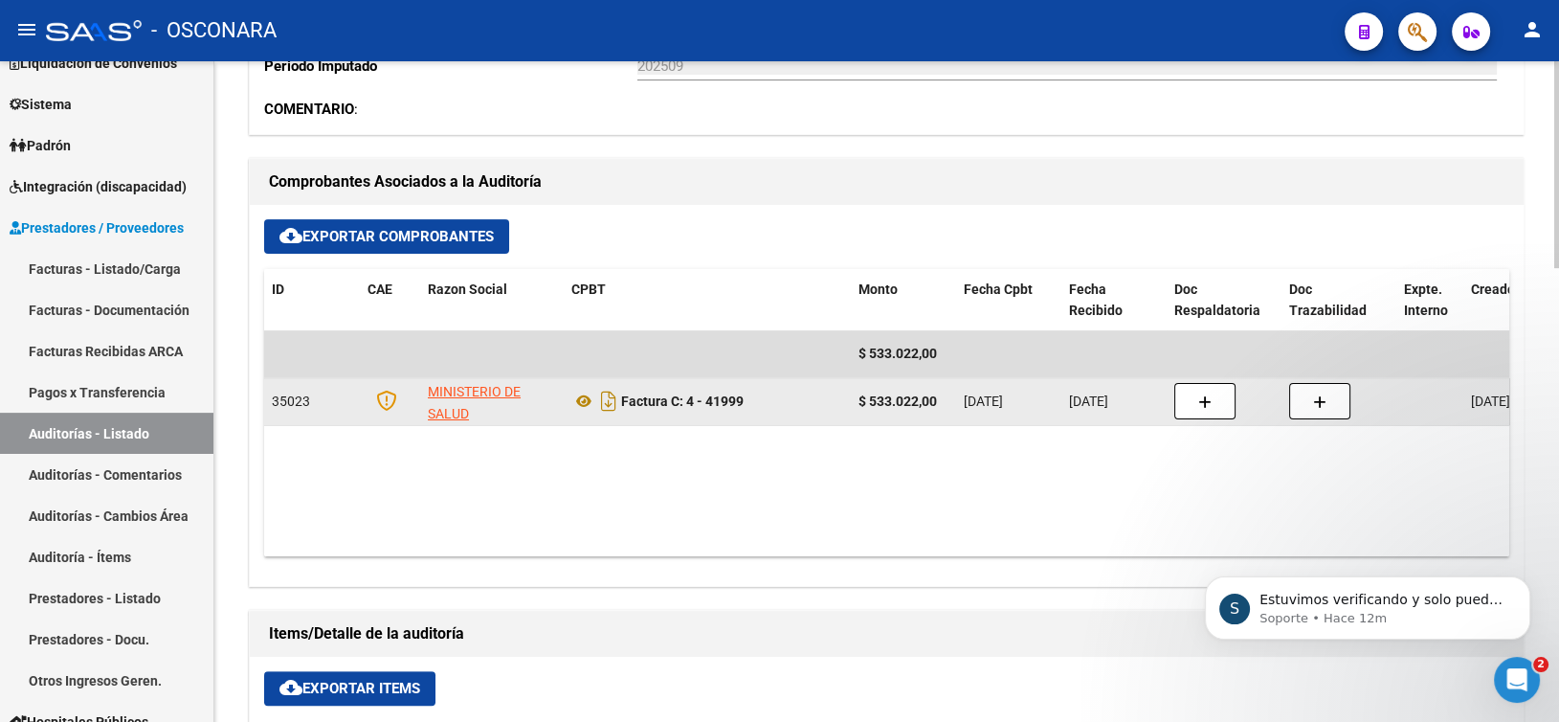
drag, startPoint x: 700, startPoint y: 394, endPoint x: 752, endPoint y: 376, distance: 55.7
click at [752, 378] on datatable-body-cell "Factura C: 4 - 41999" at bounding box center [707, 401] width 287 height 47
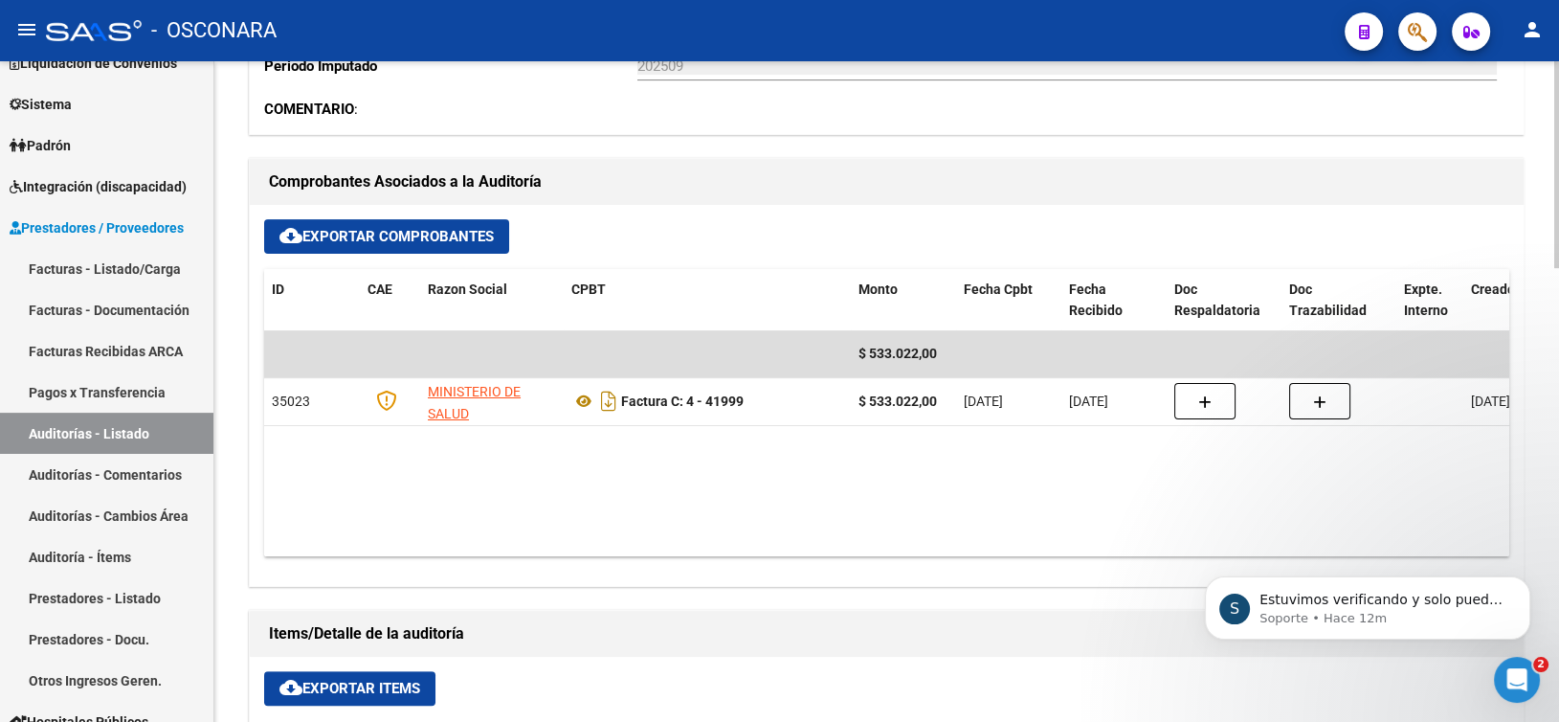
click at [760, 449] on datatable-body "$ 533.022,00 35023 MINISTERIO DE SALUD Factura C: 4 - 41999 $ 533.022,00 [DATE]…" at bounding box center [886, 443] width 1245 height 226
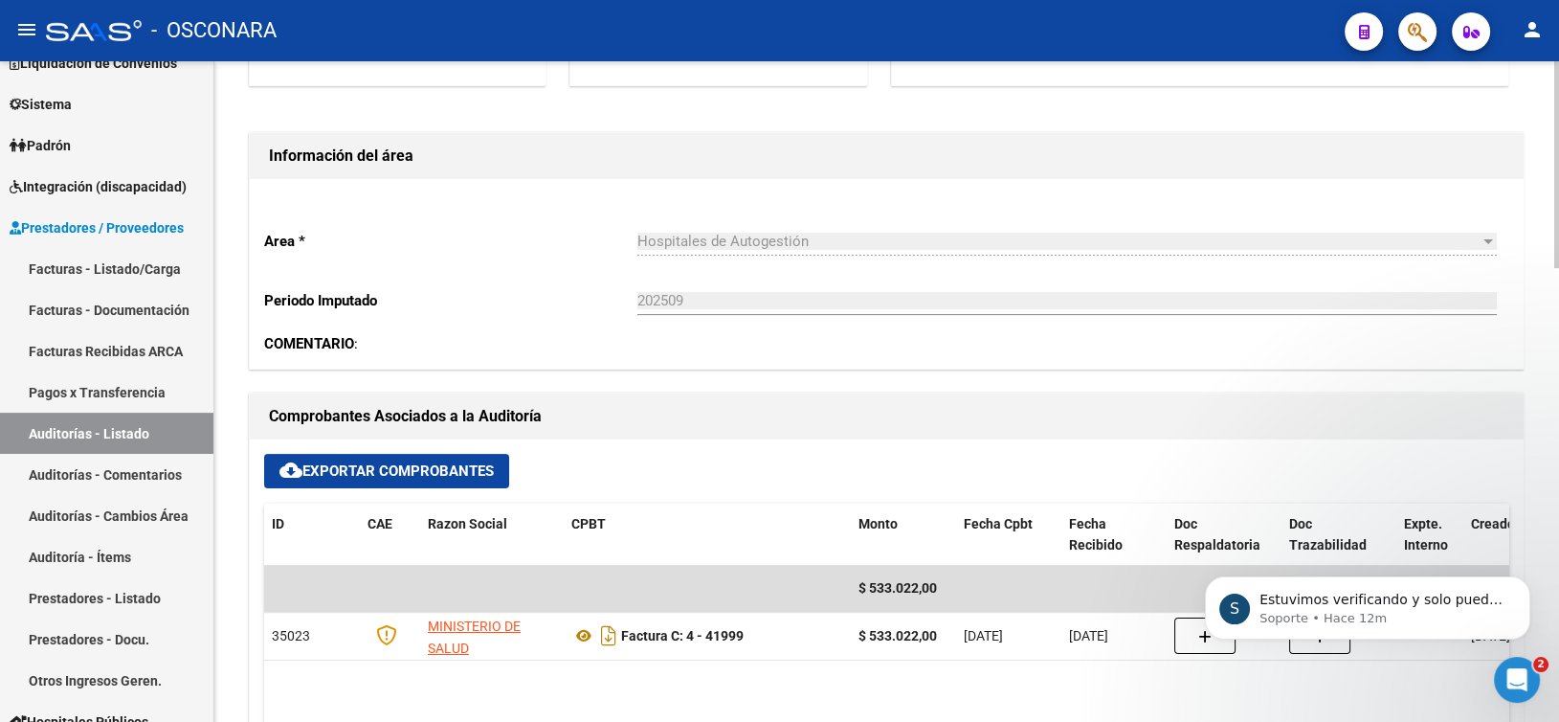
scroll to position [574, 0]
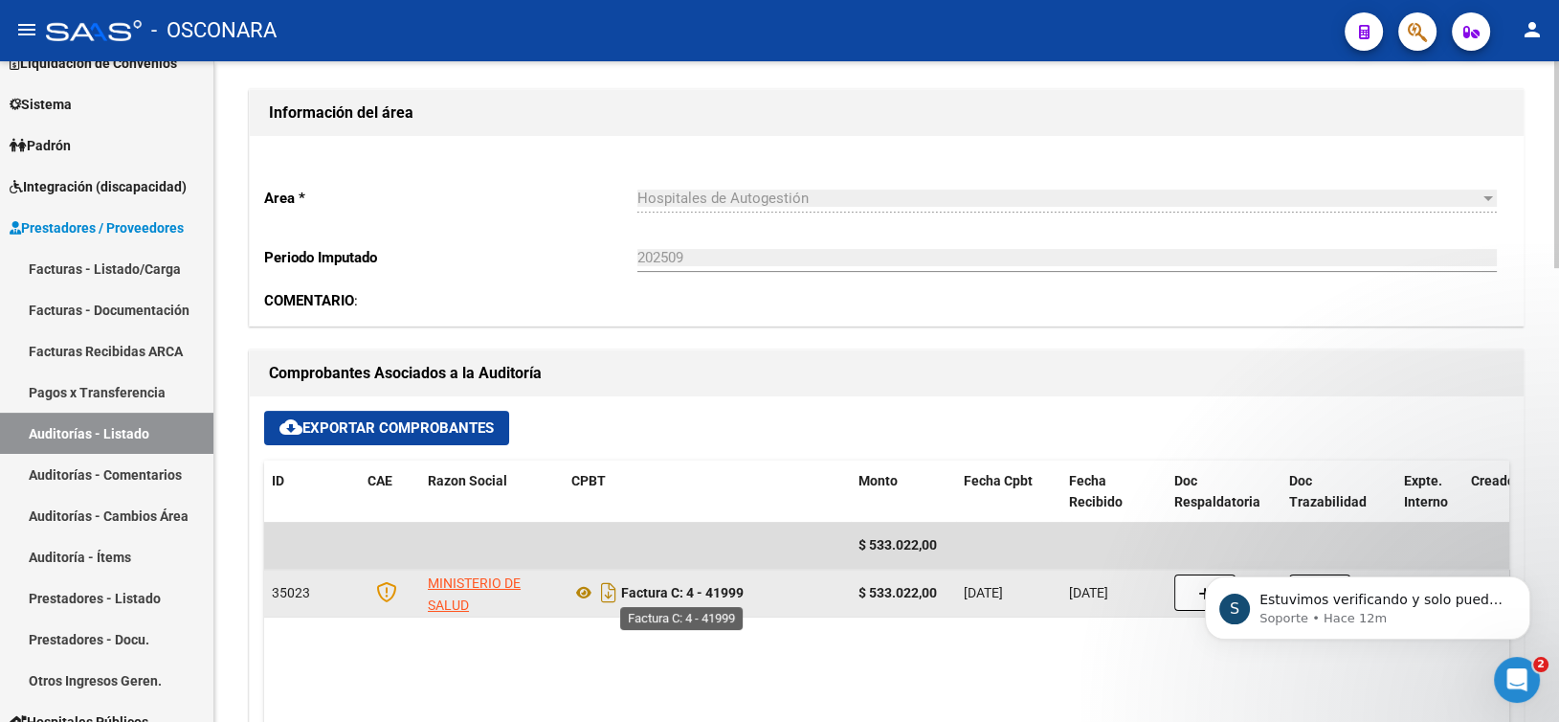
drag, startPoint x: 745, startPoint y: 586, endPoint x: 641, endPoint y: 598, distance: 105.1
click at [641, 598] on div "Factura C: 4 - 41999" at bounding box center [707, 592] width 272 height 31
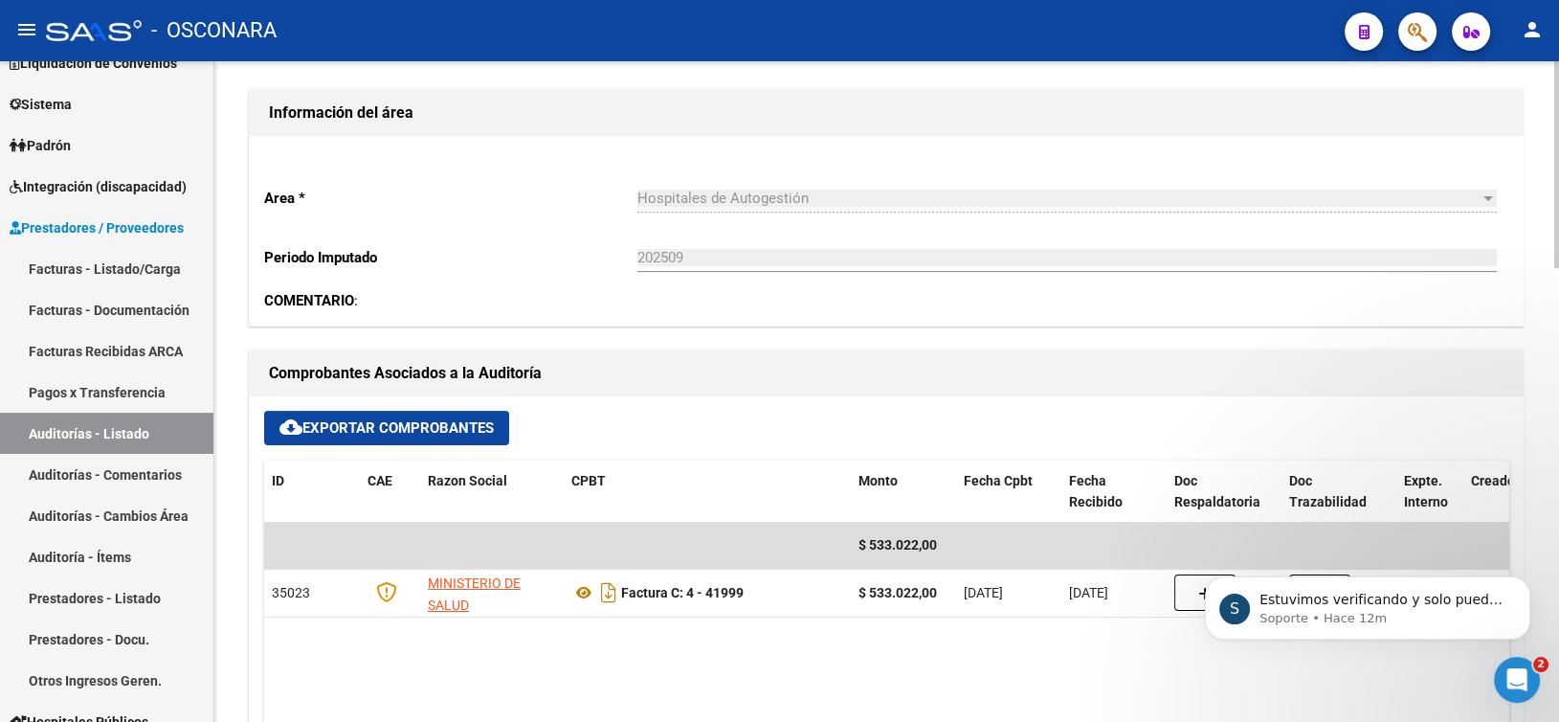
click at [734, 638] on datatable-body "$ 533.022,00 35023 MINISTERIO DE SALUD Factura C: 4 - 41999 $ 533.022,00 [DATE]…" at bounding box center [886, 635] width 1245 height 226
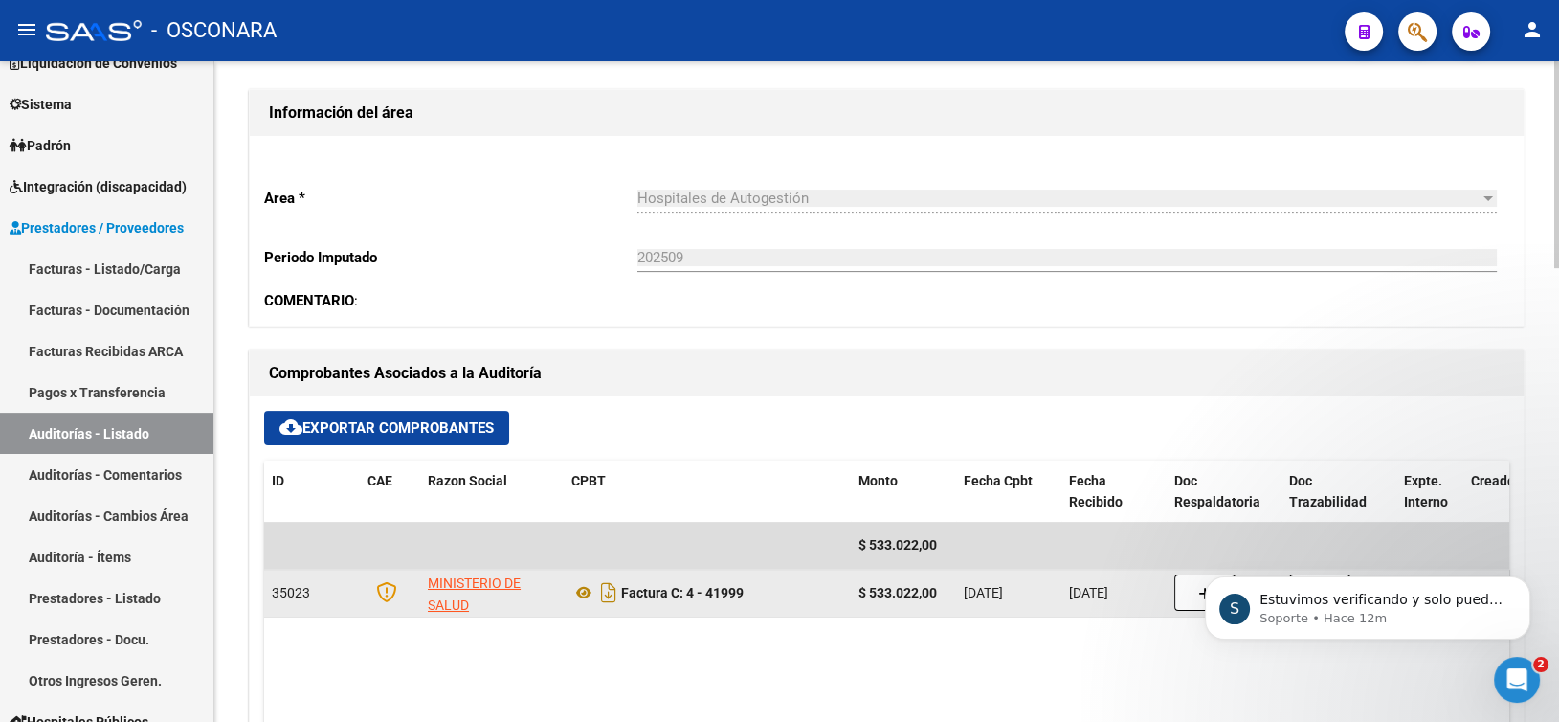
drag, startPoint x: 683, startPoint y: 592, endPoint x: 749, endPoint y: 592, distance: 66.0
click at [749, 592] on div "Factura C: 4 - 41999" at bounding box center [707, 592] width 272 height 31
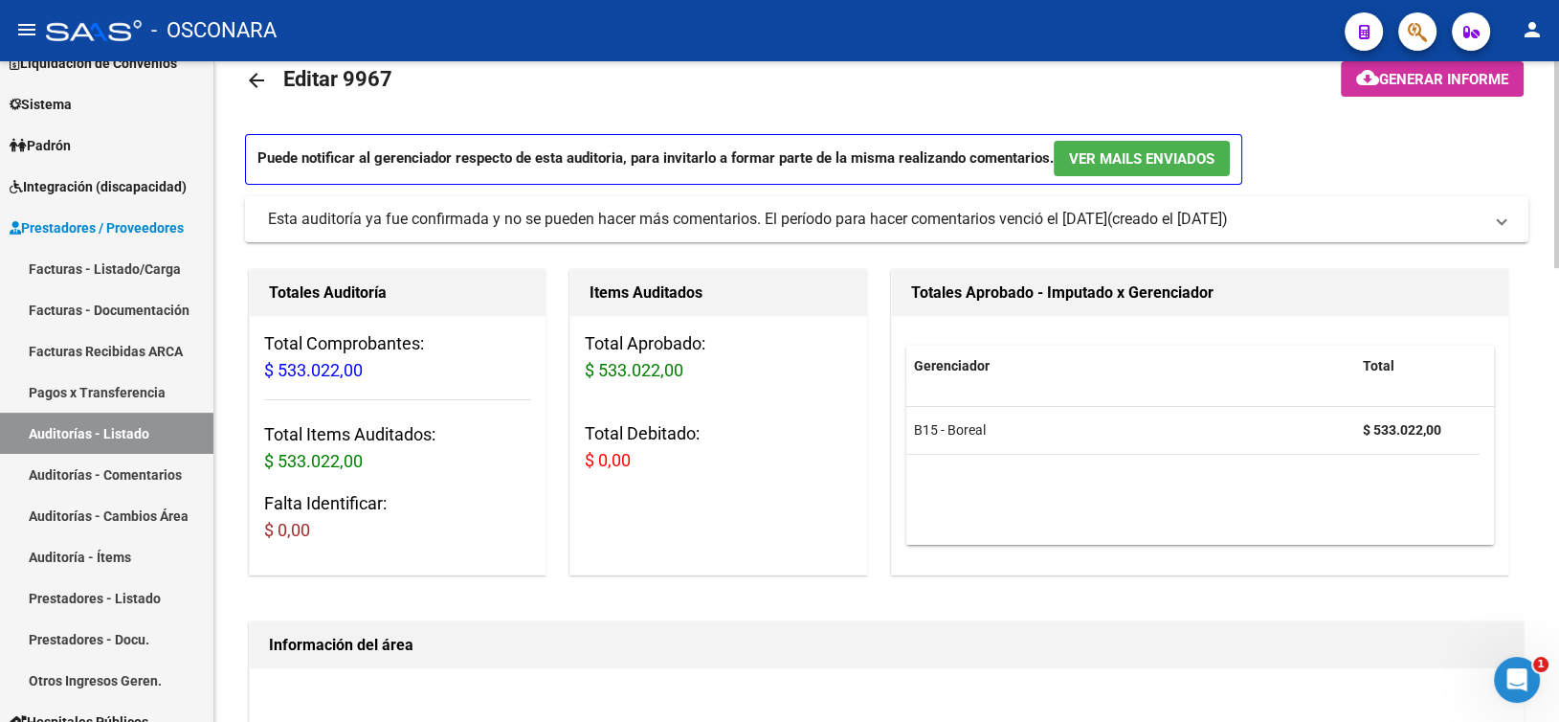
scroll to position [0, 0]
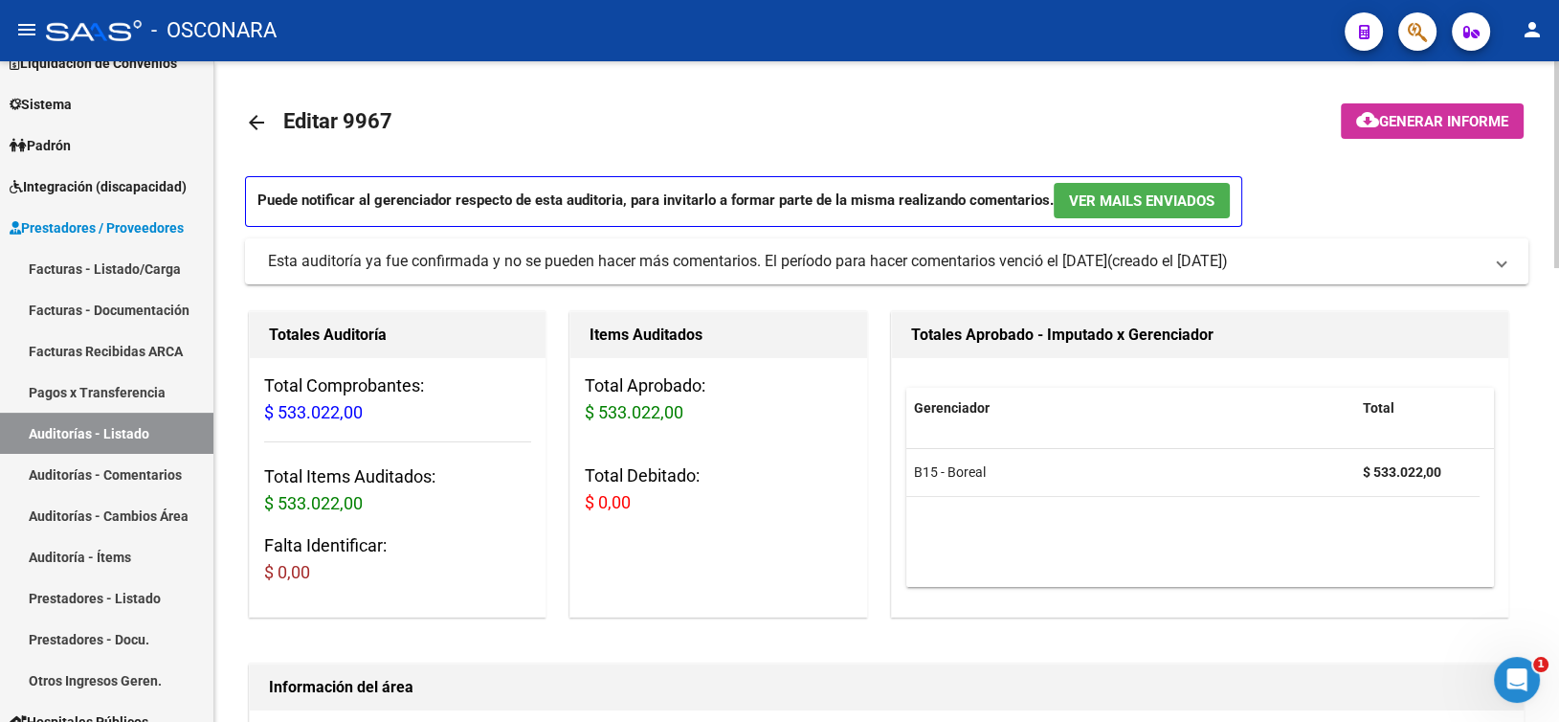
click at [795, 429] on div "Total Aprobado: $ 533.022,00 Total Debitado: $ 0,00" at bounding box center [718, 452] width 296 height 188
click at [750, 128] on mat-toolbar-row "arrow_back Editar 9967" at bounding box center [745, 122] width 1001 height 61
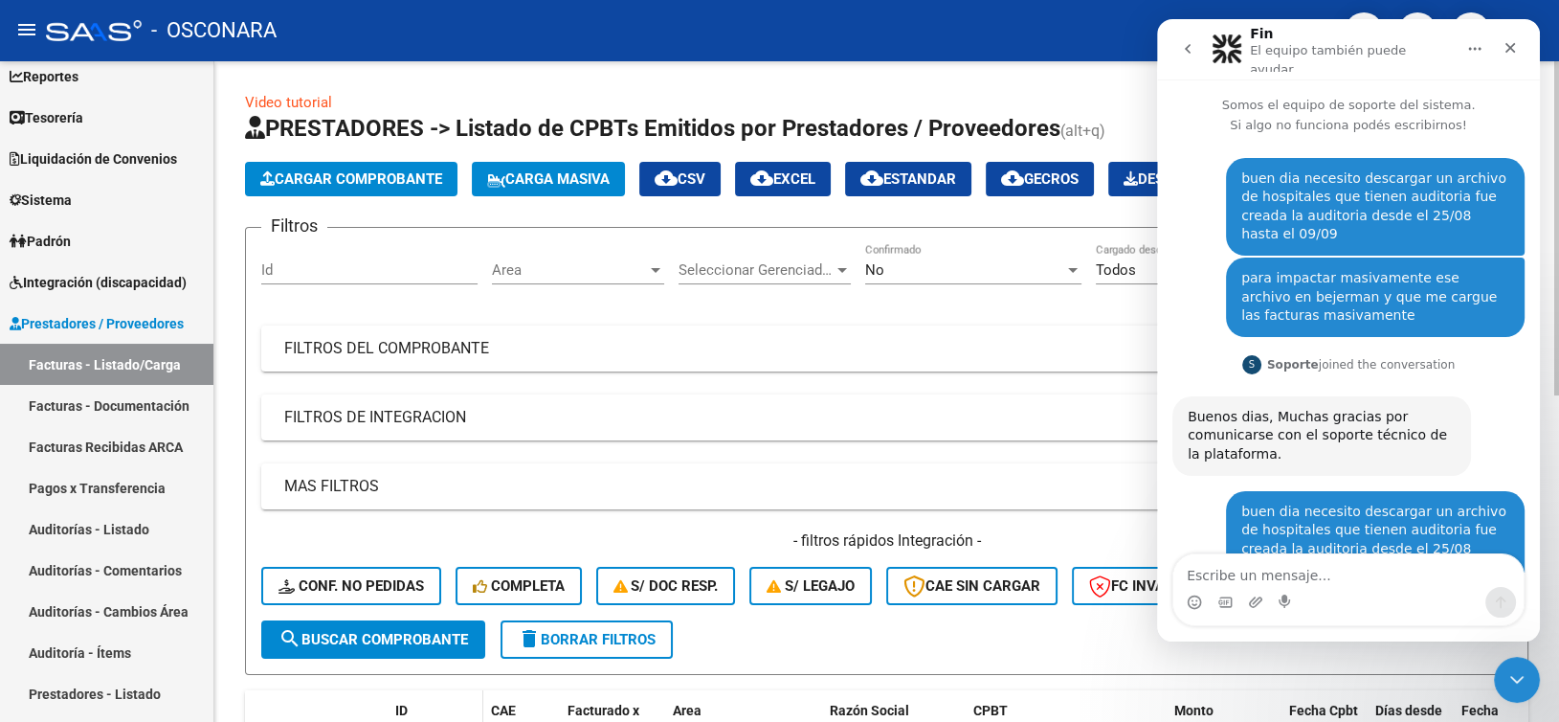
scroll to position [1791, 0]
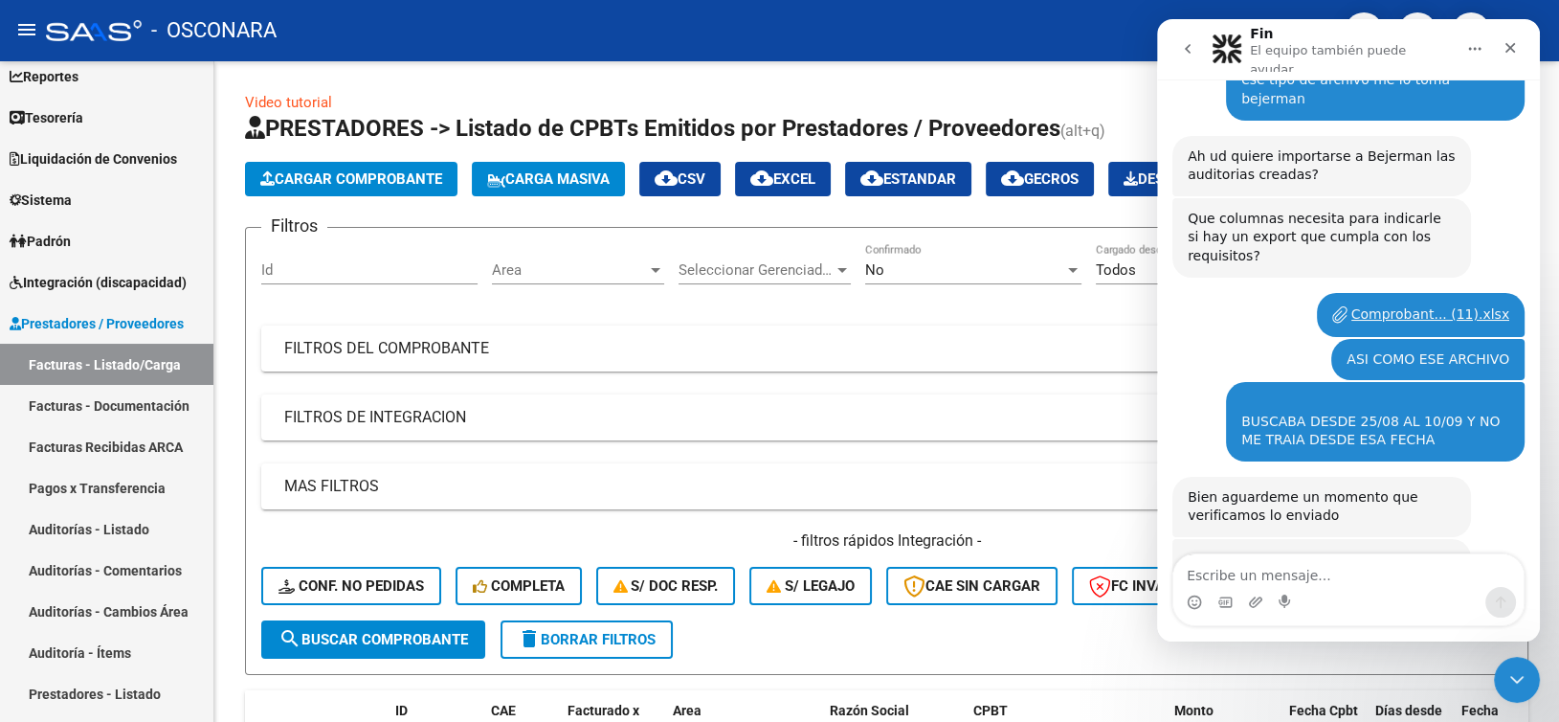
click at [785, 46] on div "- OSCONARA" at bounding box center [687, 31] width 1283 height 42
click at [305, 277] on input "Id" at bounding box center [369, 269] width 216 height 17
type input "9654"
click at [882, 274] on span "No" at bounding box center [874, 269] width 19 height 17
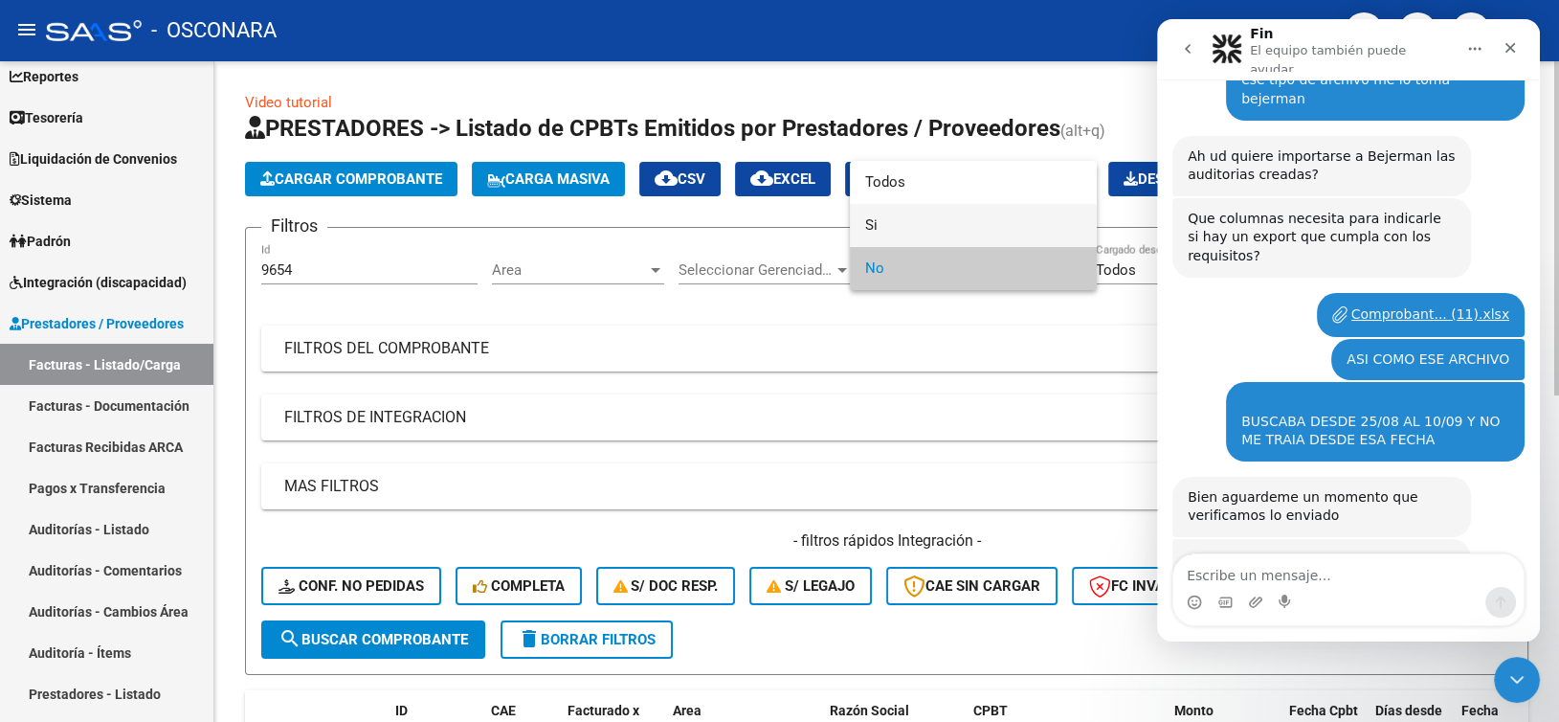
click at [880, 227] on span "Si" at bounding box center [973, 225] width 216 height 43
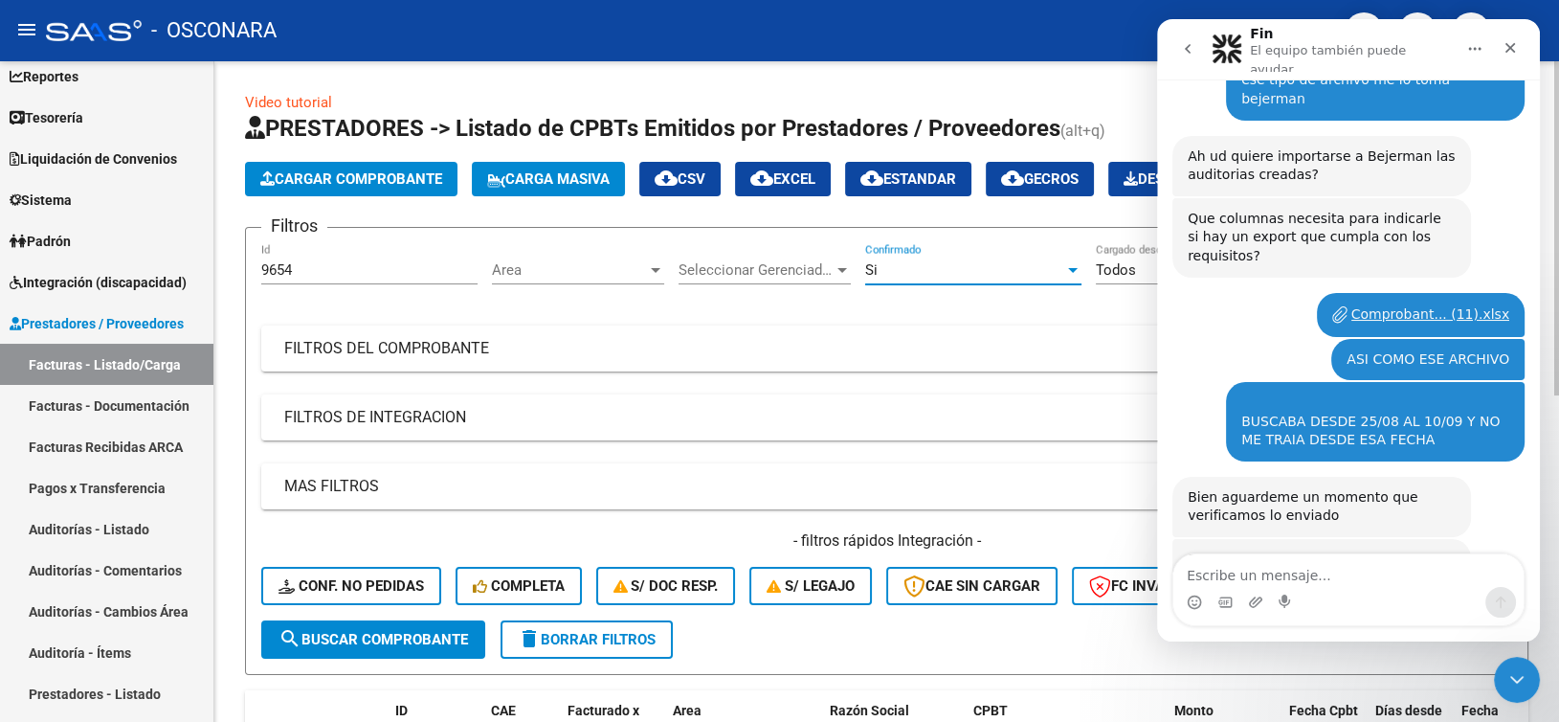
click at [364, 631] on span "search Buscar Comprobante" at bounding box center [372, 639] width 189 height 17
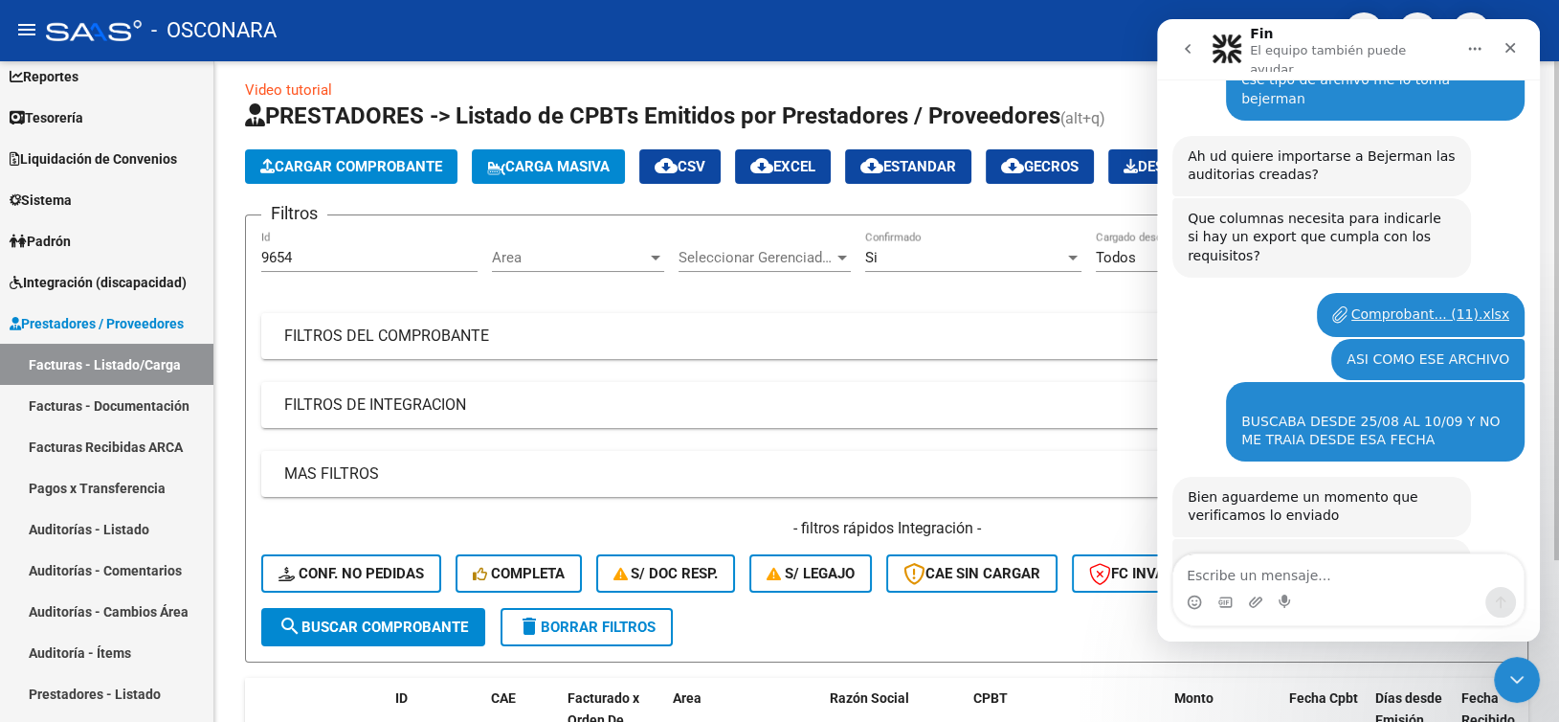
scroll to position [0, 0]
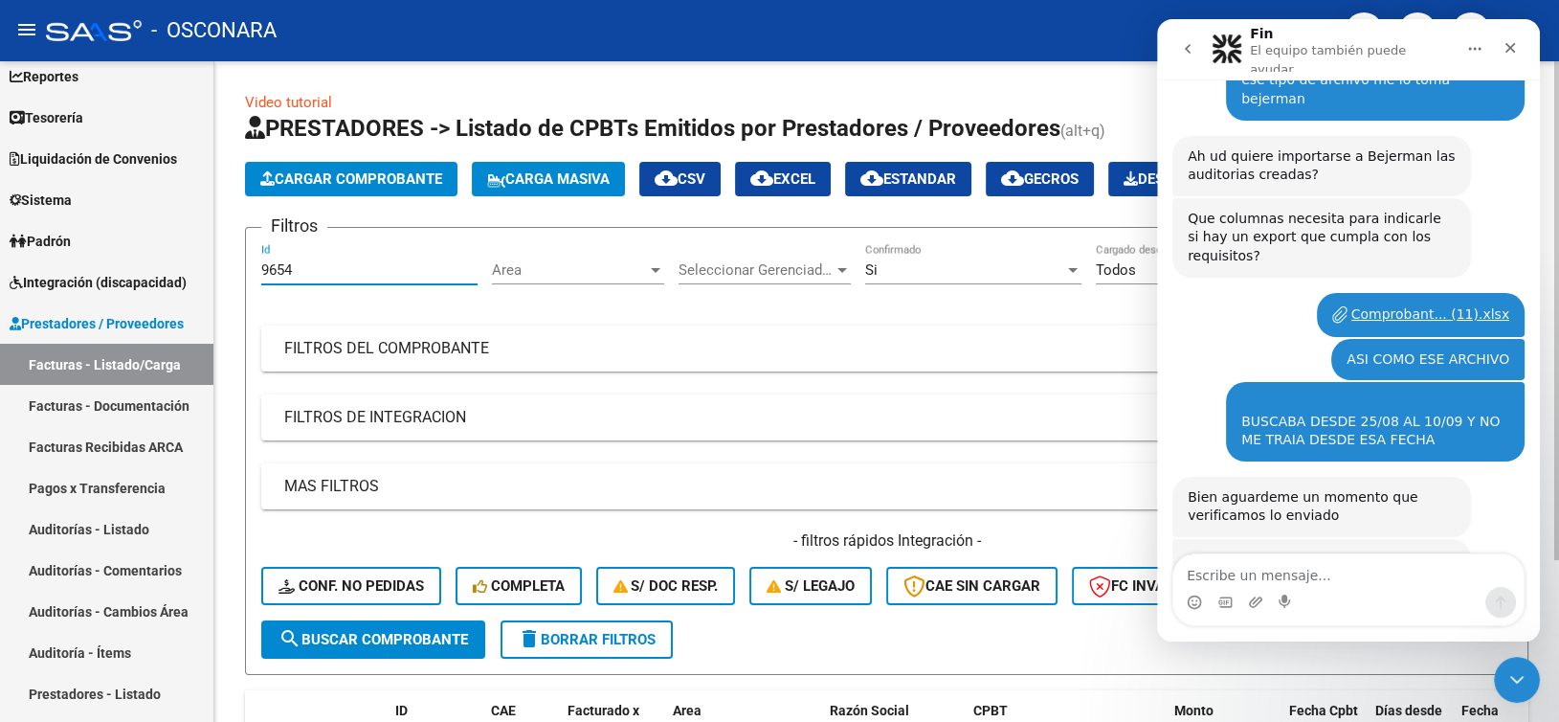
click at [303, 274] on input "9654" at bounding box center [369, 269] width 216 height 17
click at [1509, 40] on icon "Cerrar" at bounding box center [1509, 47] width 15 height 15
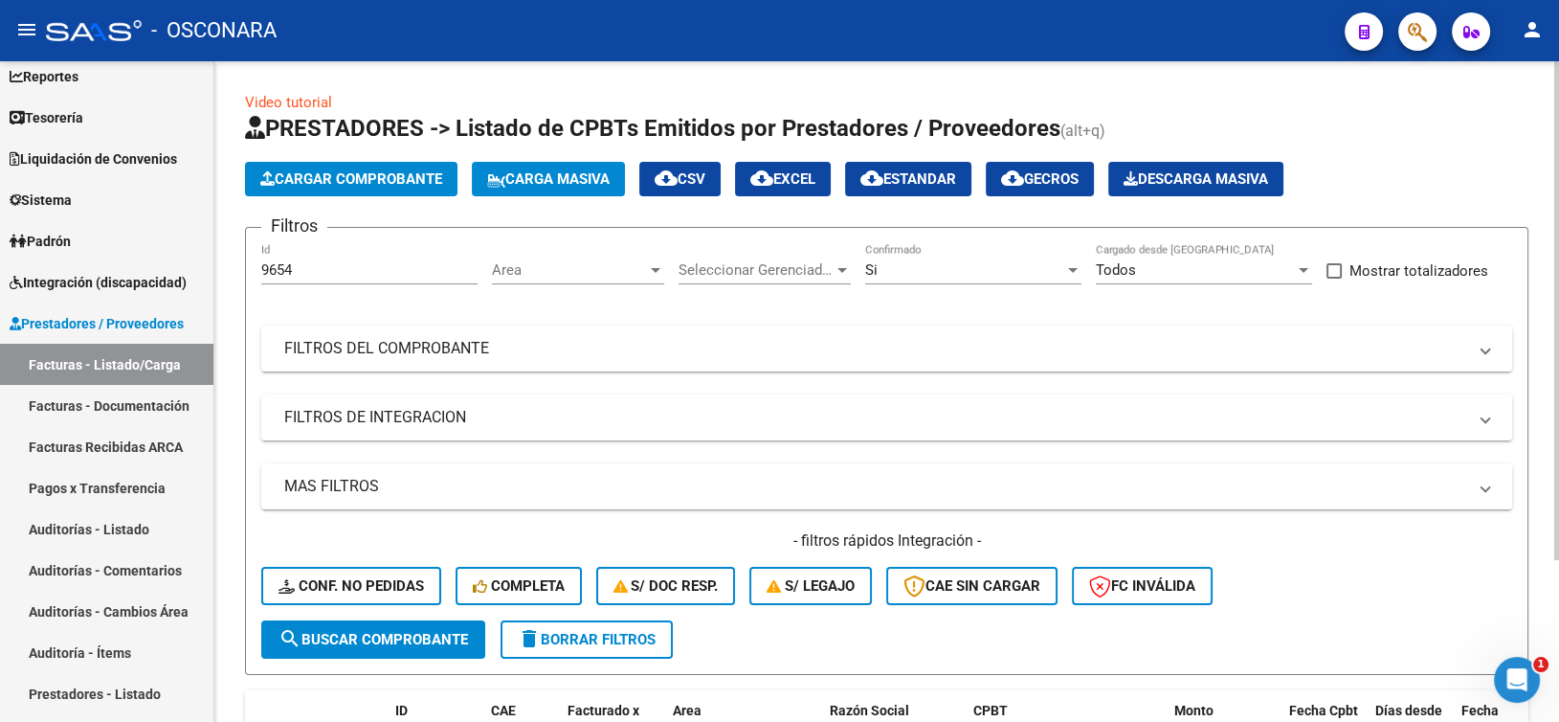
click at [319, 265] on input "9654" at bounding box center [369, 269] width 216 height 17
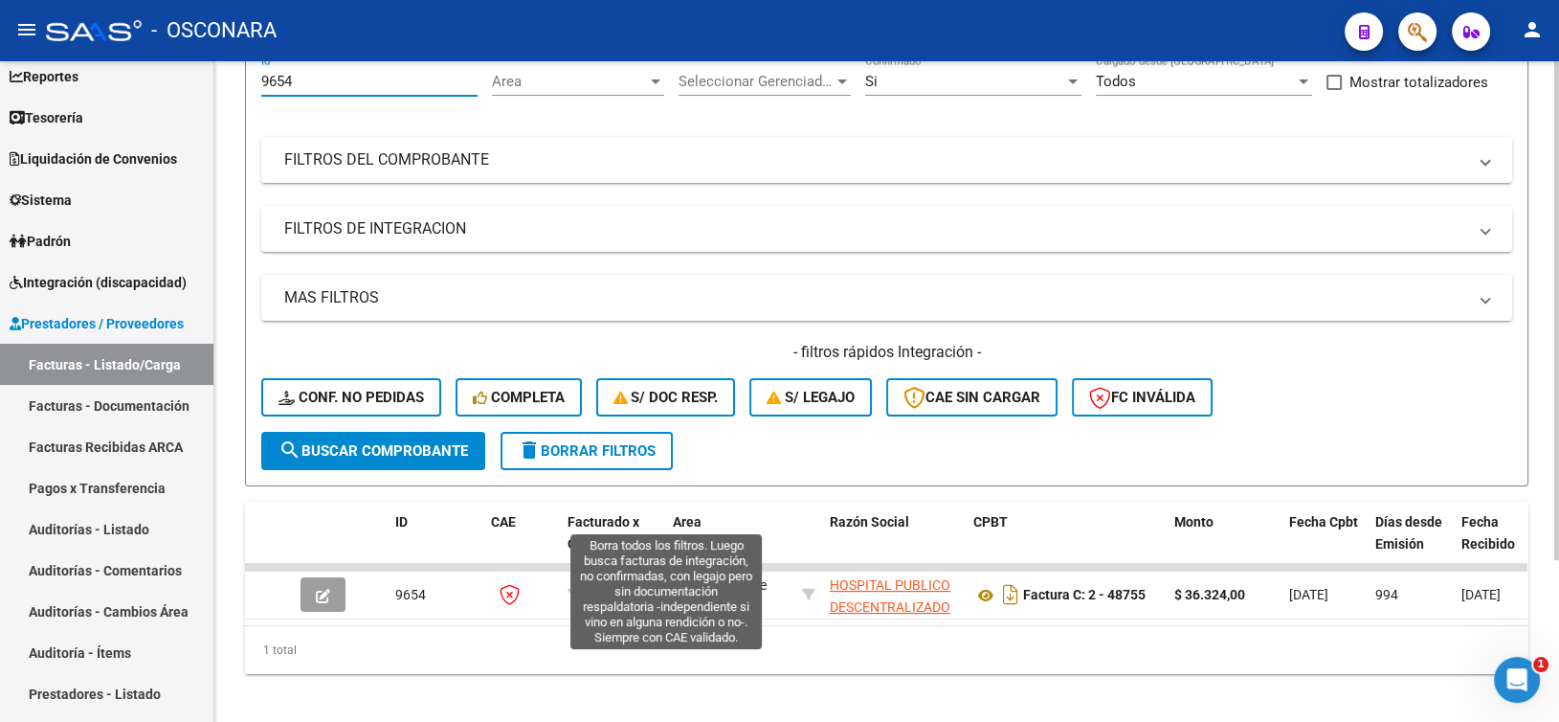
scroll to position [191, 0]
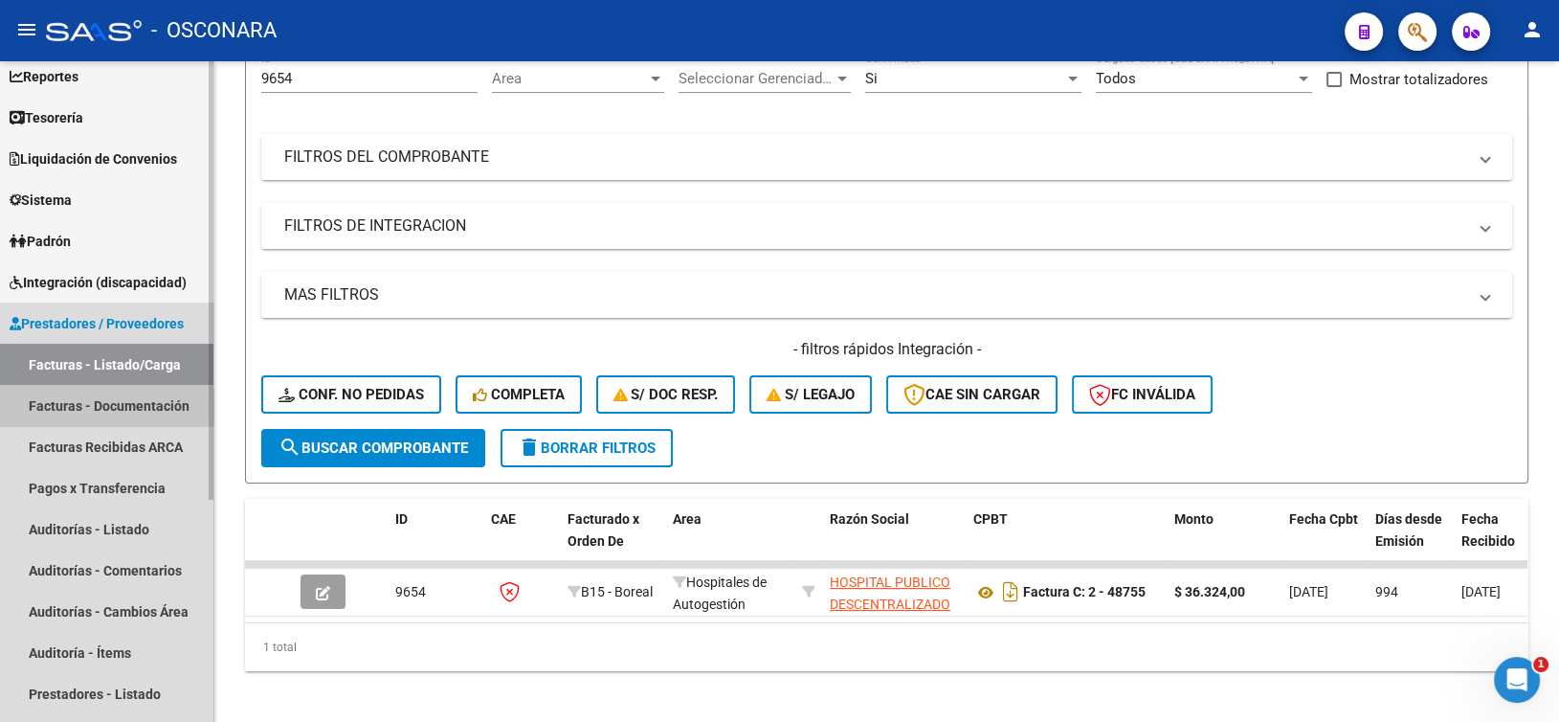
click at [82, 409] on link "Facturas - Documentación" at bounding box center [106, 405] width 213 height 41
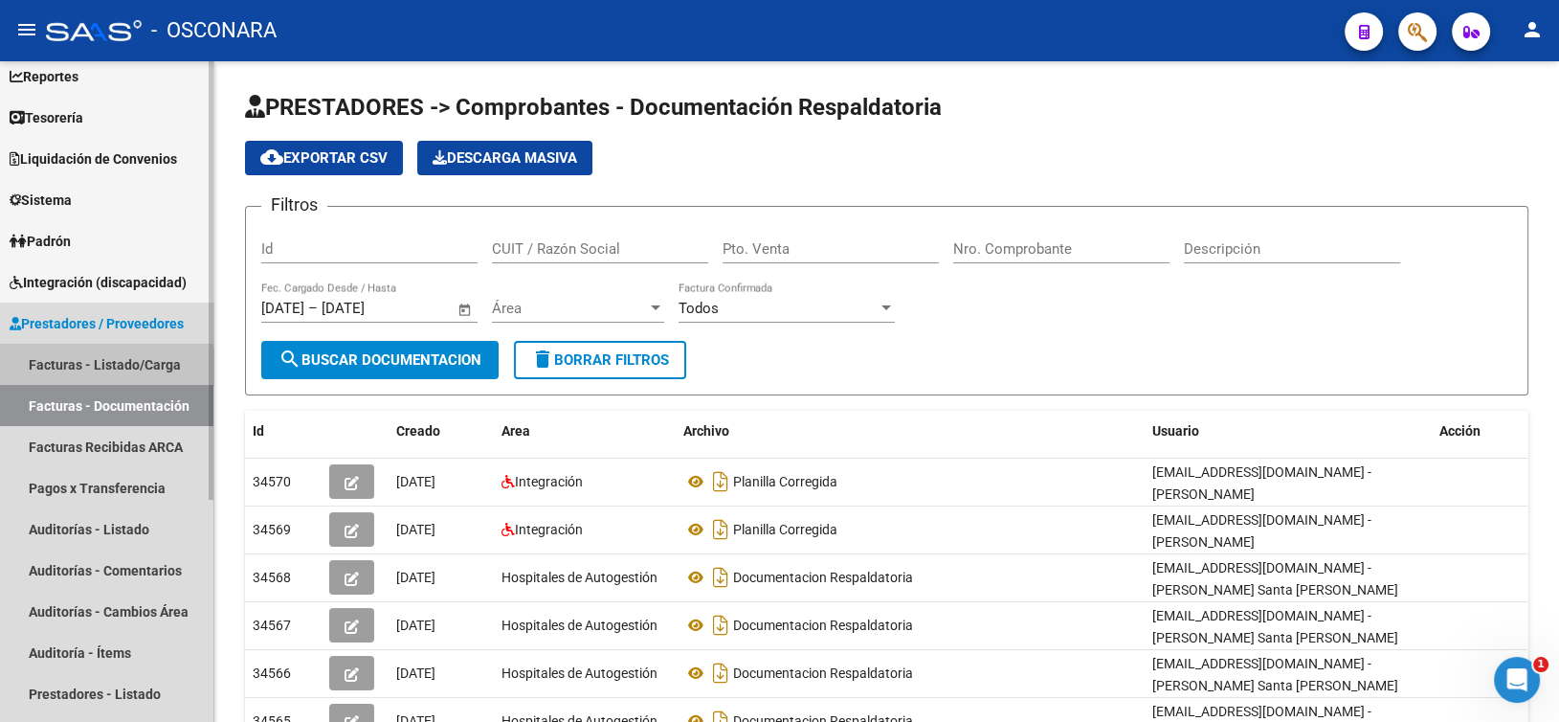
click at [95, 375] on link "Facturas - Listado/Carga" at bounding box center [106, 364] width 213 height 41
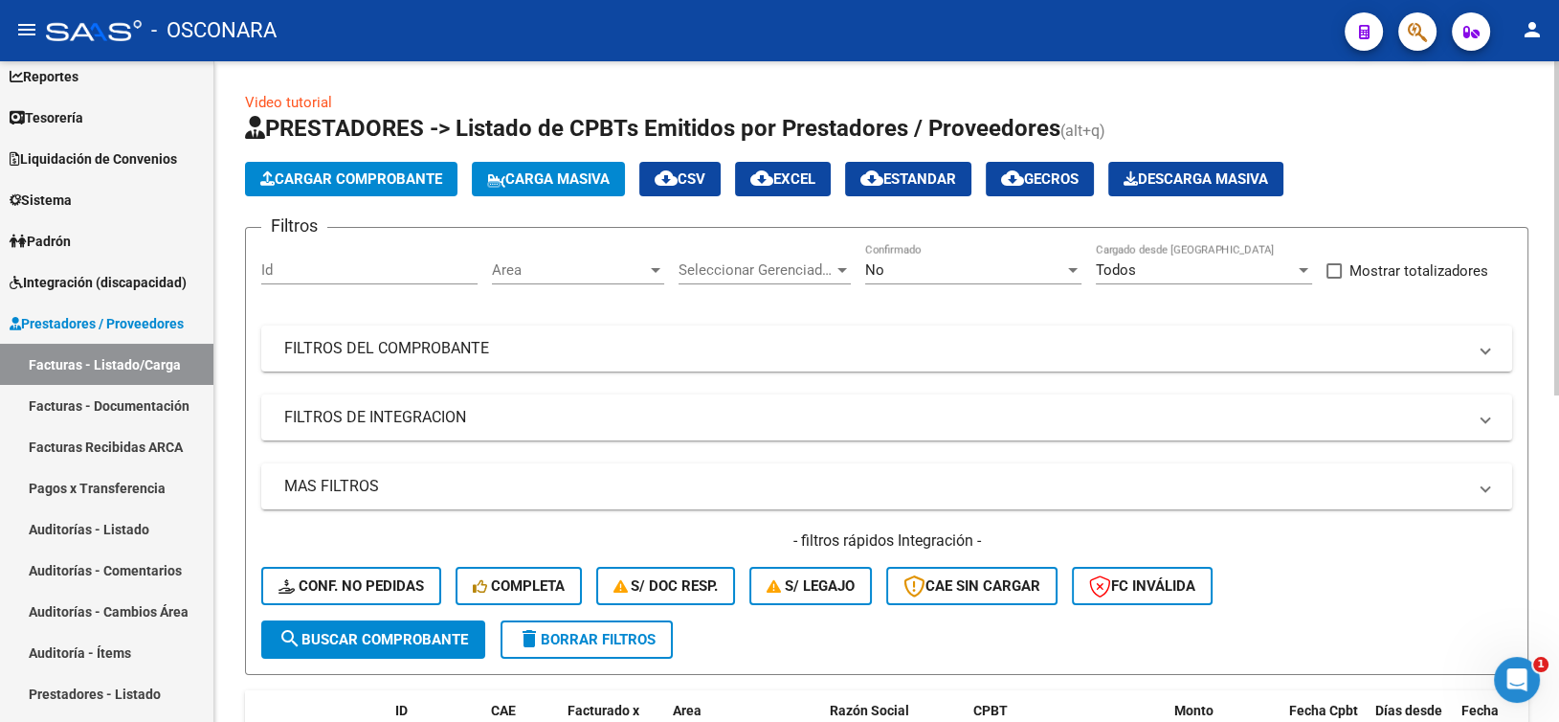
click at [878, 280] on div "No Confirmado" at bounding box center [973, 263] width 216 height 41
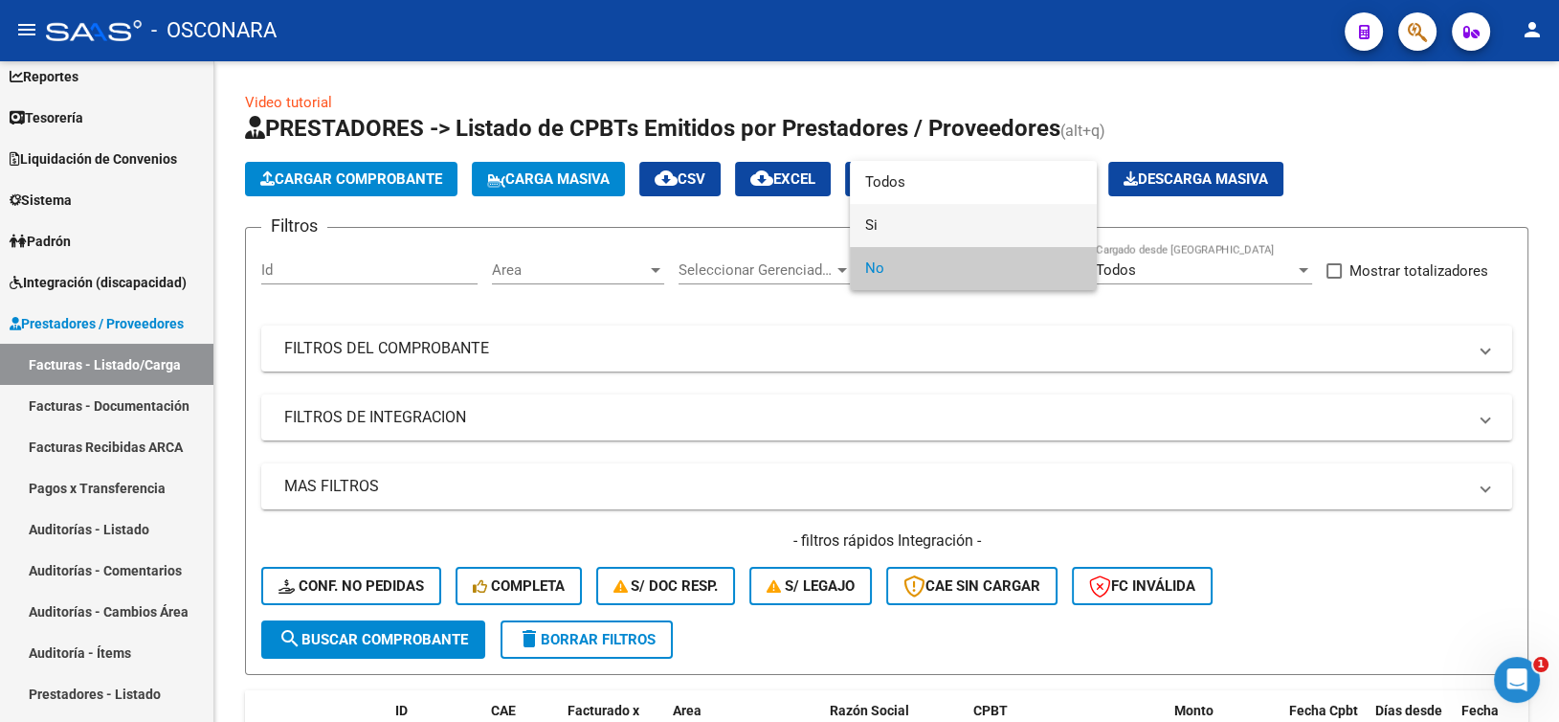
click at [890, 211] on span "Si" at bounding box center [973, 225] width 216 height 43
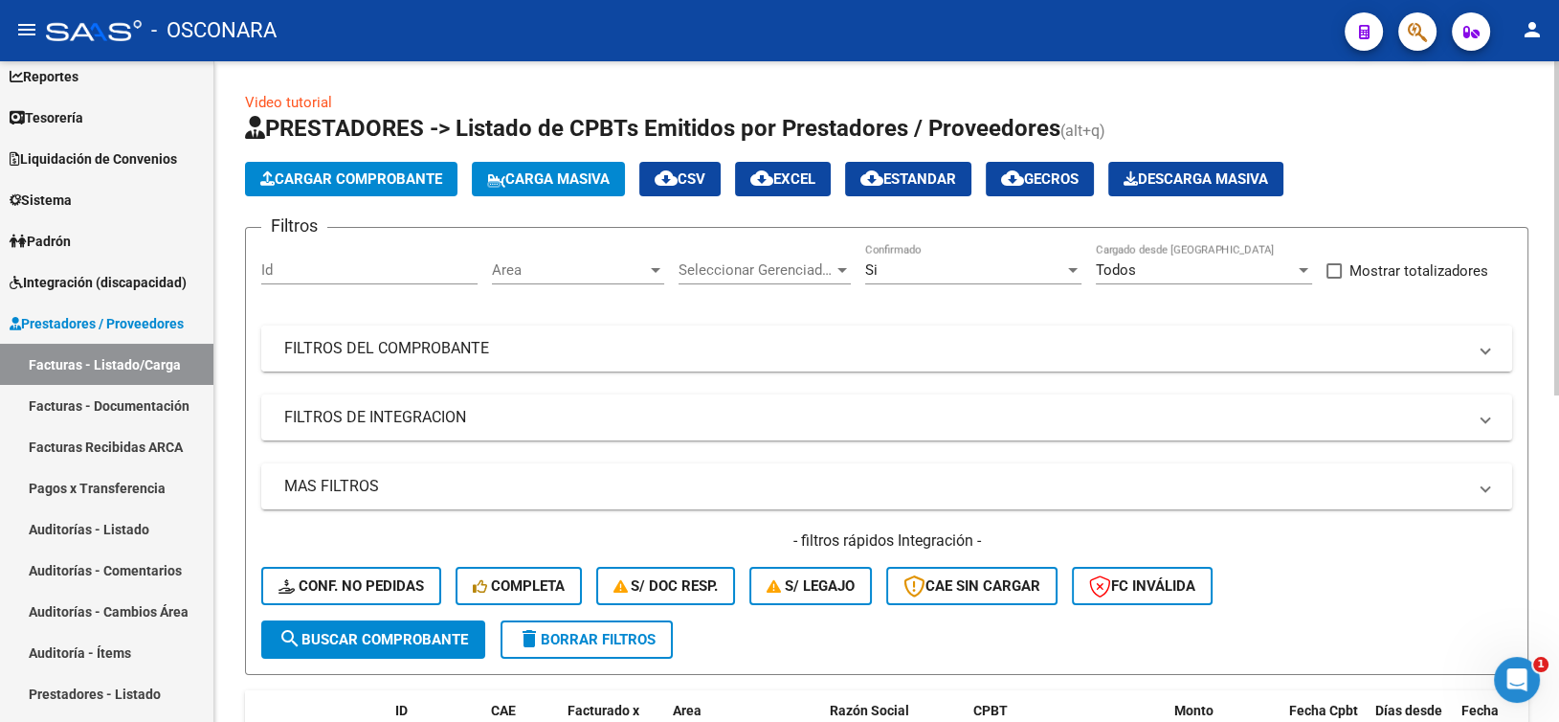
click at [658, 333] on mat-expansion-panel-header "FILTROS DEL COMPROBANTE" at bounding box center [886, 348] width 1251 height 46
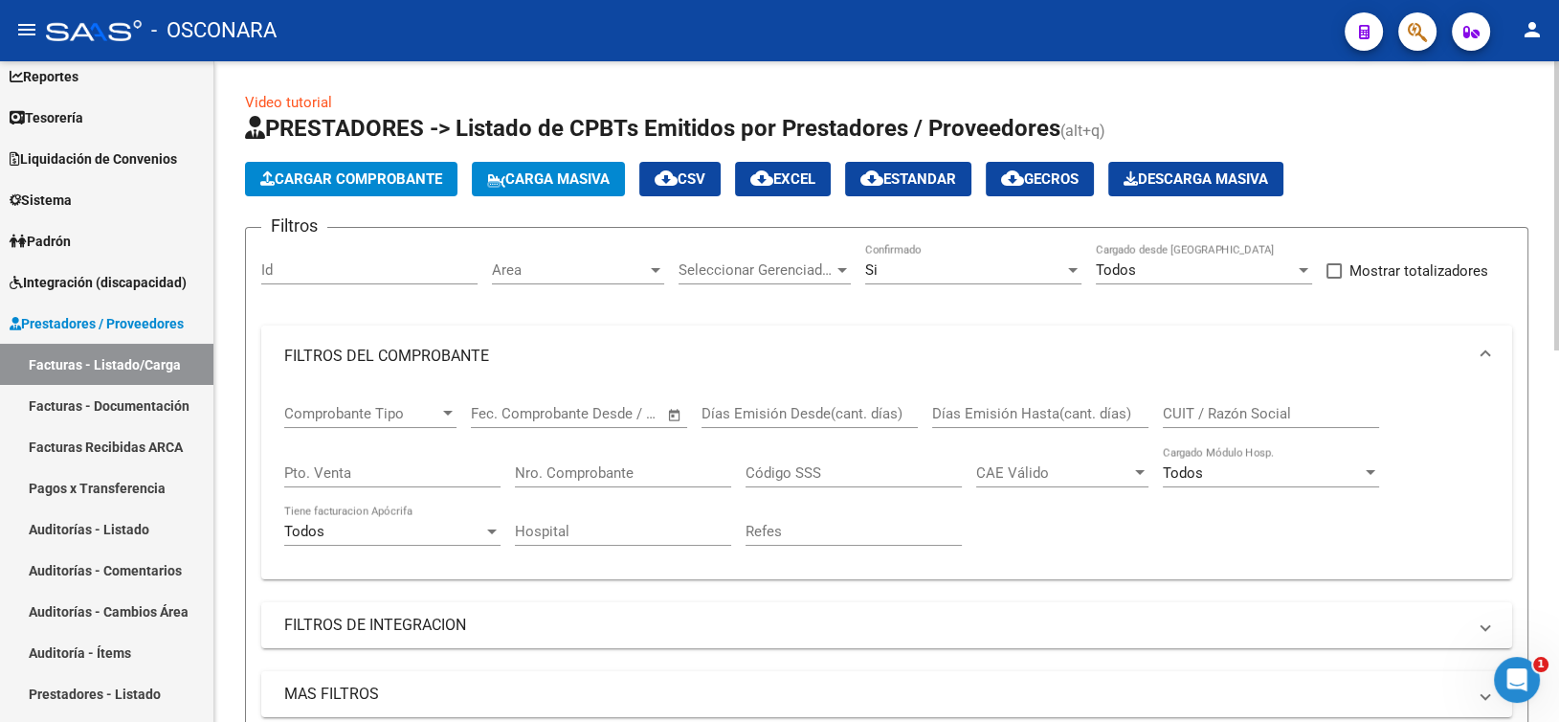
scroll to position [96, 0]
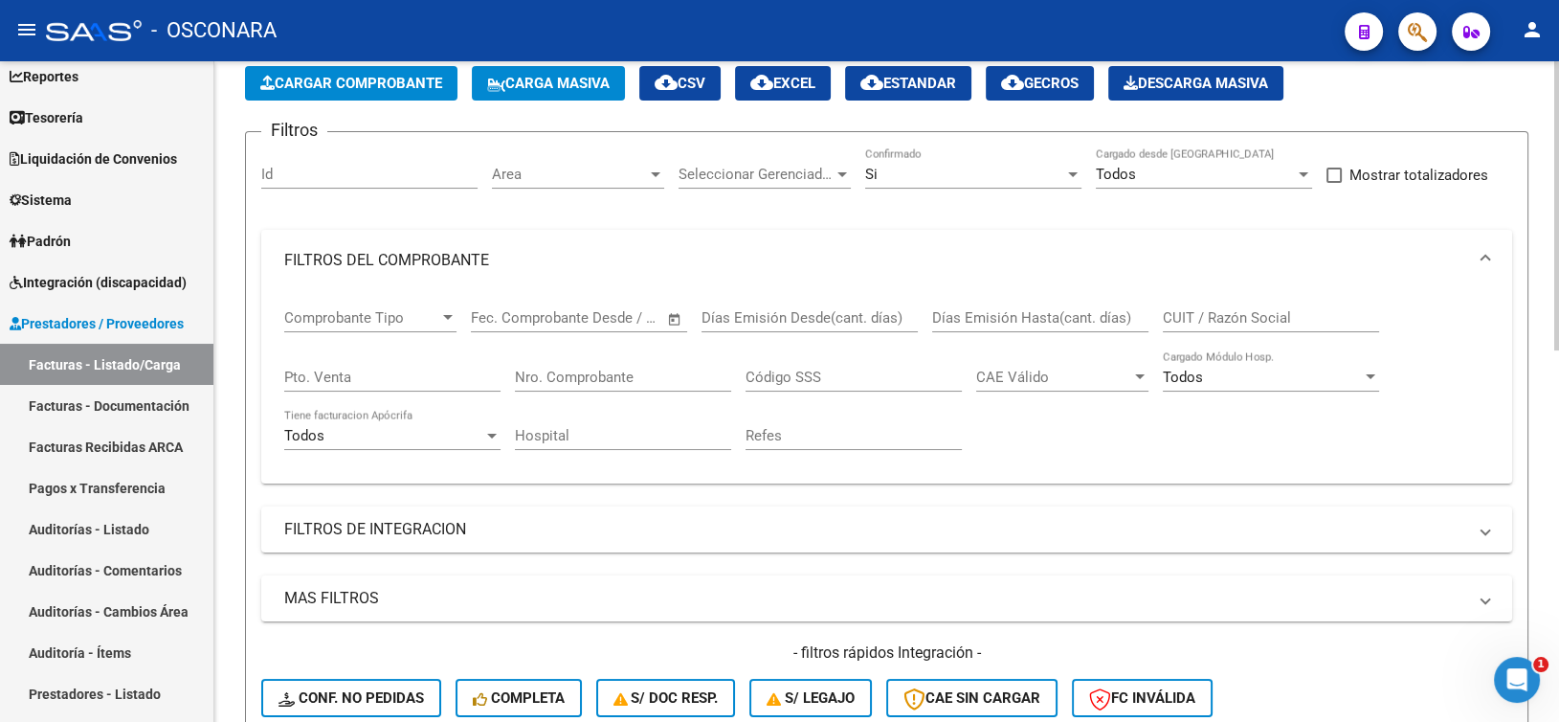
click at [355, 373] on input "Pto. Venta" at bounding box center [392, 376] width 216 height 17
type input "4"
type input "6"
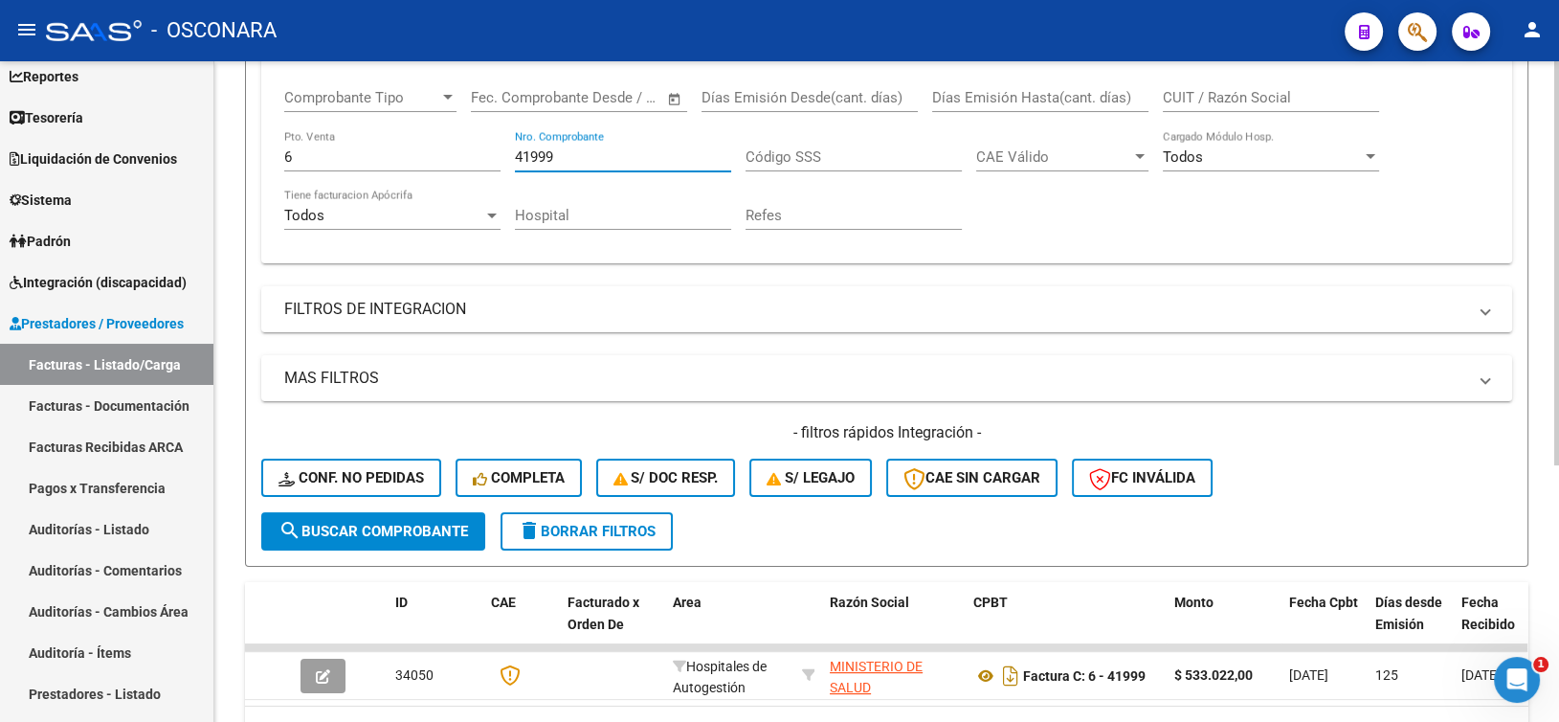
scroll to position [383, 0]
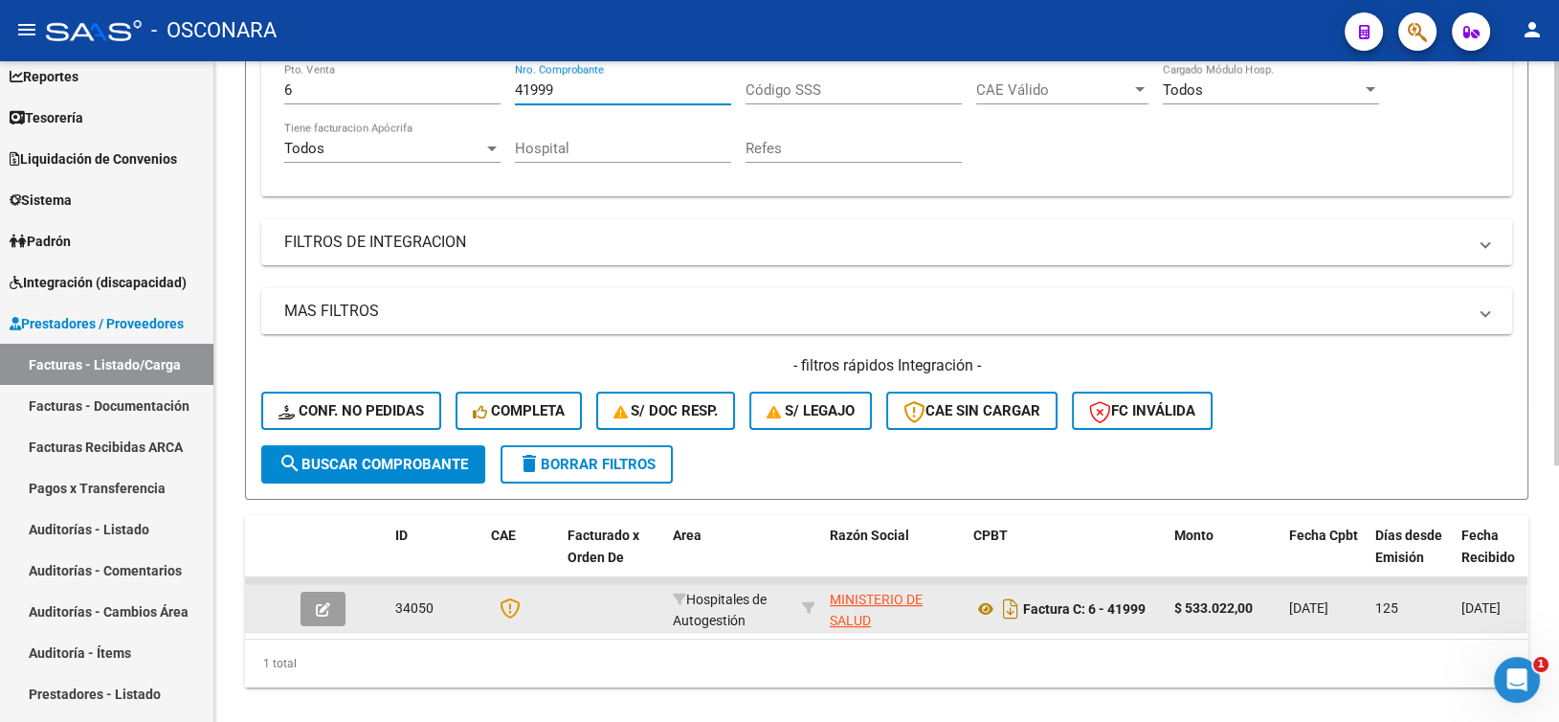
type input "41999"
click at [313, 604] on button "button" at bounding box center [322, 608] width 45 height 34
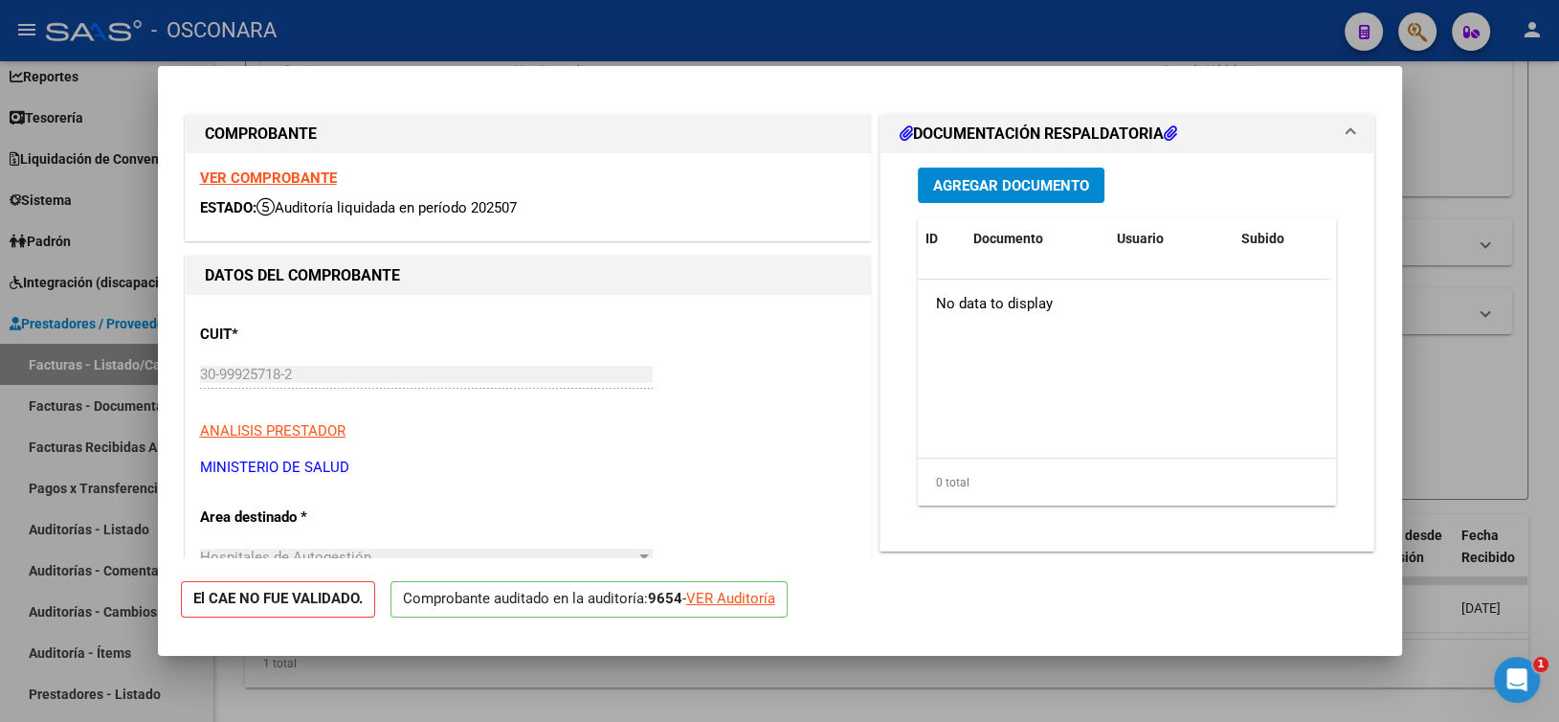
click at [715, 43] on div at bounding box center [779, 361] width 1559 height 722
type input "$ 0,00"
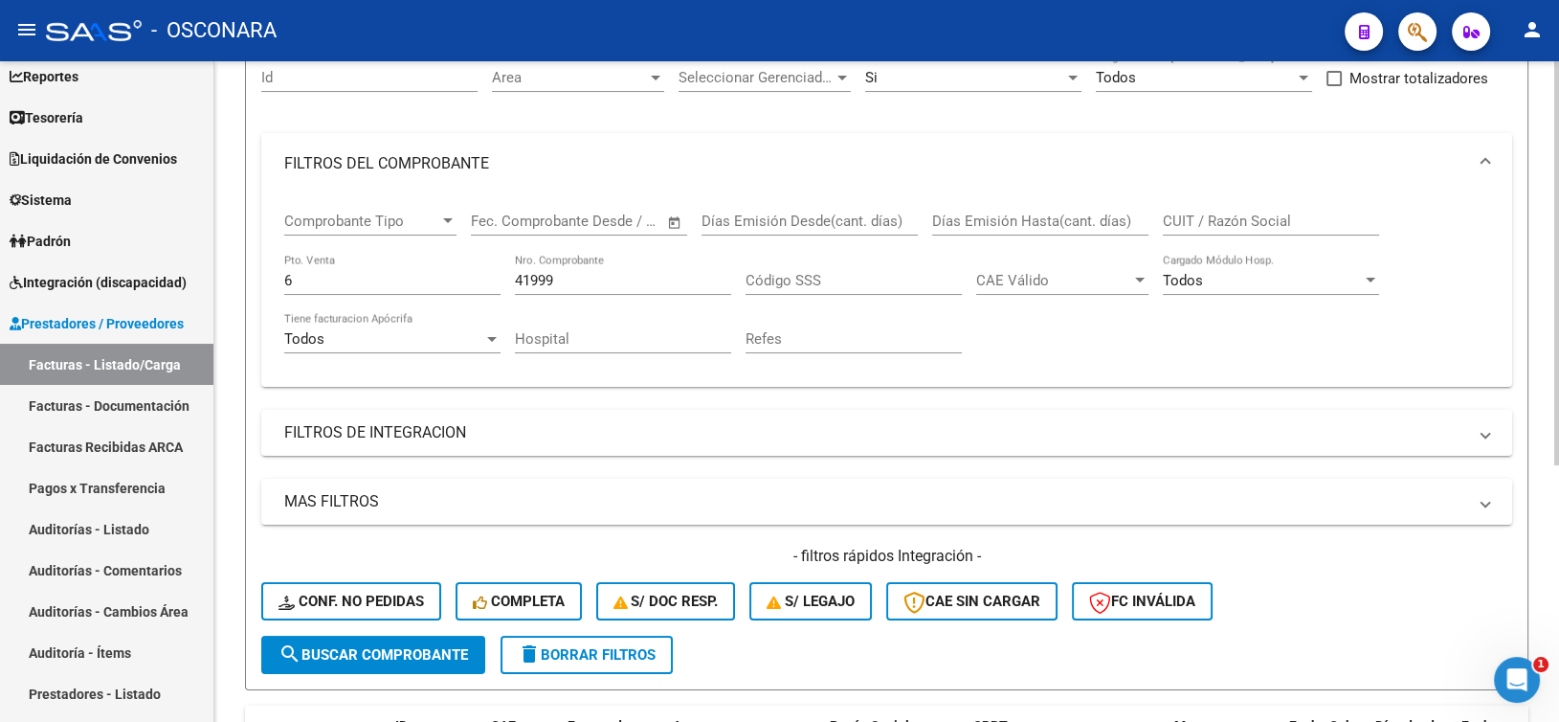
scroll to position [191, 0]
click at [335, 287] on input "6" at bounding box center [392, 281] width 216 height 17
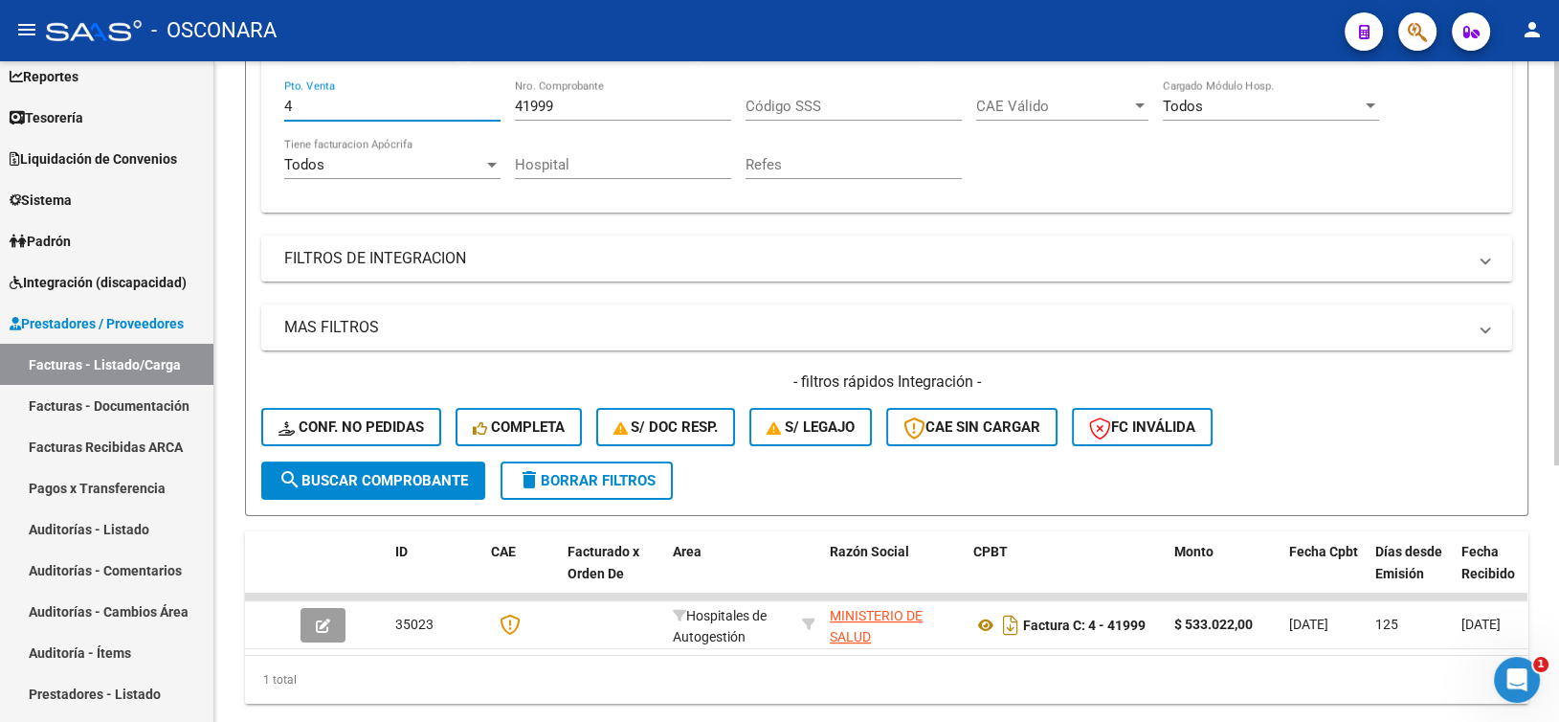
scroll to position [419, 0]
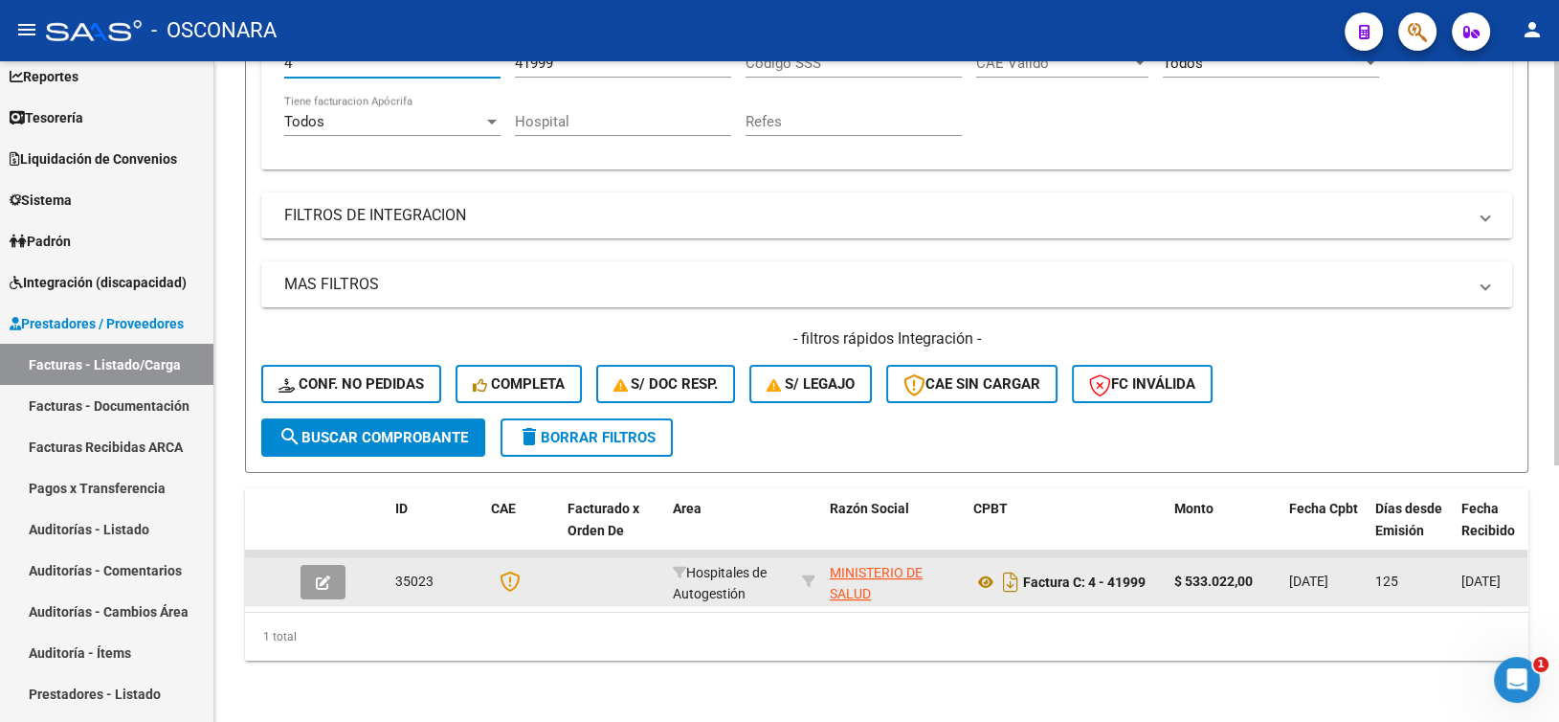
type input "4"
click at [324, 575] on icon "button" at bounding box center [323, 582] width 14 height 14
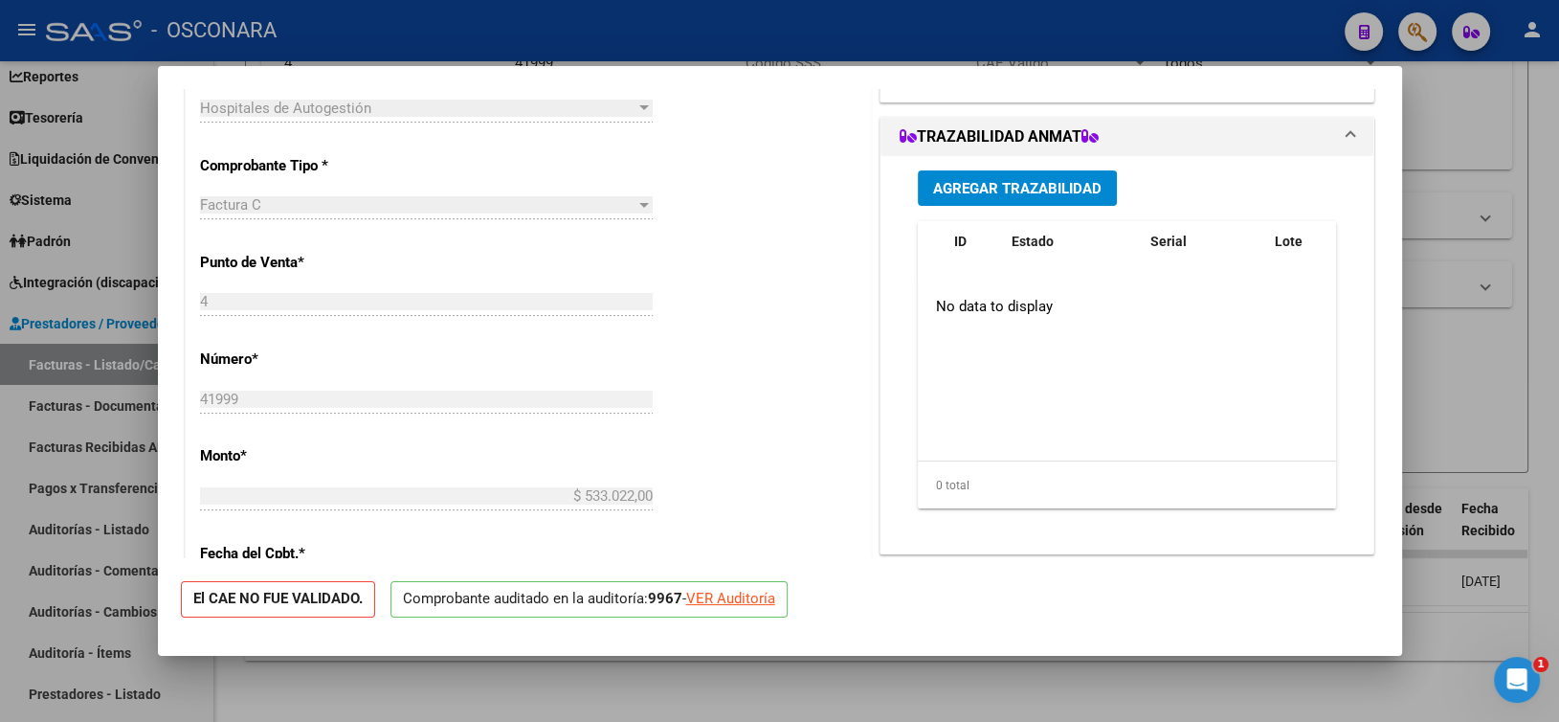
scroll to position [478, 0]
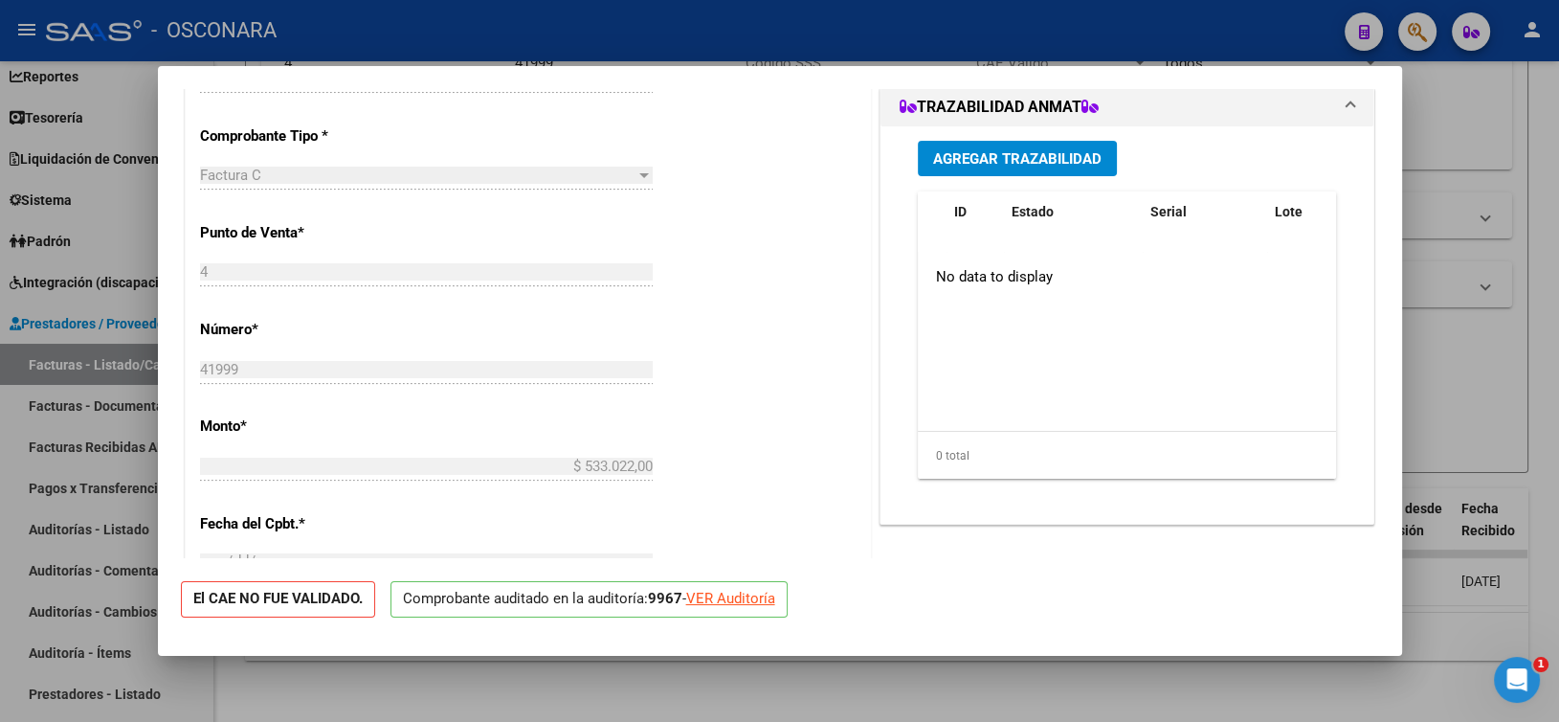
click at [711, 595] on div "VER Auditoría" at bounding box center [730, 599] width 89 height 22
type input "$ 0,00"
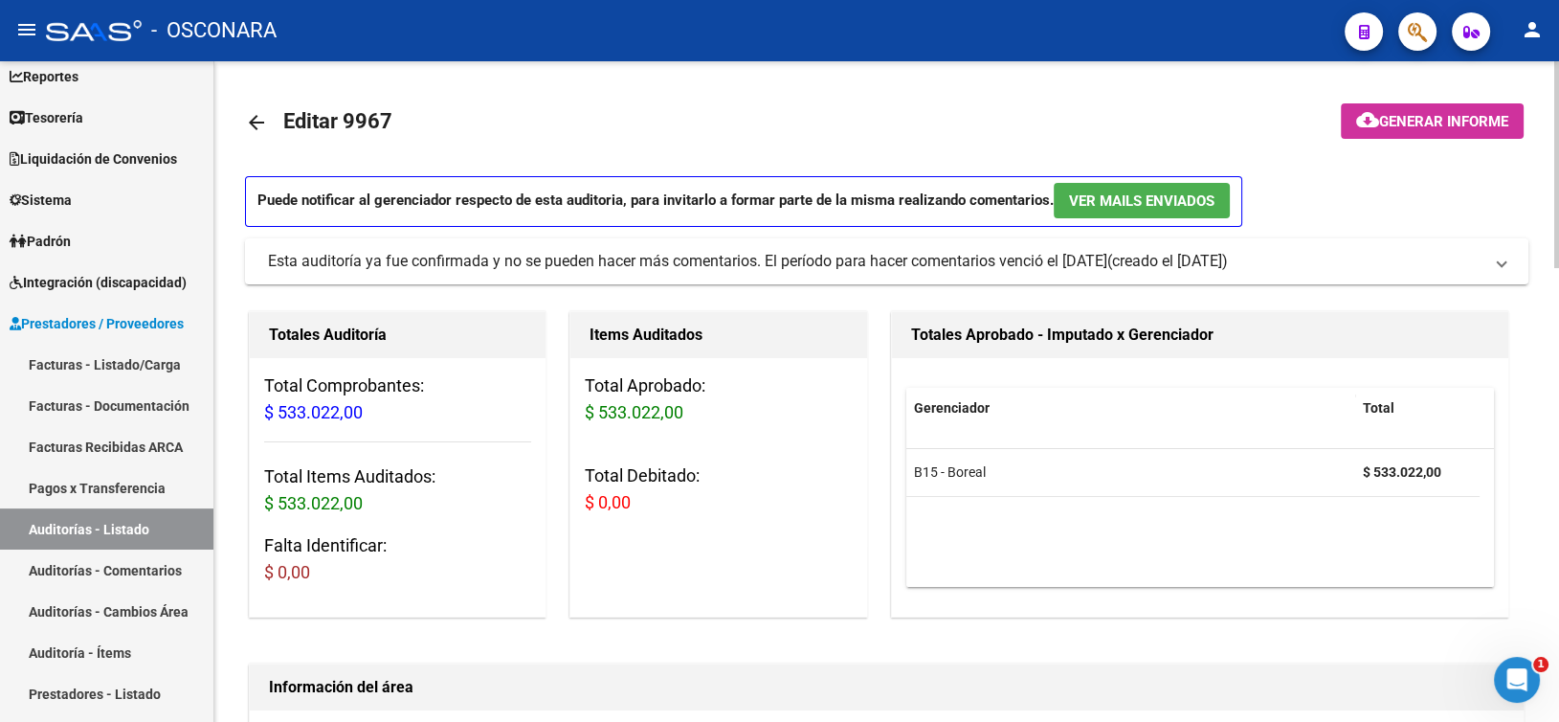
click at [1392, 114] on span "Generar informe" at bounding box center [1443, 121] width 129 height 17
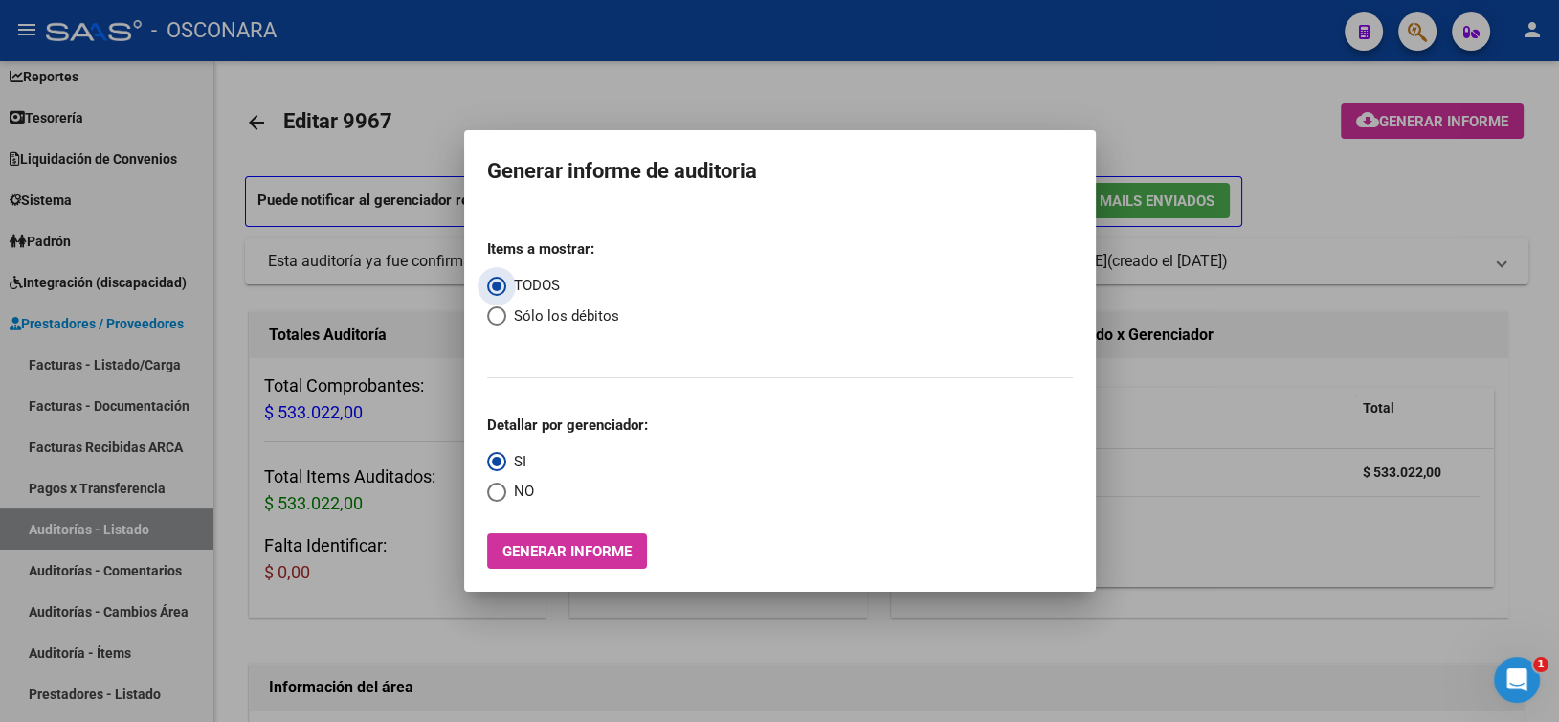
click at [594, 552] on span "Generar informe" at bounding box center [566, 551] width 129 height 17
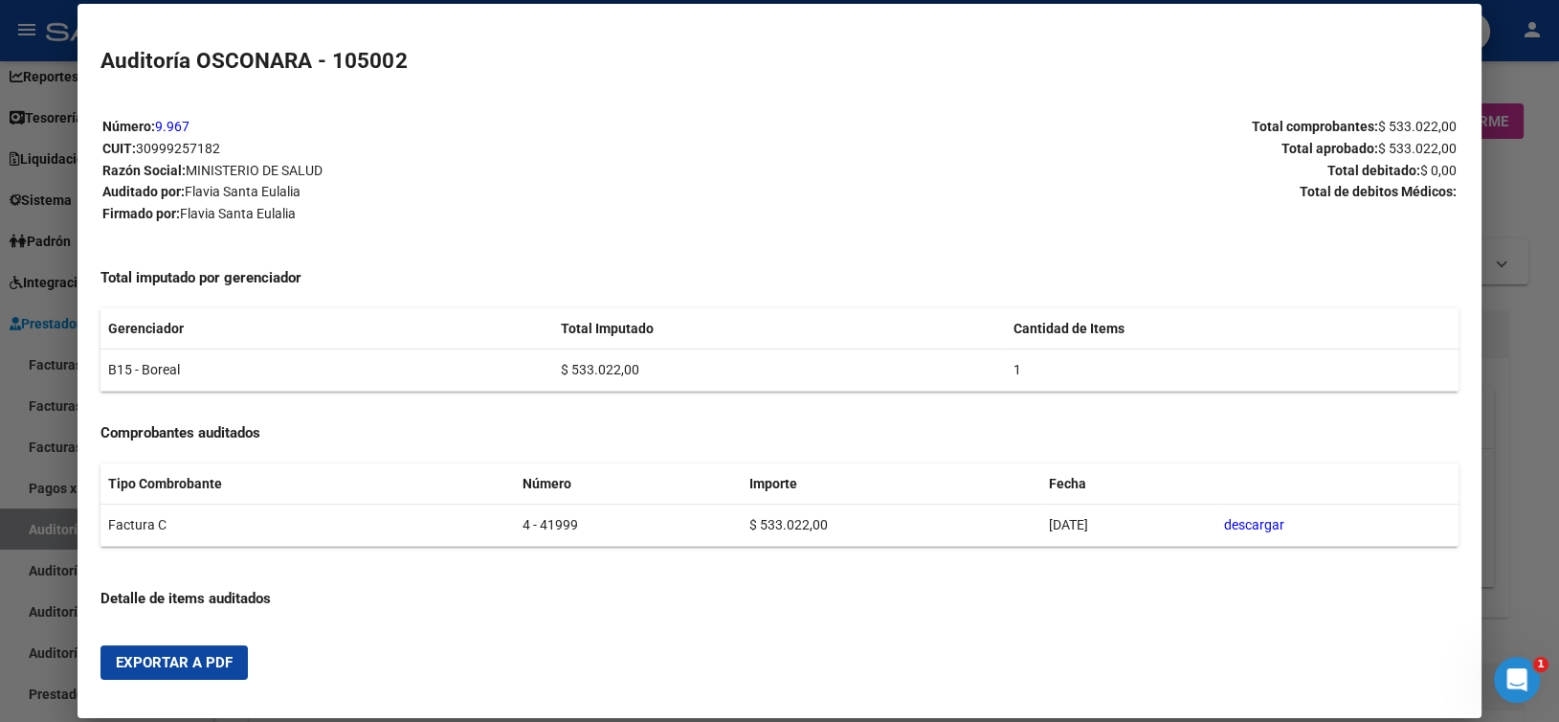
click at [209, 652] on button "Exportar a PDF" at bounding box center [173, 662] width 147 height 34
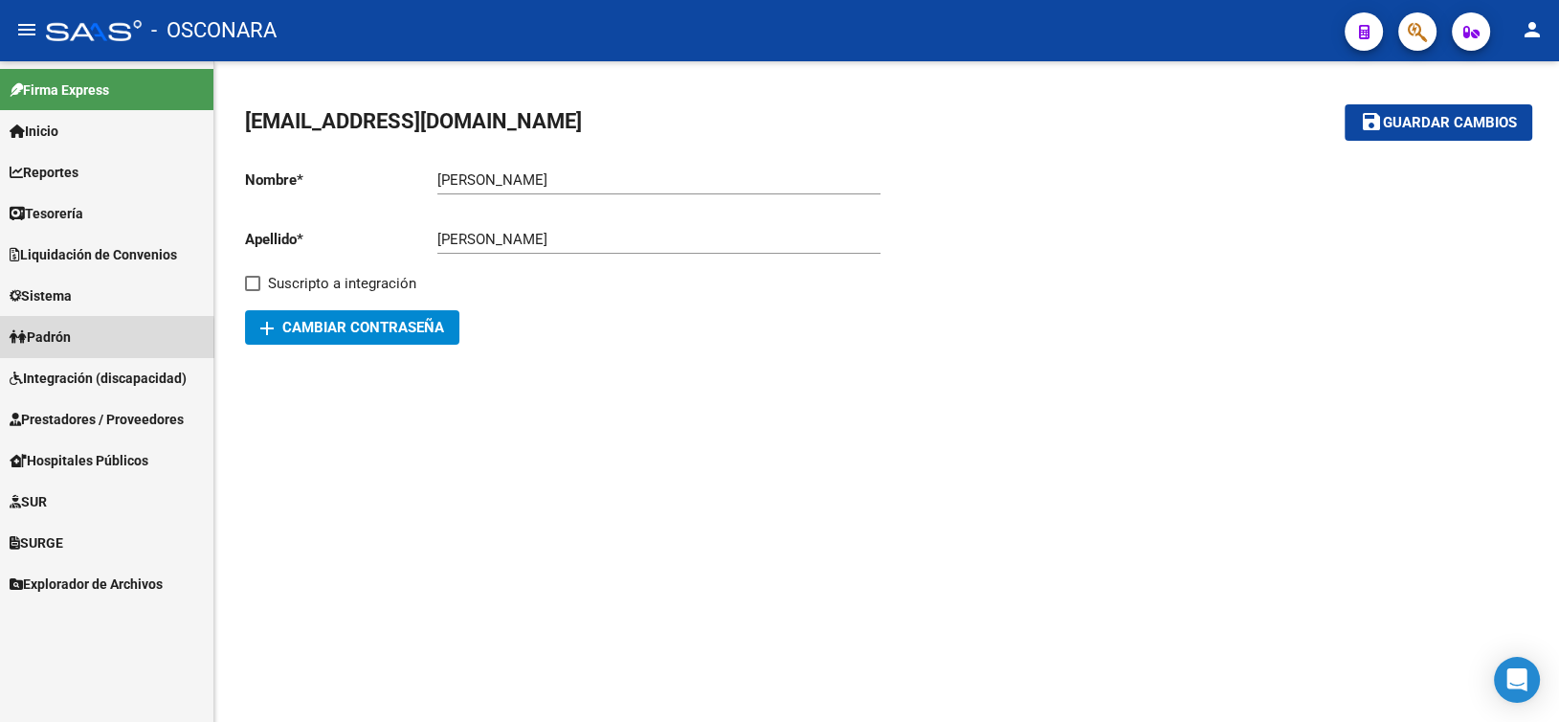
click at [79, 341] on link "Padrón" at bounding box center [106, 336] width 213 height 41
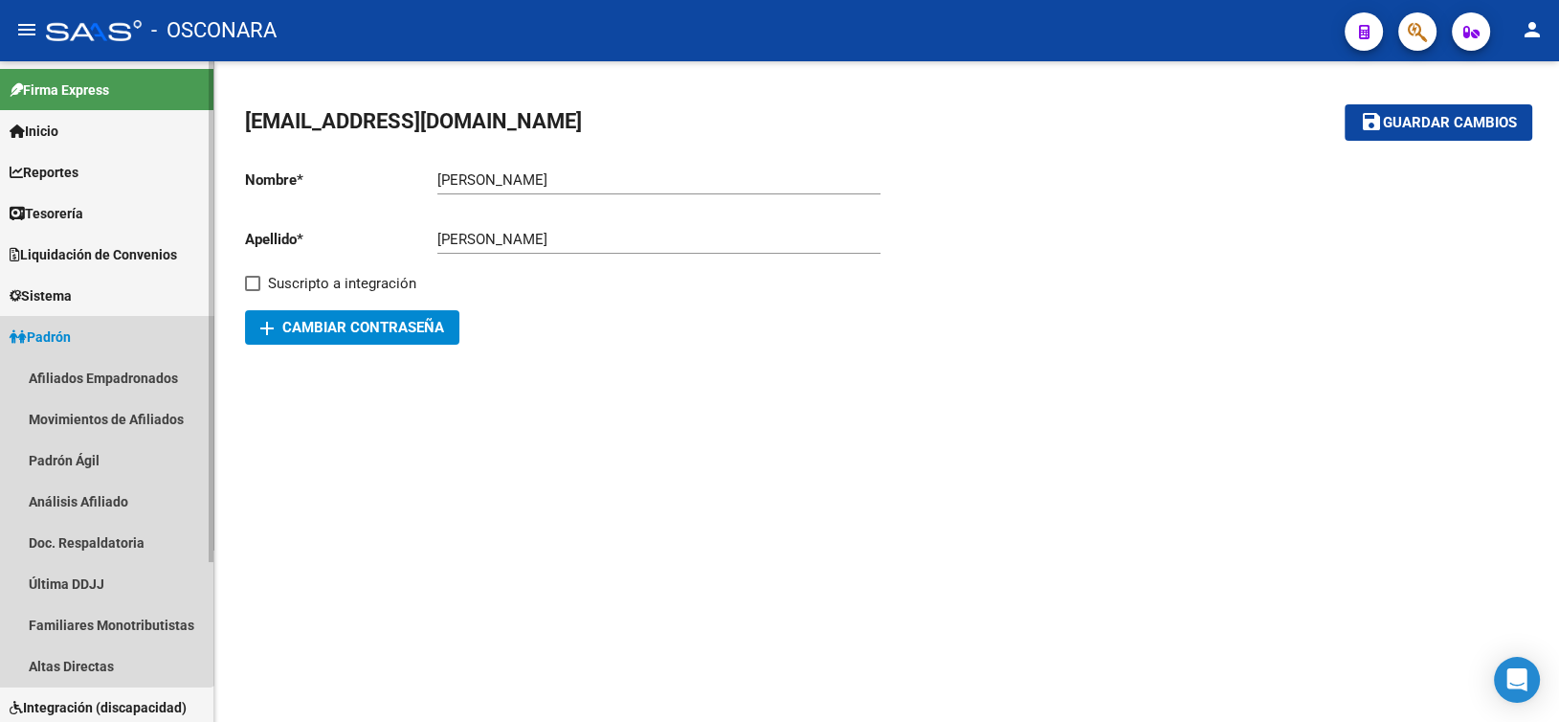
click at [66, 338] on span "Padrón" at bounding box center [40, 336] width 61 height 21
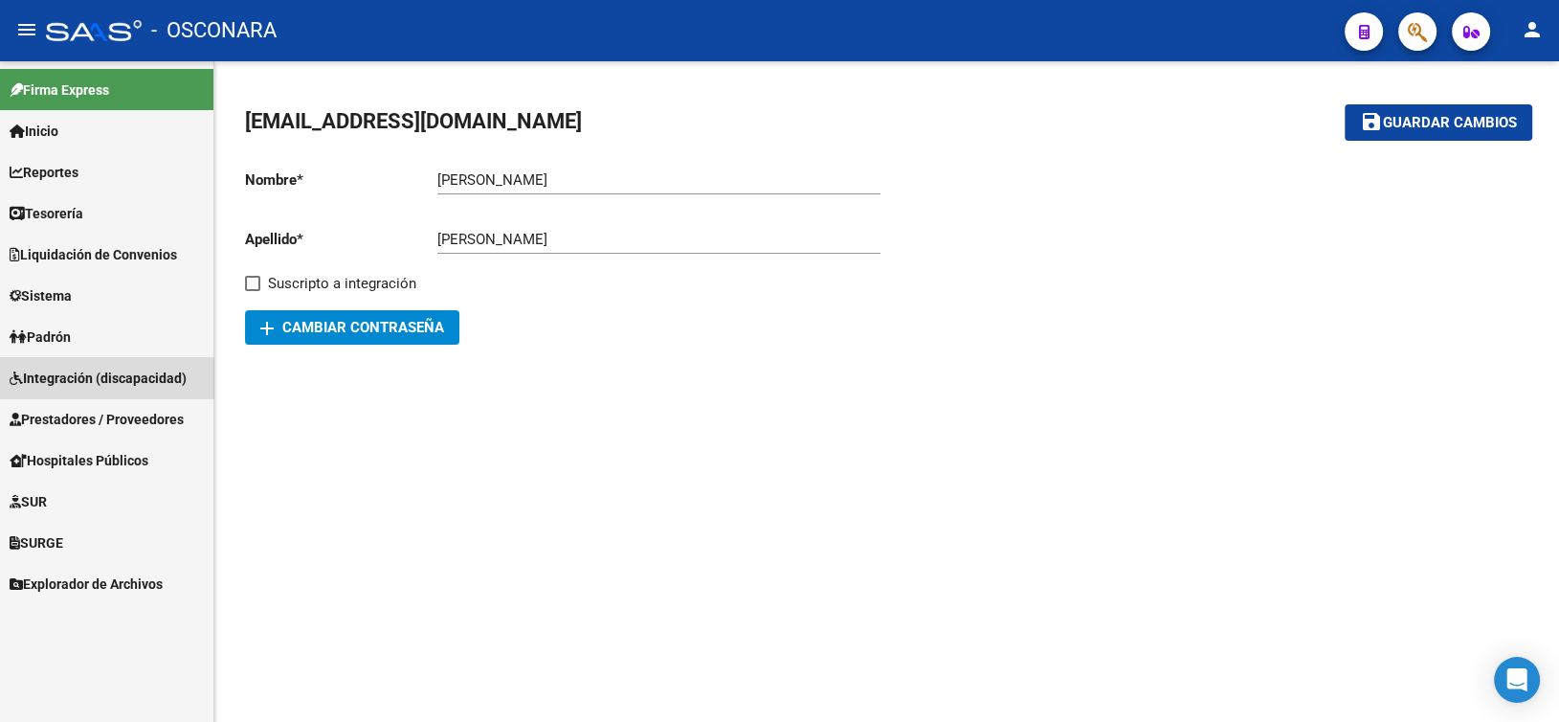
click at [70, 396] on link "Integración (discapacidad)" at bounding box center [106, 377] width 213 height 41
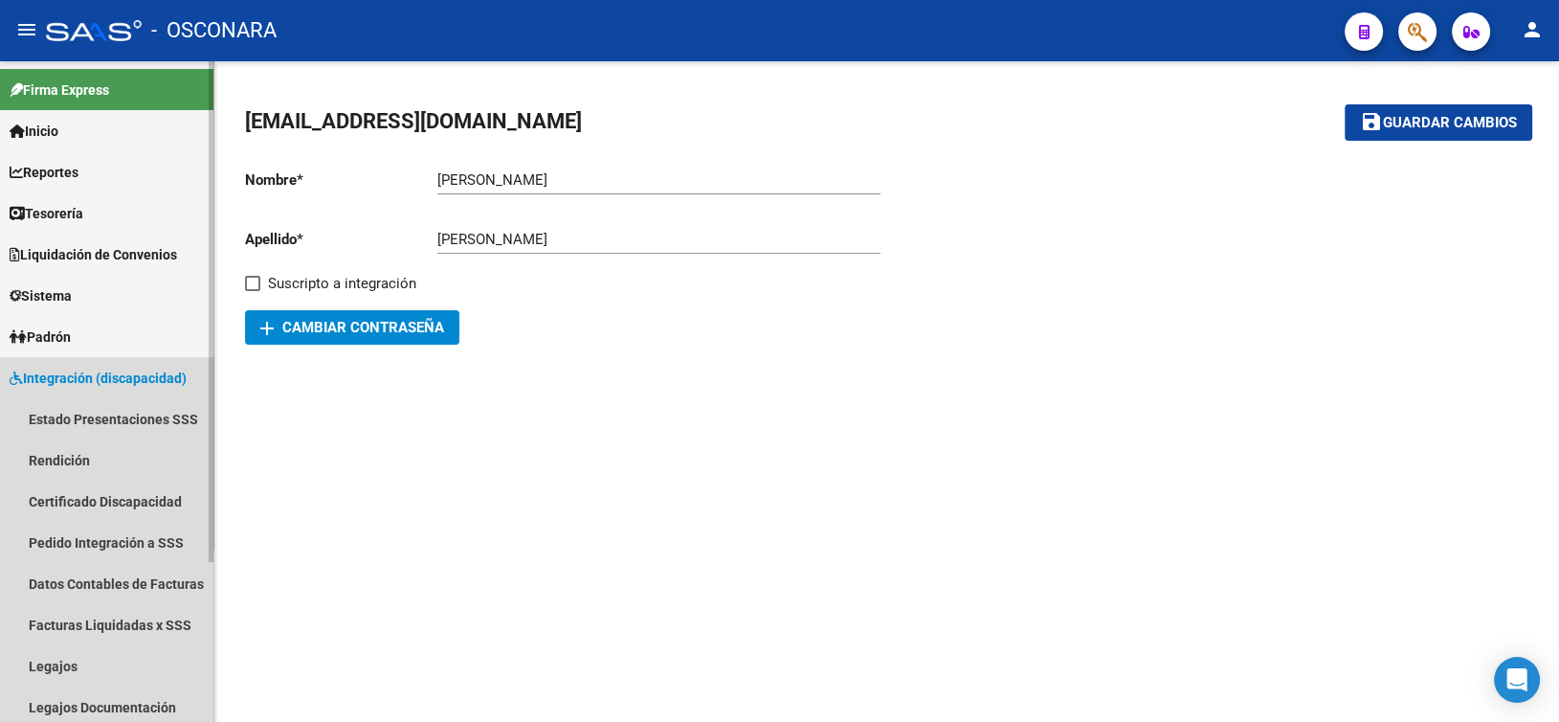
click at [81, 391] on link "Integración (discapacidad)" at bounding box center [106, 377] width 213 height 41
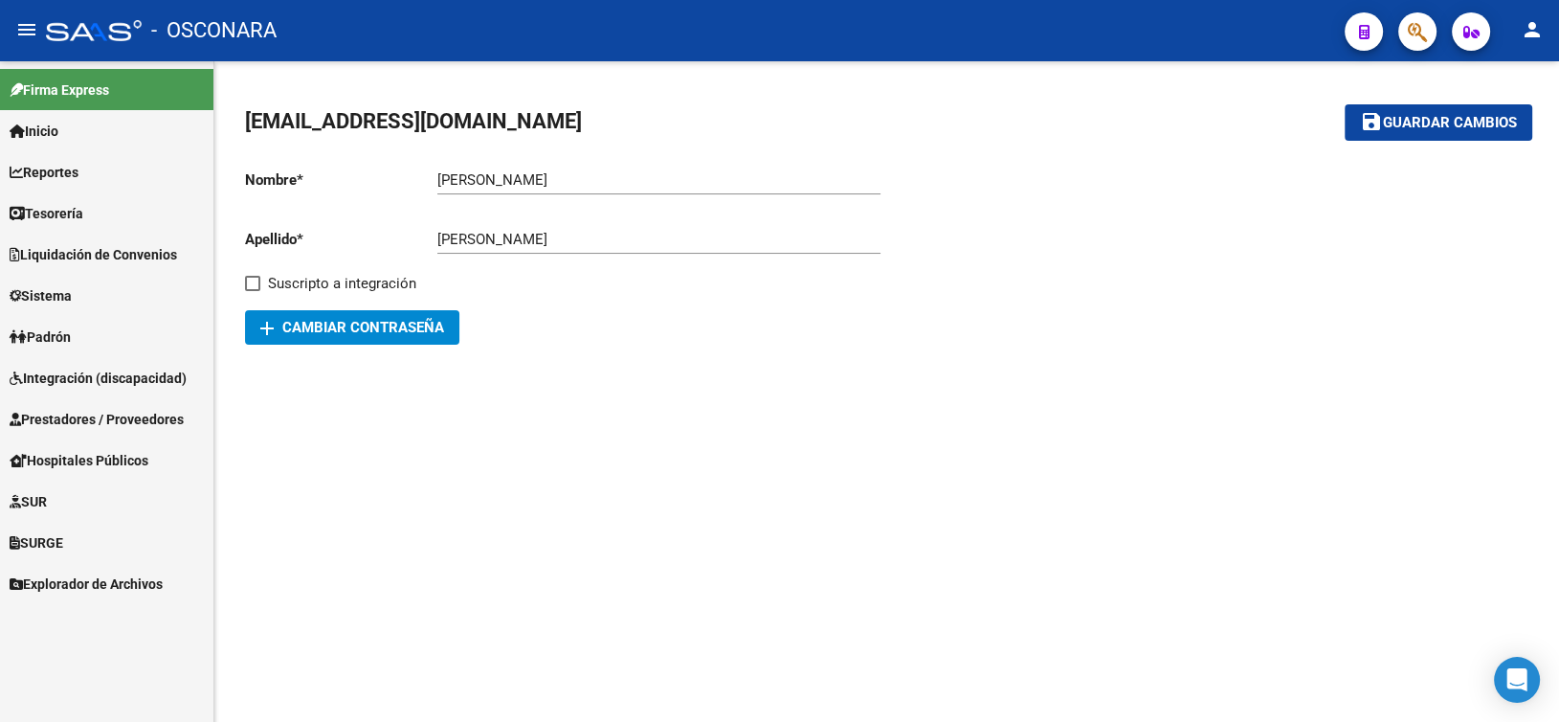
click at [65, 421] on span "Prestadores / Proveedores" at bounding box center [97, 419] width 174 height 21
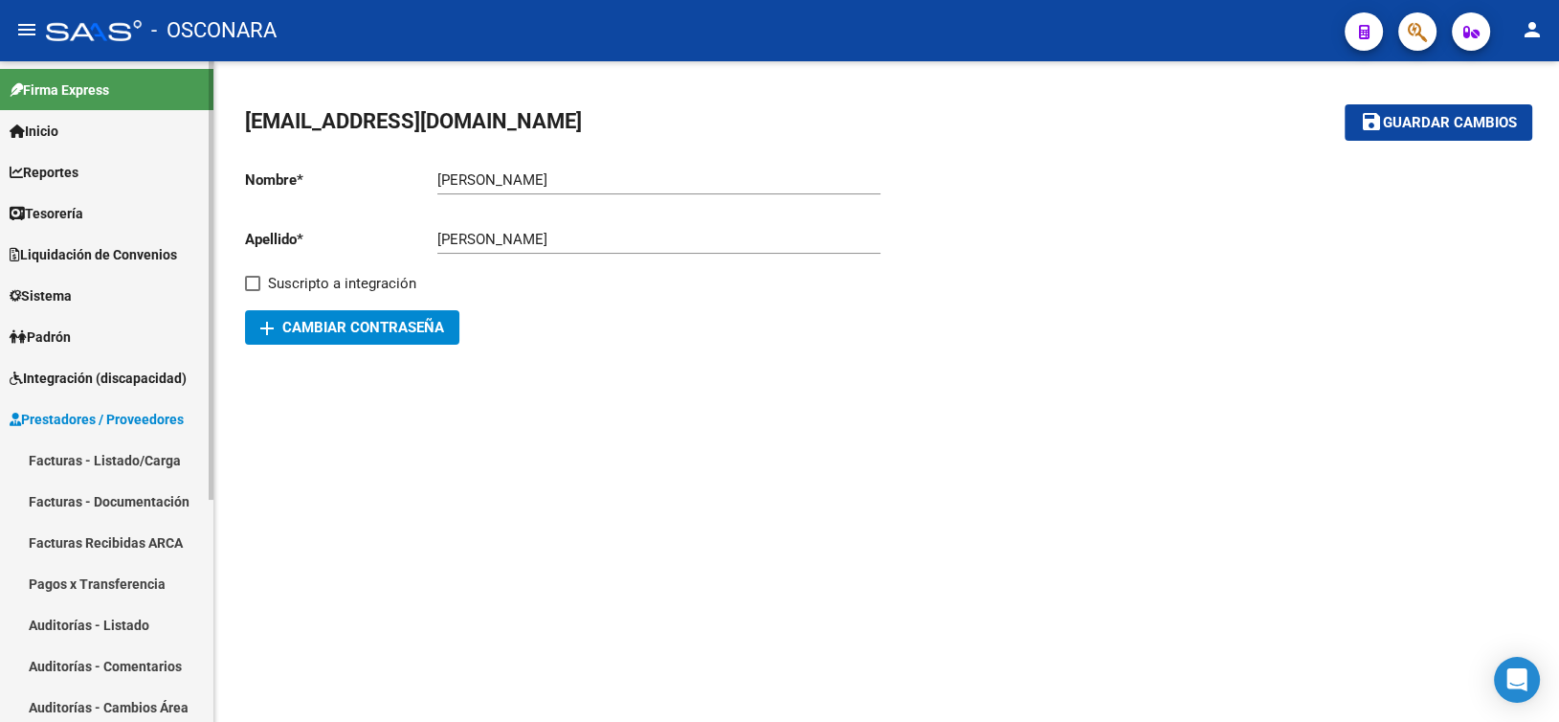
click at [52, 468] on link "Facturas - Listado/Carga" at bounding box center [106, 459] width 213 height 41
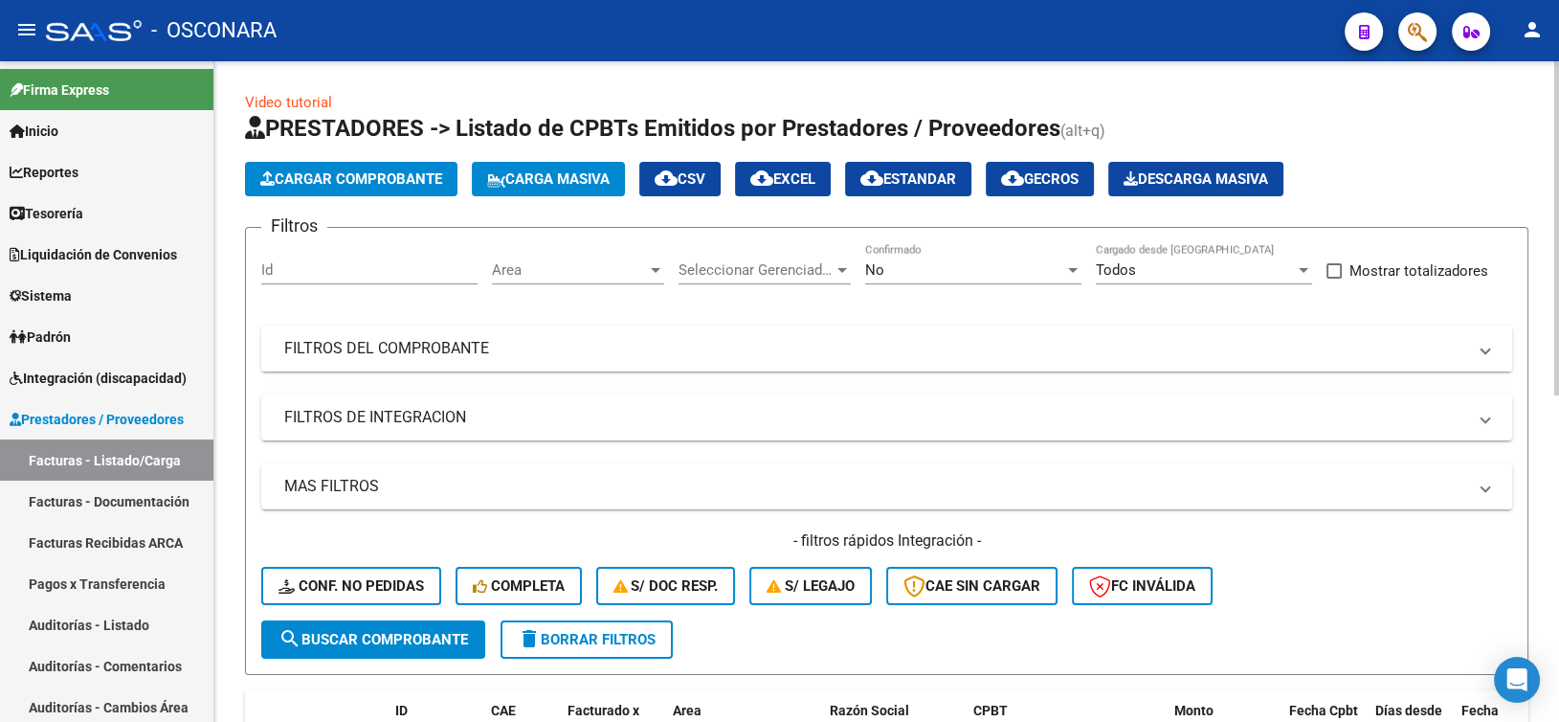
click at [416, 352] on mat-panel-title "FILTROS DEL COMPROBANTE" at bounding box center [875, 348] width 1182 height 21
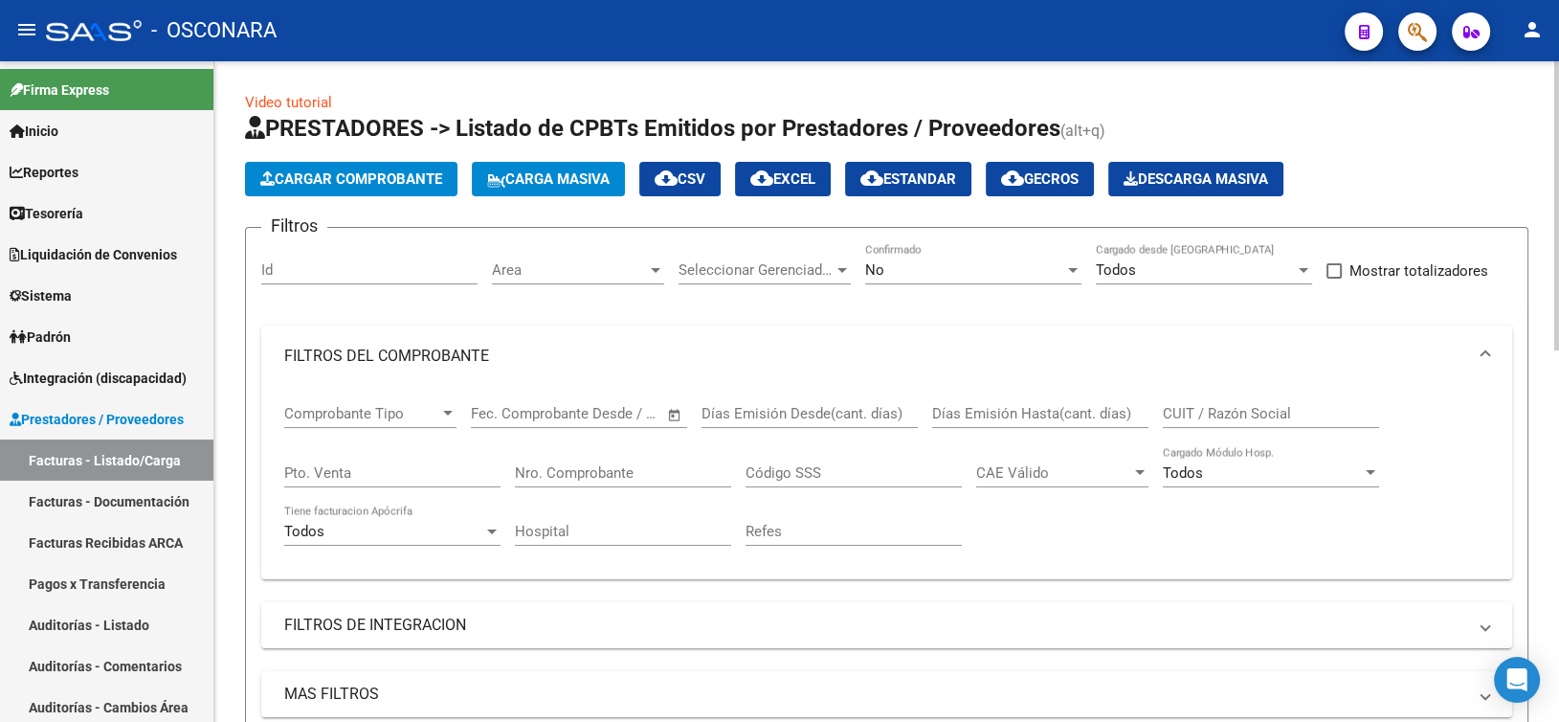
click at [920, 277] on div "No" at bounding box center [964, 269] width 199 height 17
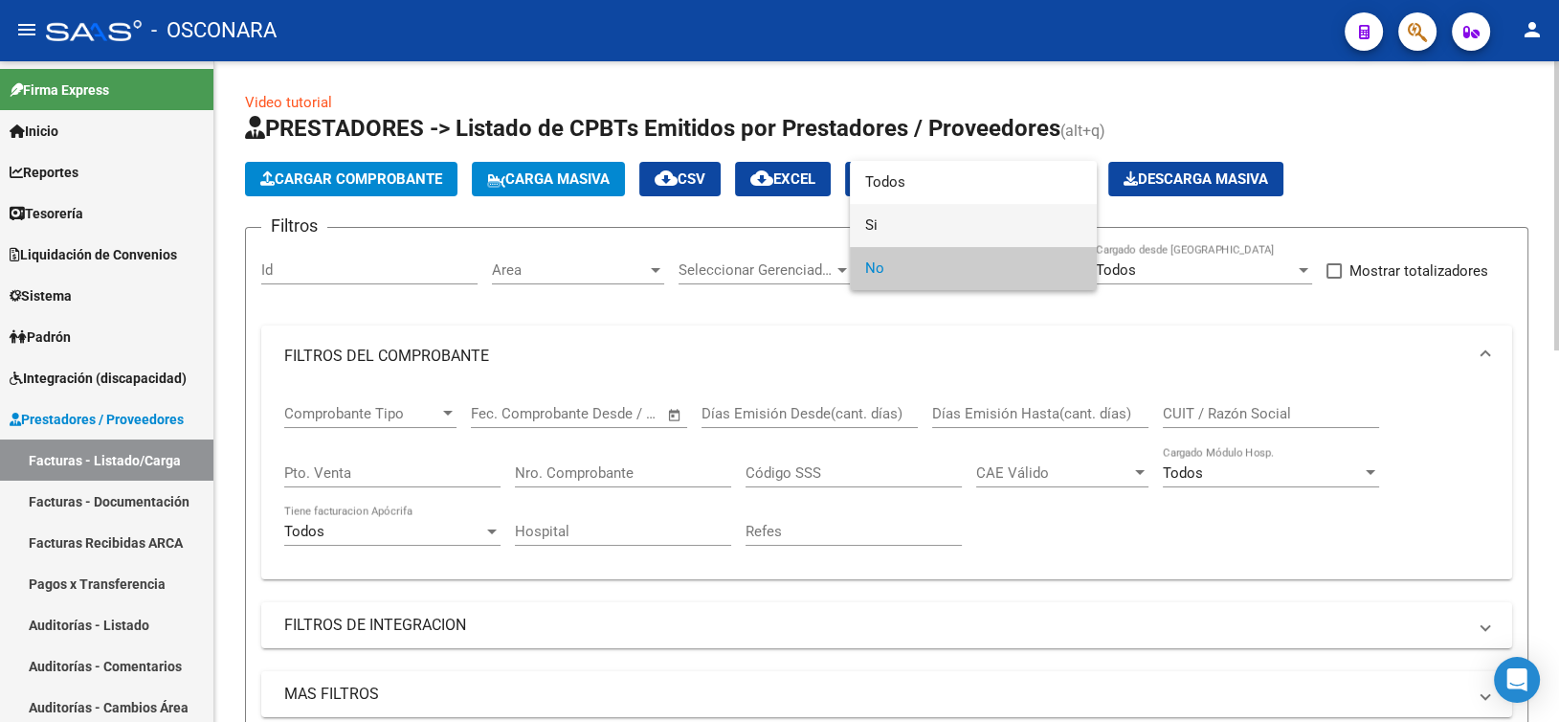
click at [884, 234] on span "Si" at bounding box center [973, 225] width 216 height 43
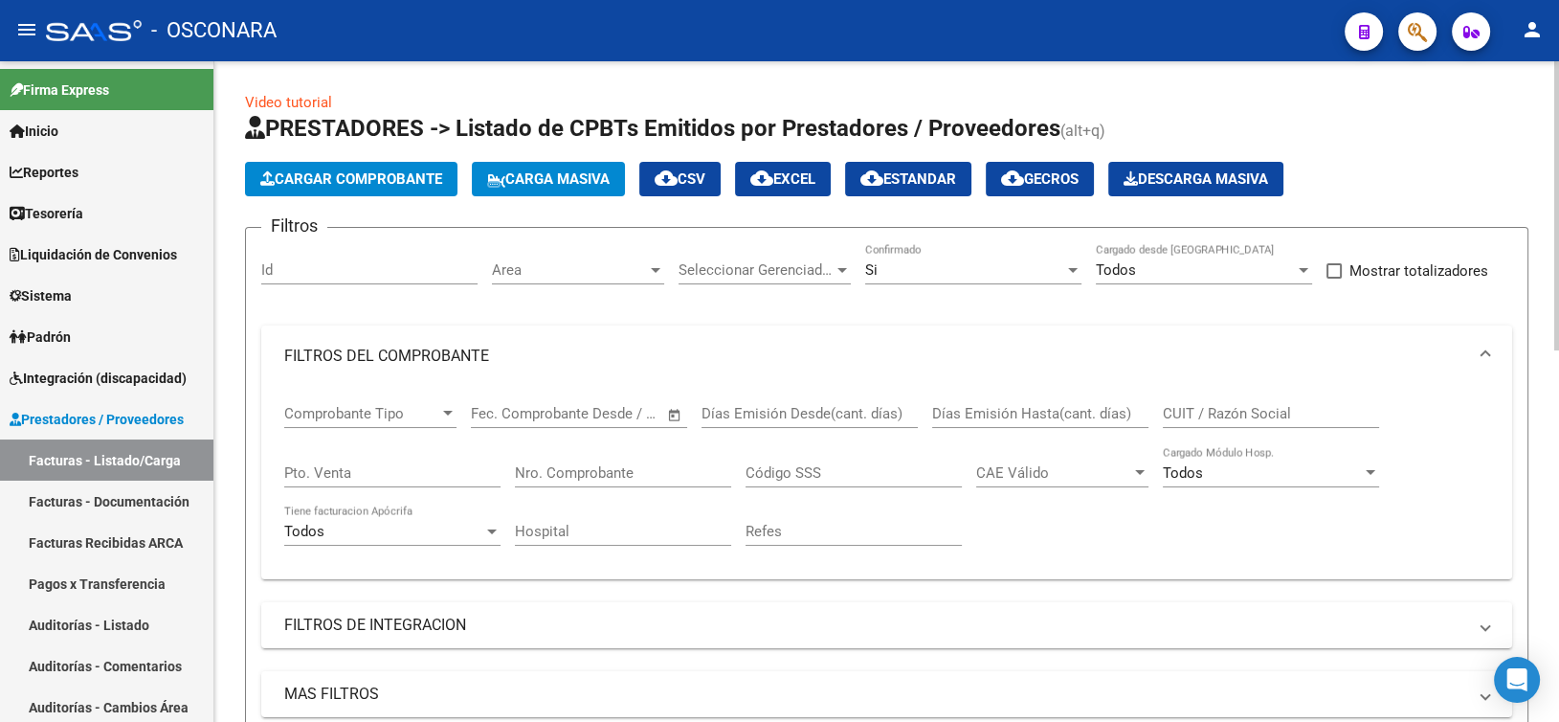
click at [308, 486] on div "Pto. Venta" at bounding box center [392, 475] width 216 height 59
click at [325, 471] on input "Pto. Venta" at bounding box center [392, 472] width 216 height 17
click at [300, 278] on div "Id" at bounding box center [369, 263] width 216 height 41
type input "9"
type input "9654"
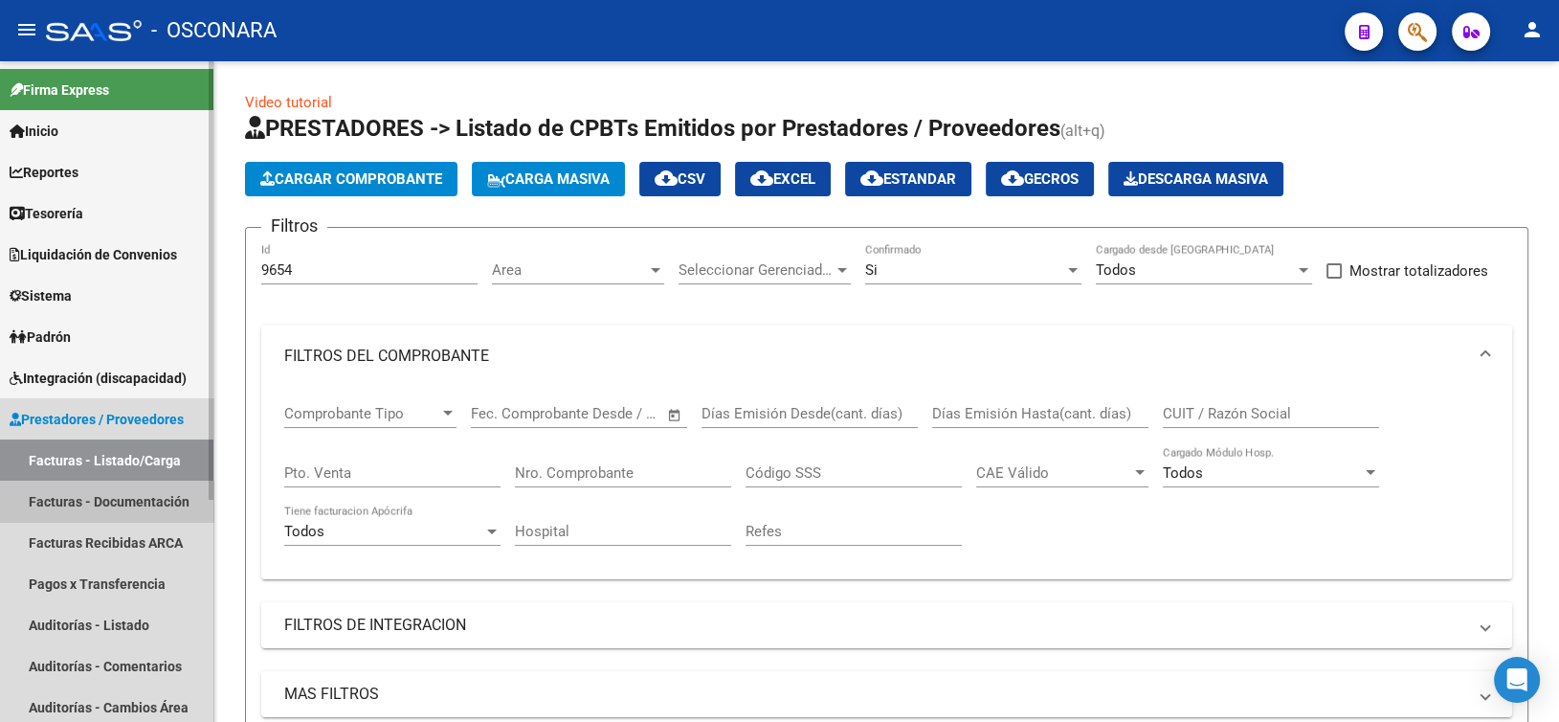
click at [122, 505] on link "Facturas - Documentación" at bounding box center [106, 500] width 213 height 41
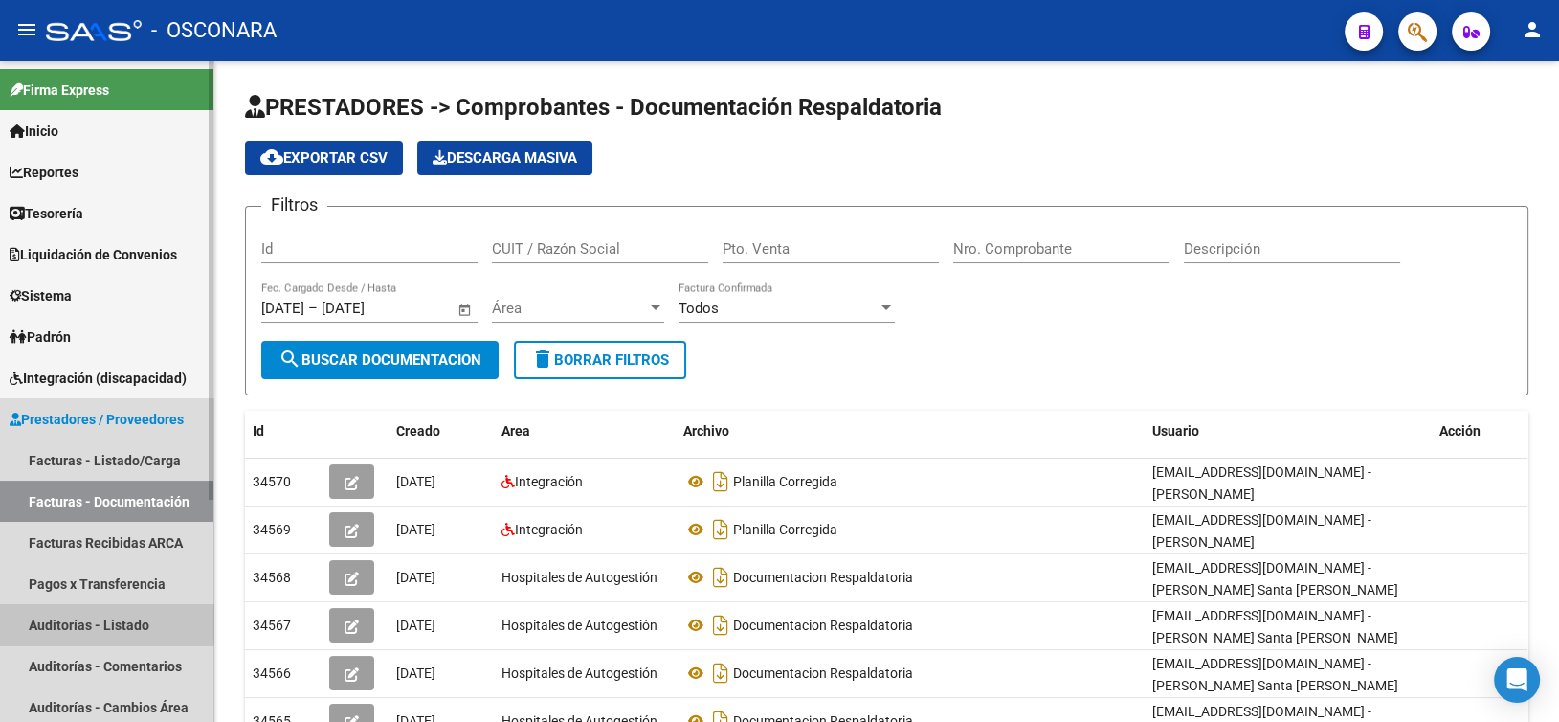
click at [79, 620] on link "Auditorías - Listado" at bounding box center [106, 624] width 213 height 41
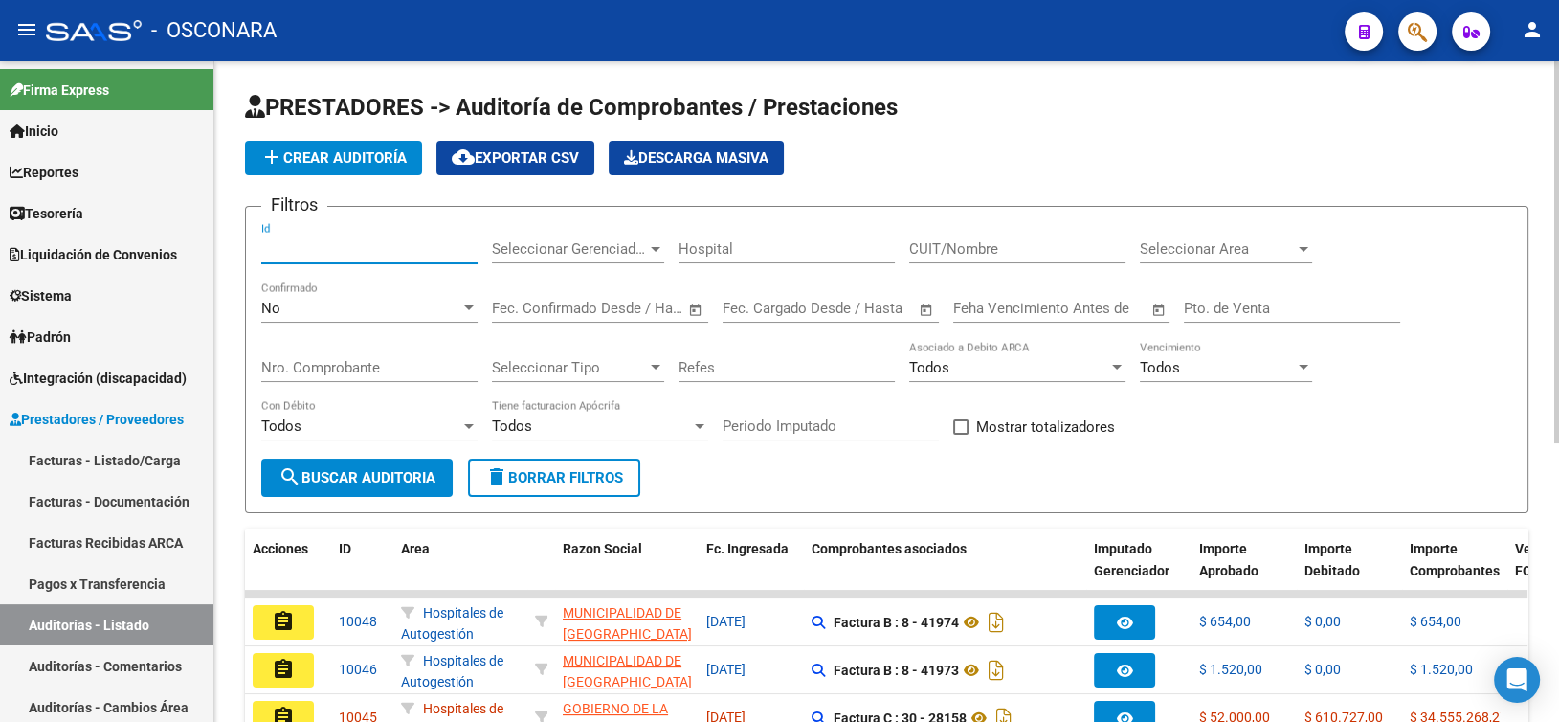
click at [338, 240] on input "Id" at bounding box center [369, 248] width 216 height 17
click at [323, 314] on div "No" at bounding box center [360, 308] width 199 height 17
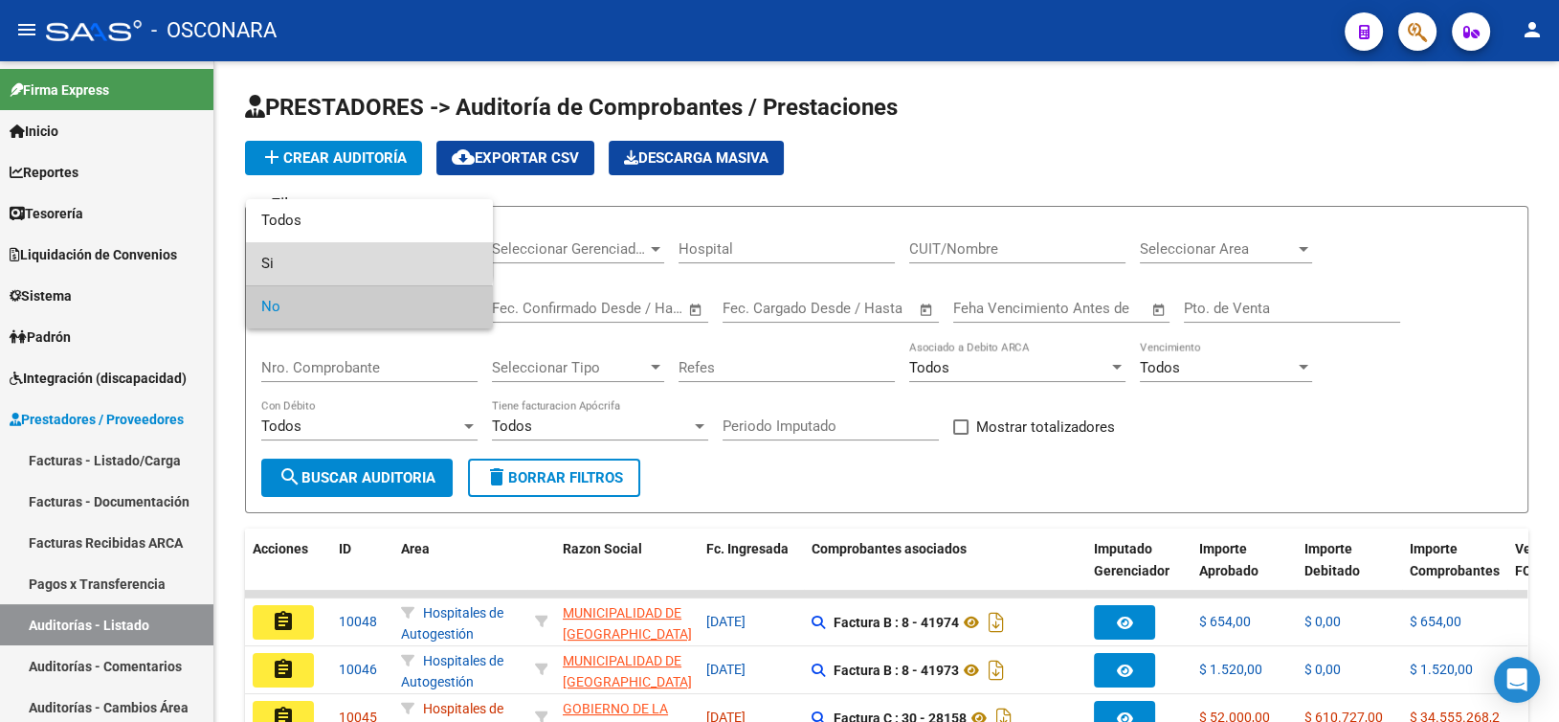
click at [313, 249] on span "Si" at bounding box center [369, 263] width 216 height 43
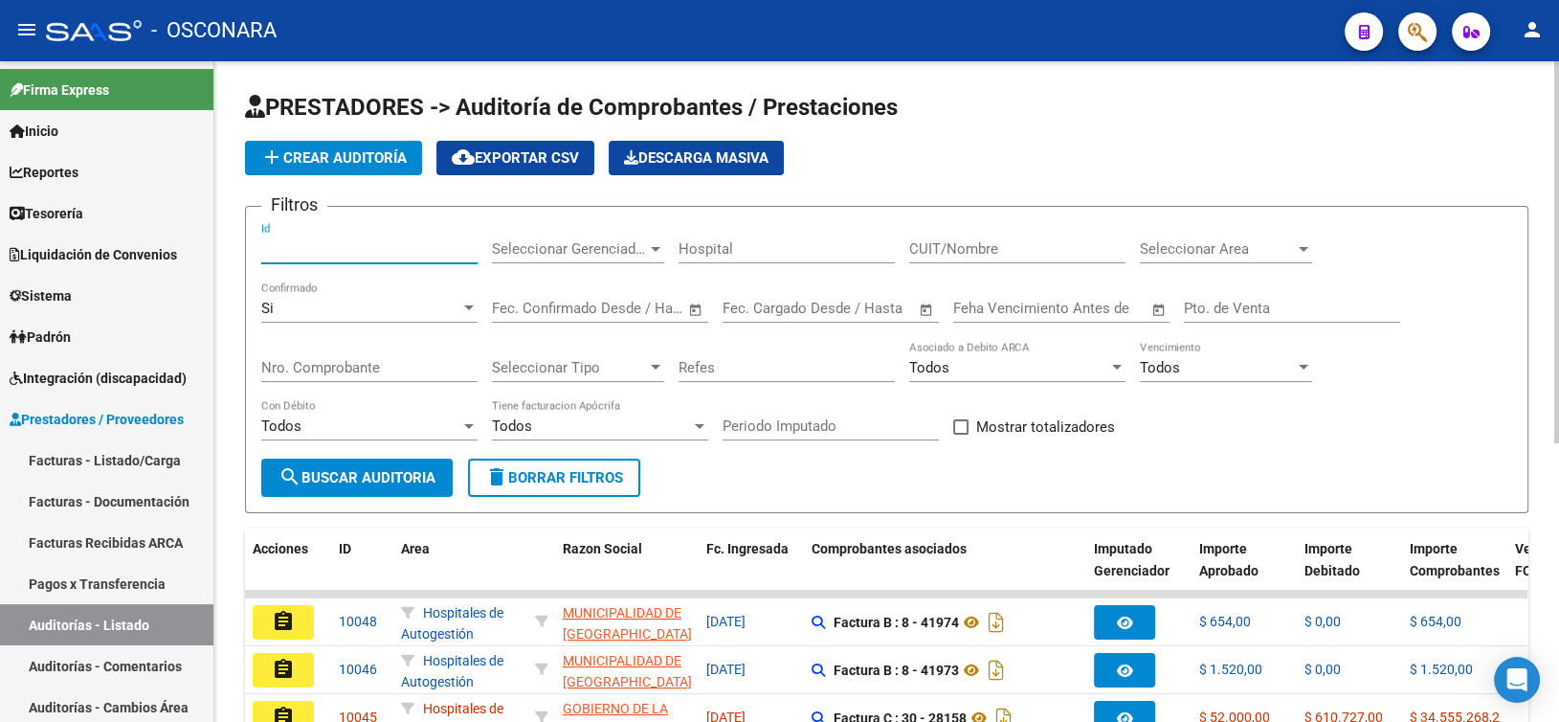
click at [364, 242] on input "Id" at bounding box center [369, 248] width 216 height 17
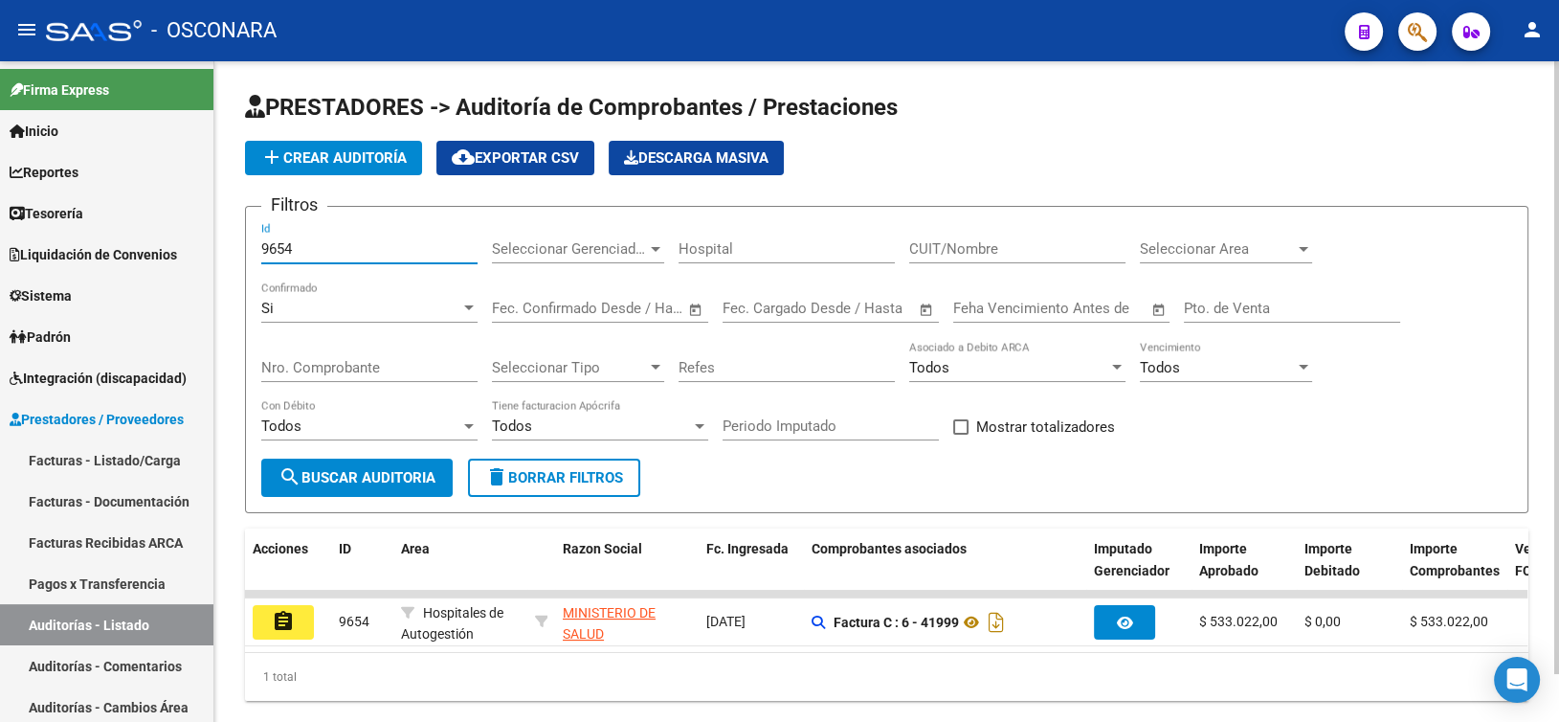
scroll to position [52, 0]
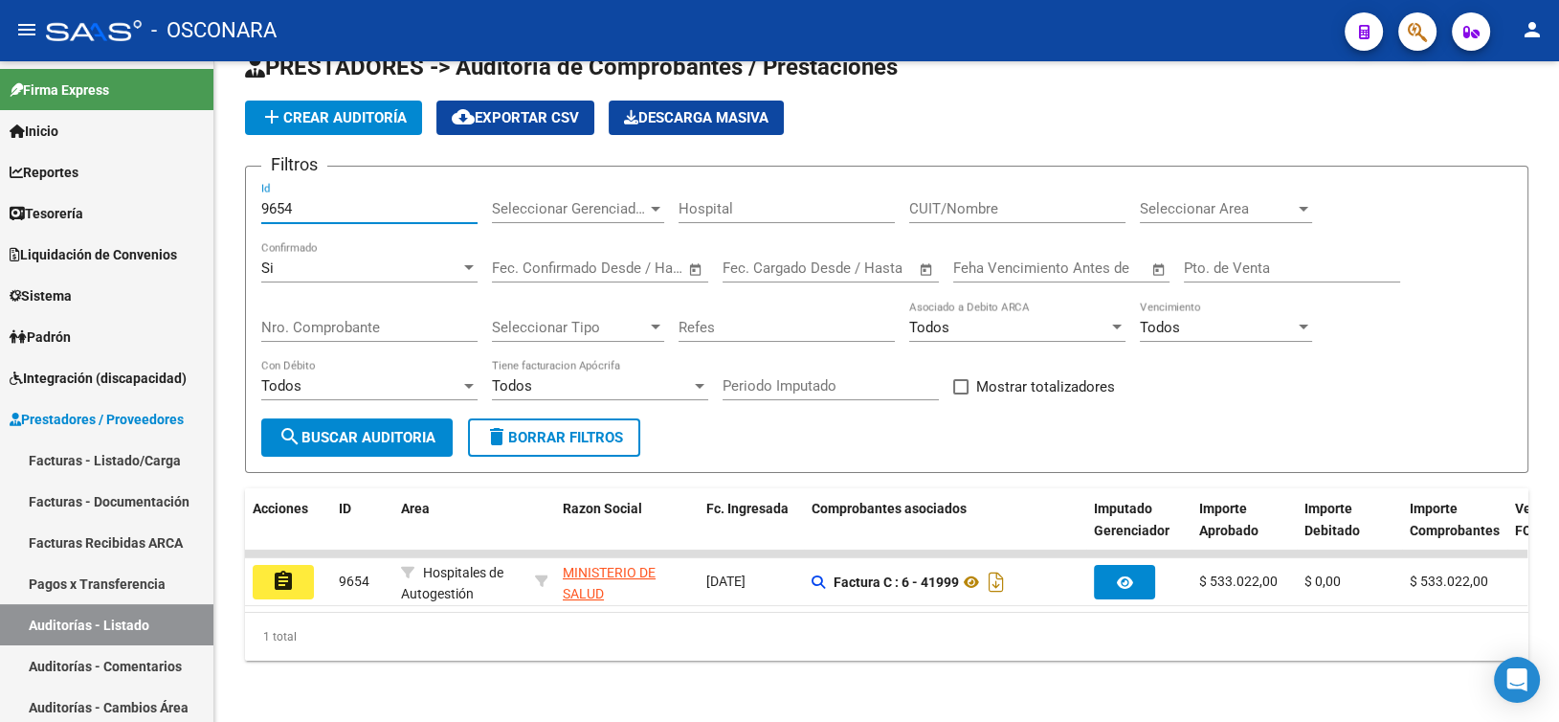
type input "9654"
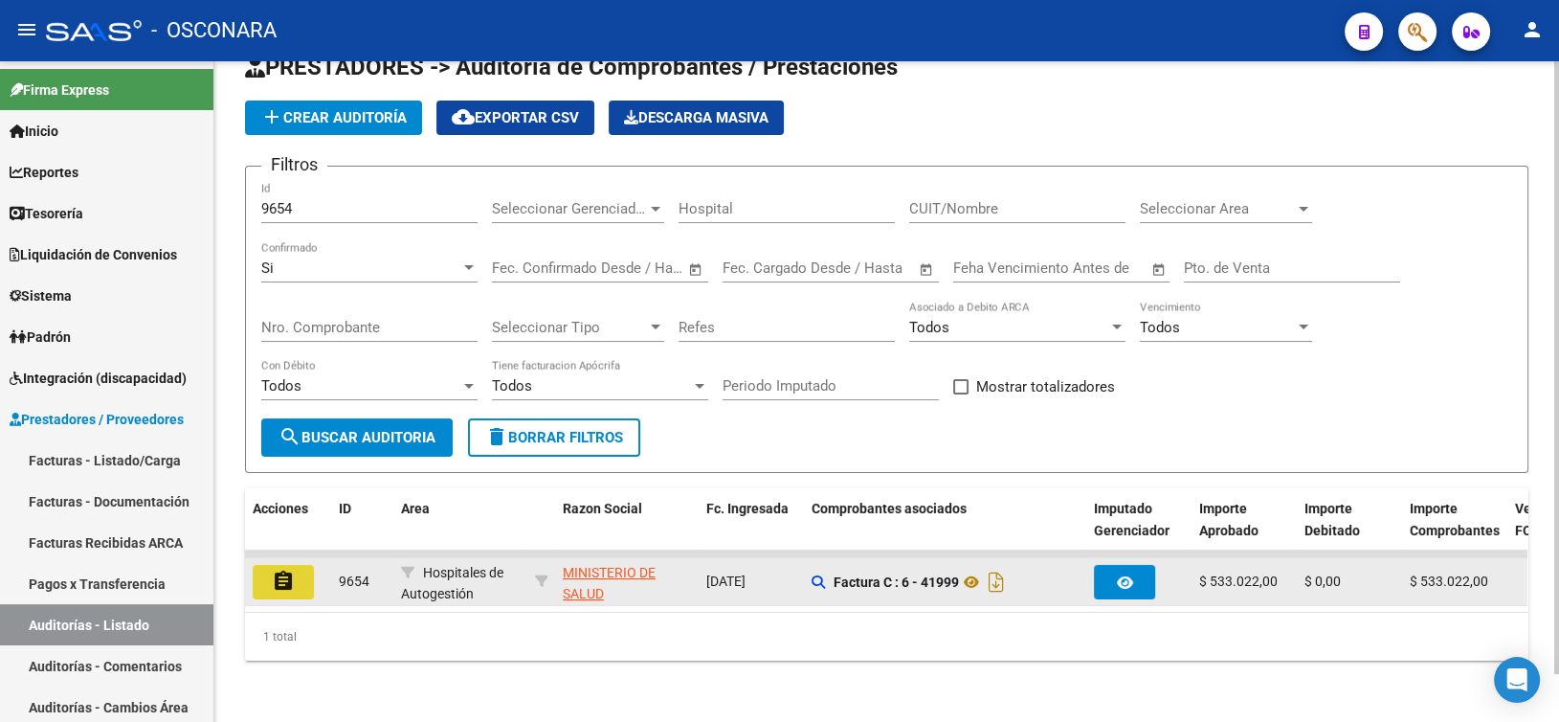
click at [270, 565] on button "assignment" at bounding box center [283, 582] width 61 height 34
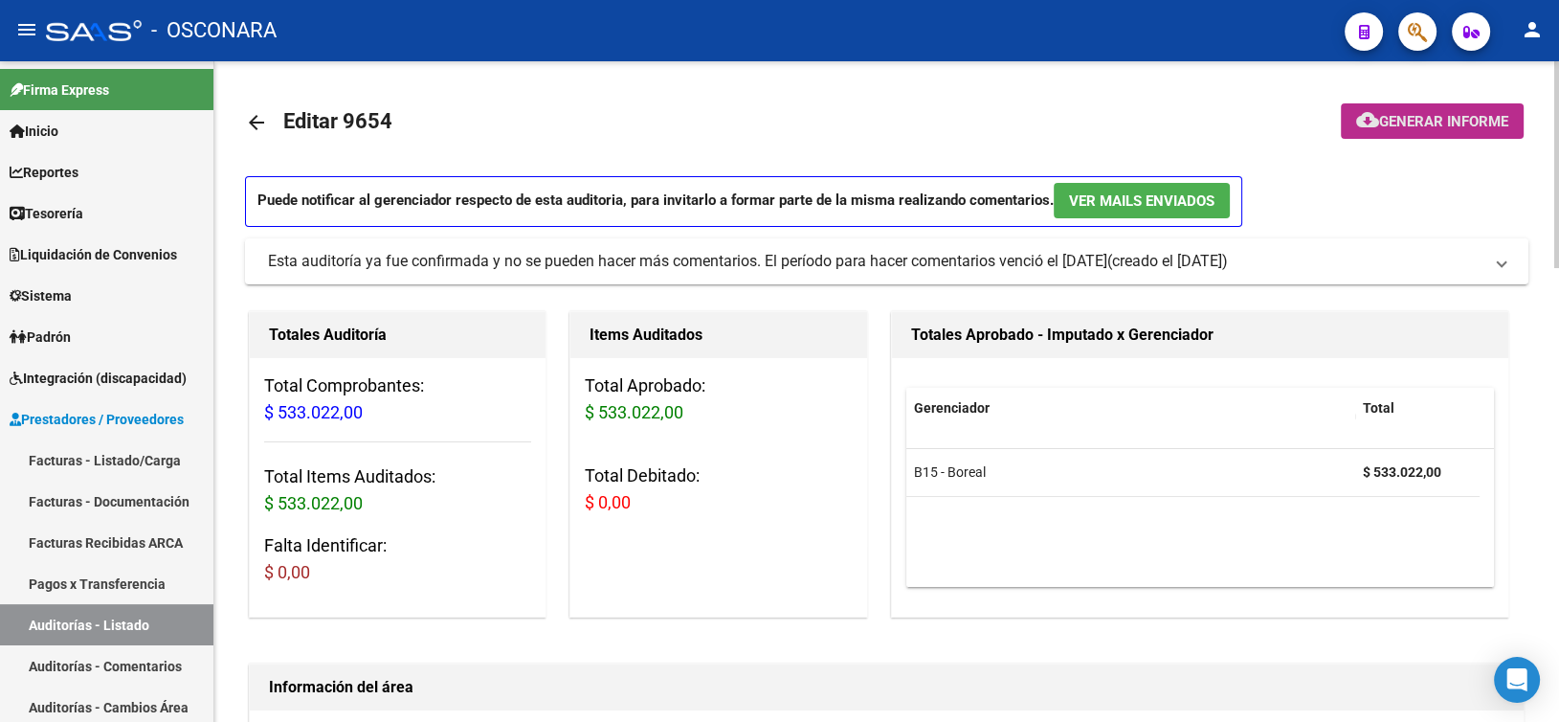
click at [1398, 129] on button "cloud_download Generar informe" at bounding box center [1432, 120] width 183 height 35
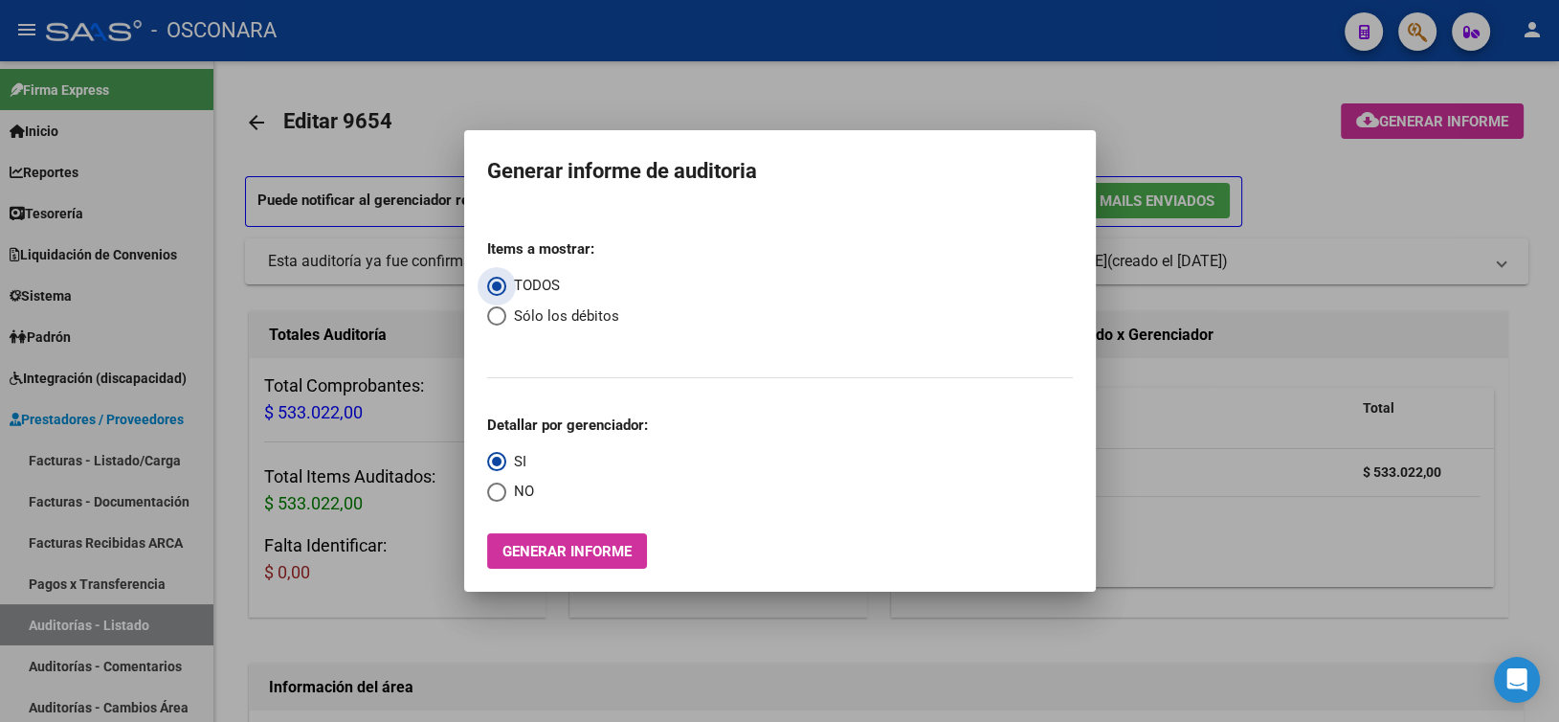
click at [537, 551] on span "Generar informe" at bounding box center [566, 551] width 129 height 17
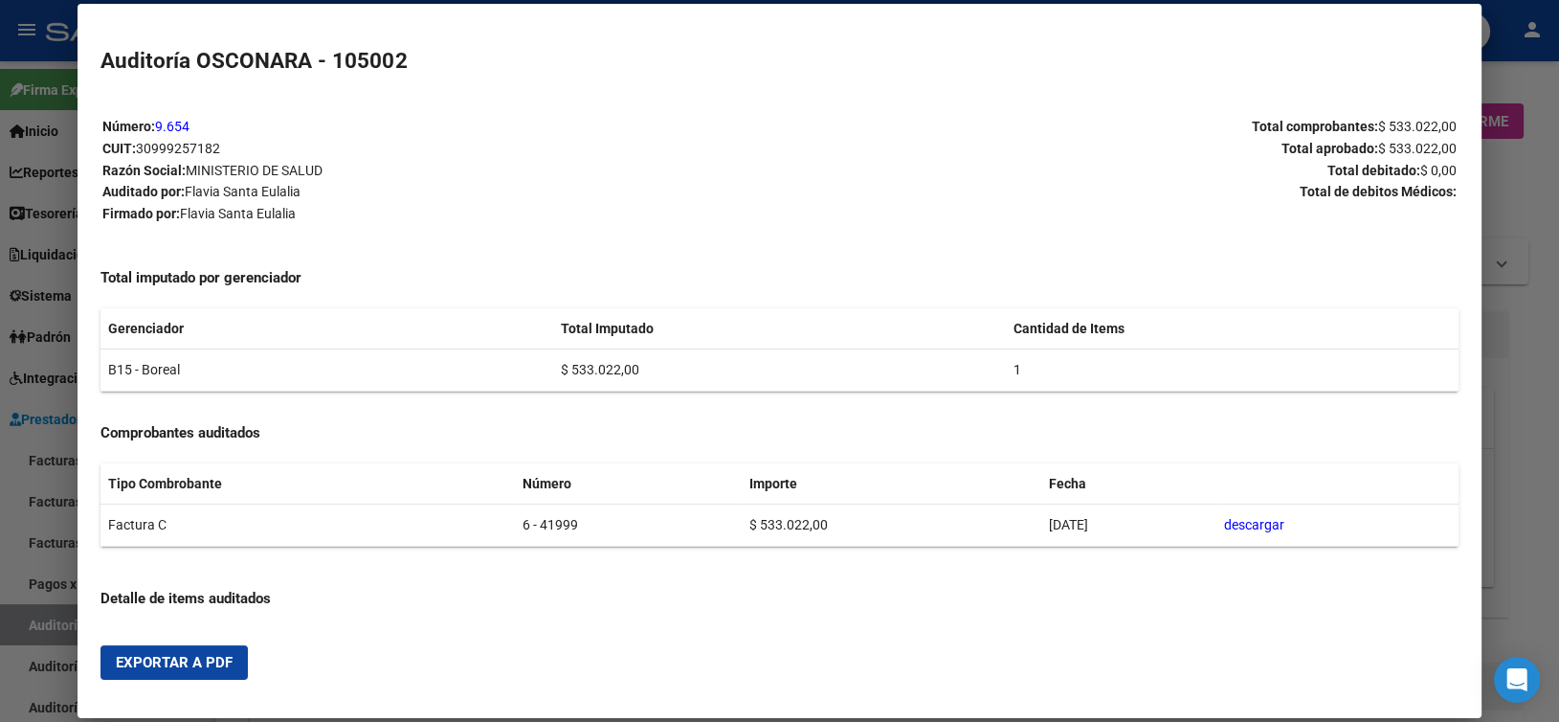
click at [207, 660] on span "Exportar a PDF" at bounding box center [174, 662] width 117 height 17
